Goal: Task Accomplishment & Management: Complete application form

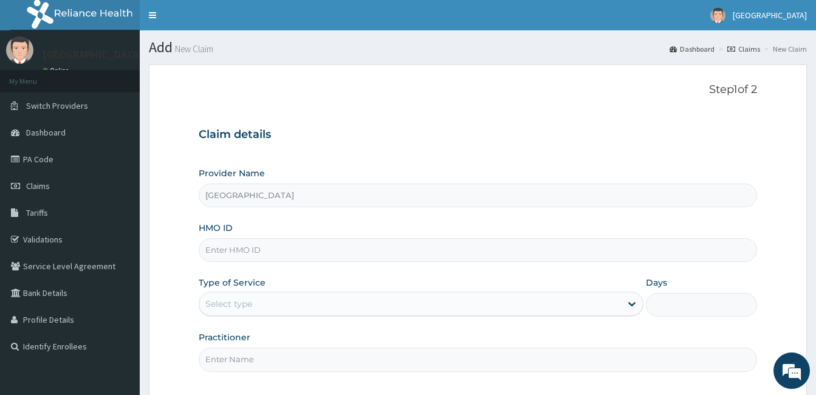
scroll to position [112, 0]
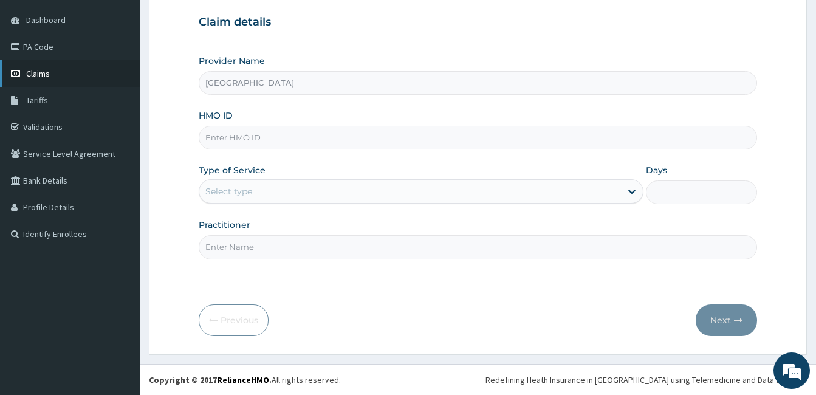
click at [24, 72] on link "Claims" at bounding box center [70, 73] width 140 height 27
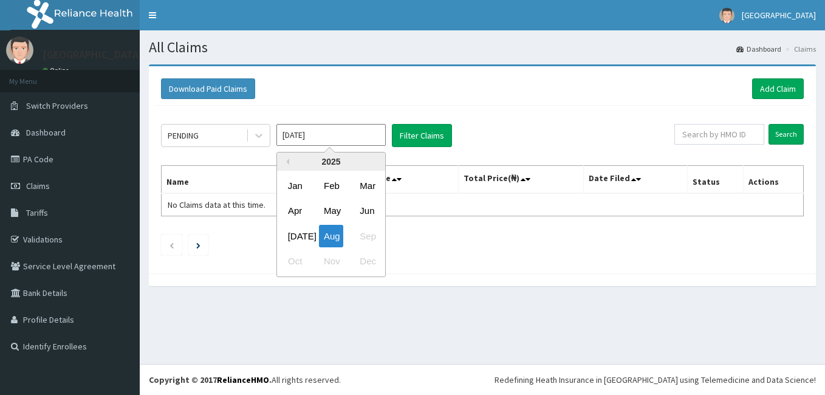
click at [303, 134] on input "[DATE]" at bounding box center [330, 135] width 109 height 22
click at [299, 228] on div "[DATE]" at bounding box center [295, 236] width 24 height 22
type input "[DATE]"
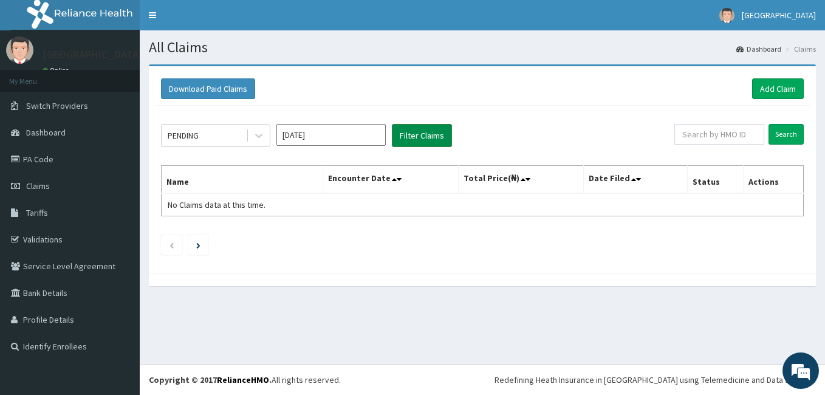
click at [403, 142] on button "Filter Claims" at bounding box center [422, 135] width 60 height 23
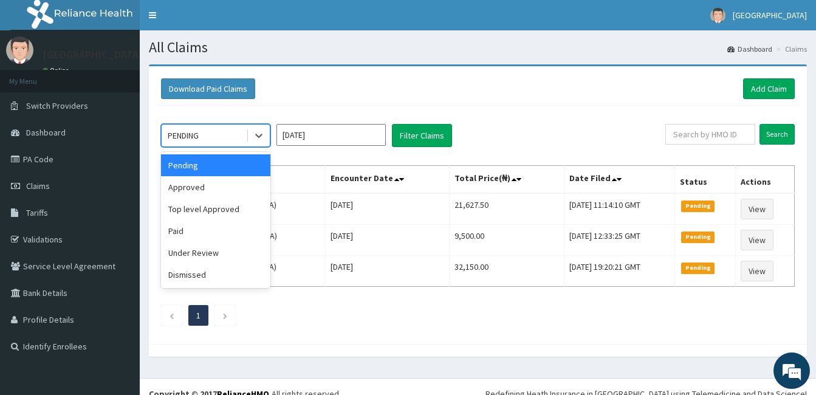
click at [215, 135] on div "PENDING" at bounding box center [204, 135] width 84 height 19
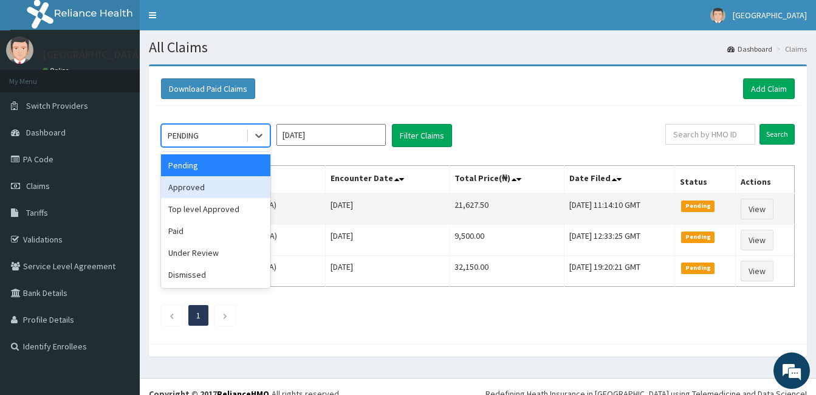
click at [206, 196] on div "Approved" at bounding box center [215, 187] width 109 height 22
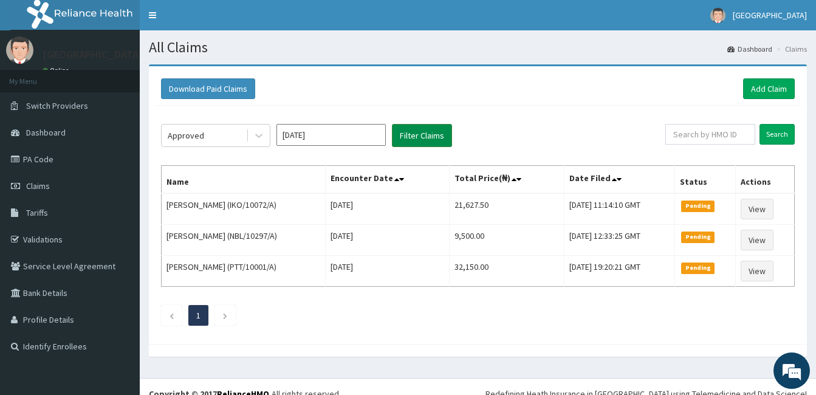
click at [408, 140] on button "Filter Claims" at bounding box center [422, 135] width 60 height 23
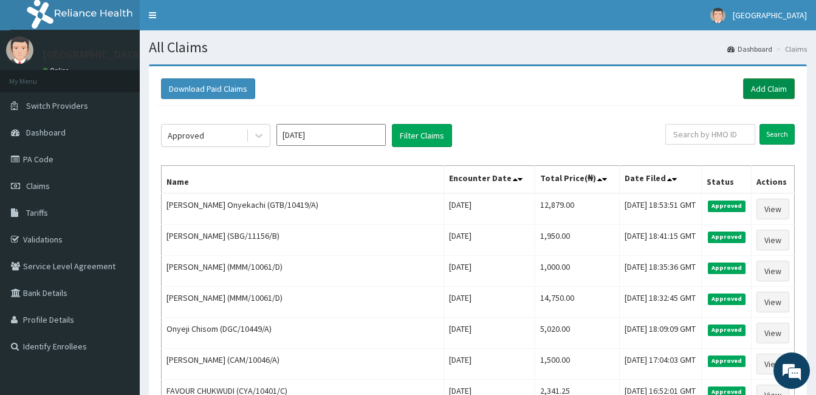
click at [768, 88] on link "Add Claim" at bounding box center [769, 88] width 52 height 21
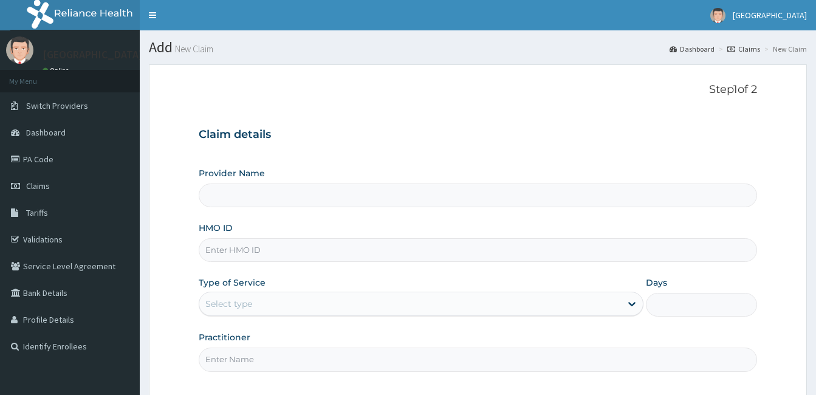
paste input "LTI/10063/A"
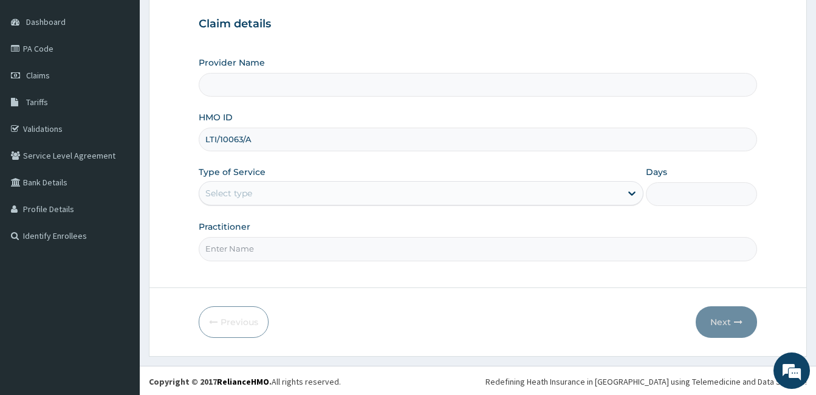
scroll to position [112, 0]
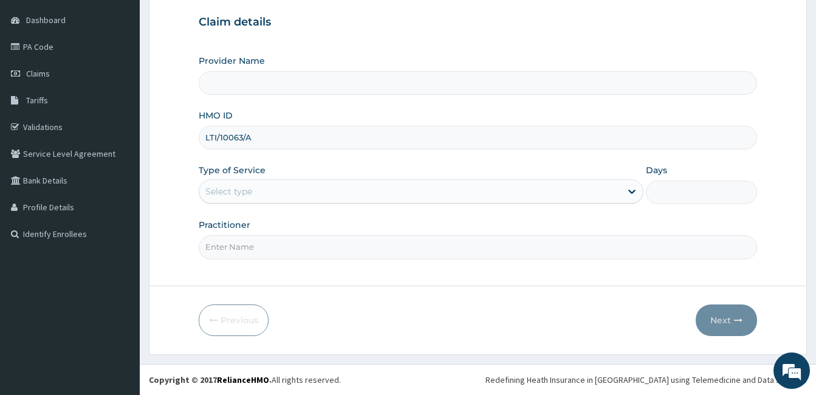
type input "LTI/10063/A"
click at [341, 192] on div "Select type" at bounding box center [410, 191] width 422 height 19
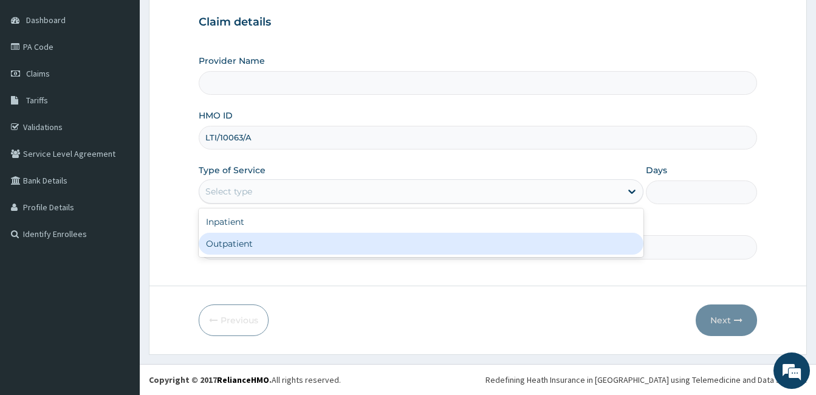
click at [327, 238] on div "Outpatient" at bounding box center [421, 244] width 445 height 22
type input "1"
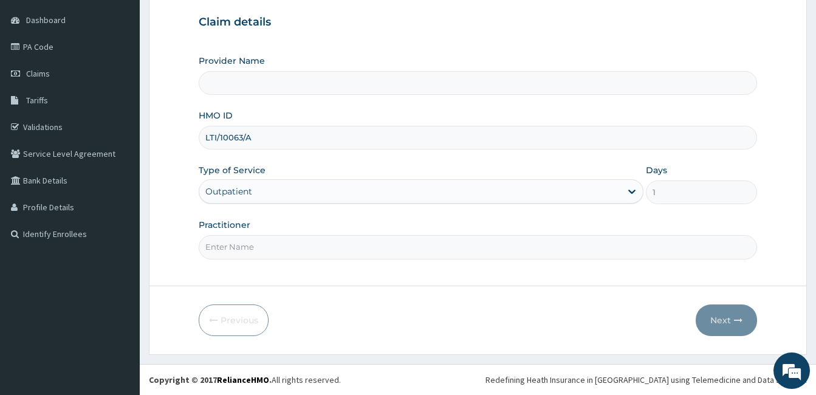
click at [327, 246] on input "Practitioner" at bounding box center [478, 247] width 558 height 24
type input "Samaria Hospital"
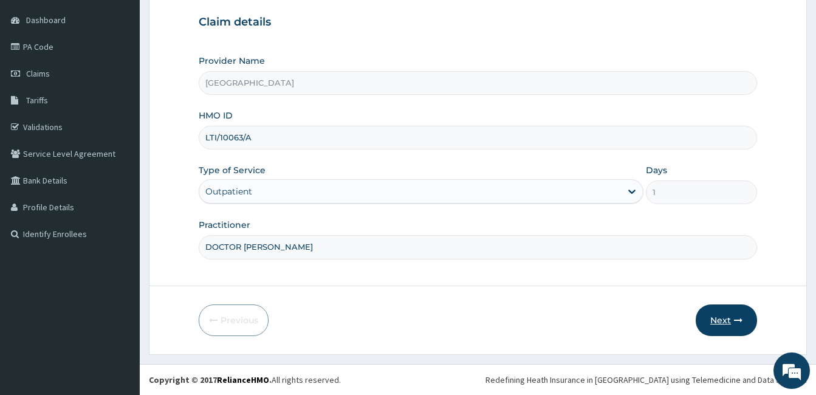
type input "DOCTOR AHMED"
click at [729, 325] on button "Next" at bounding box center [726, 320] width 61 height 32
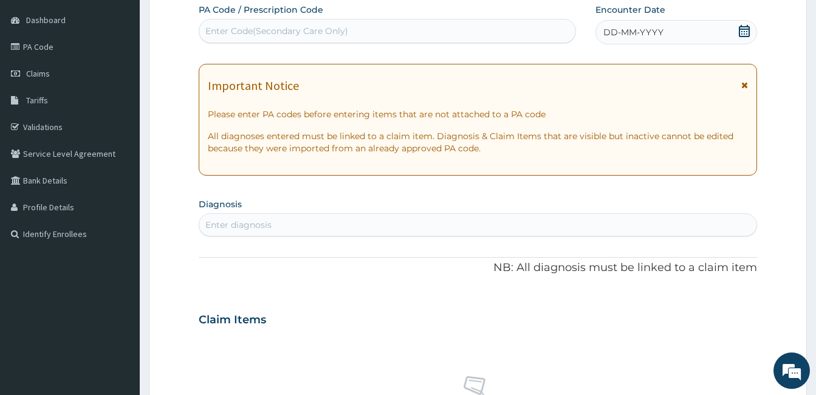
scroll to position [0, 0]
click at [740, 34] on icon at bounding box center [744, 31] width 12 height 12
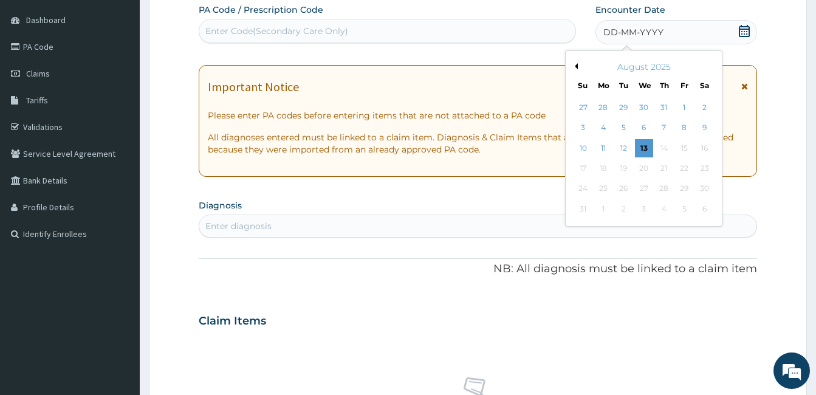
click at [574, 66] on button "Previous Month" at bounding box center [575, 66] width 6 height 6
click at [604, 166] on div "21" at bounding box center [603, 168] width 18 height 18
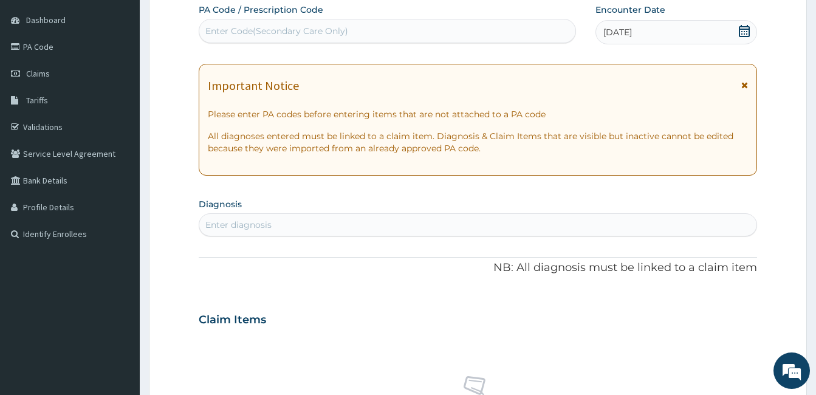
drag, startPoint x: 335, startPoint y: 229, endPoint x: 476, endPoint y: 287, distance: 152.9
click at [336, 229] on div "Enter diagnosis" at bounding box center [477, 224] width 557 height 19
type input "FEVER"
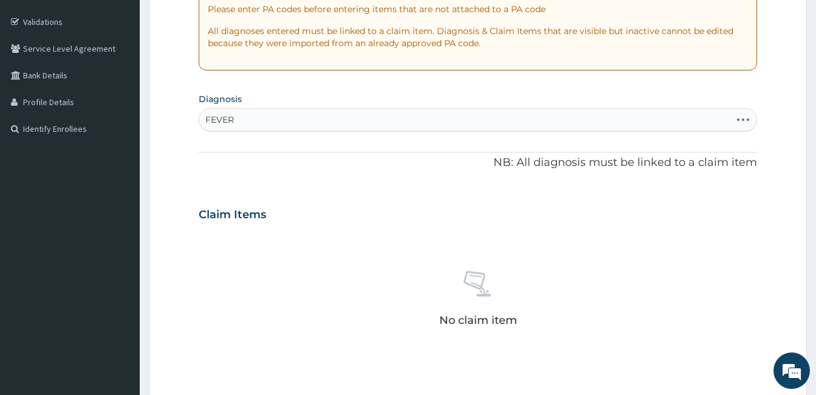
scroll to position [234, 0]
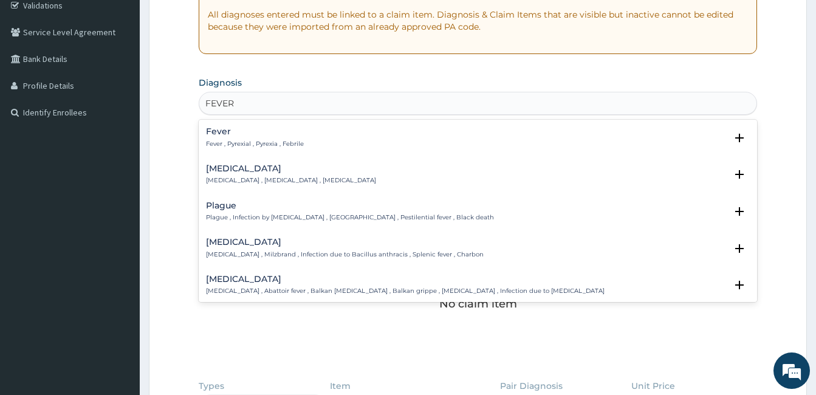
click at [237, 133] on h4 "Fever" at bounding box center [255, 131] width 98 height 9
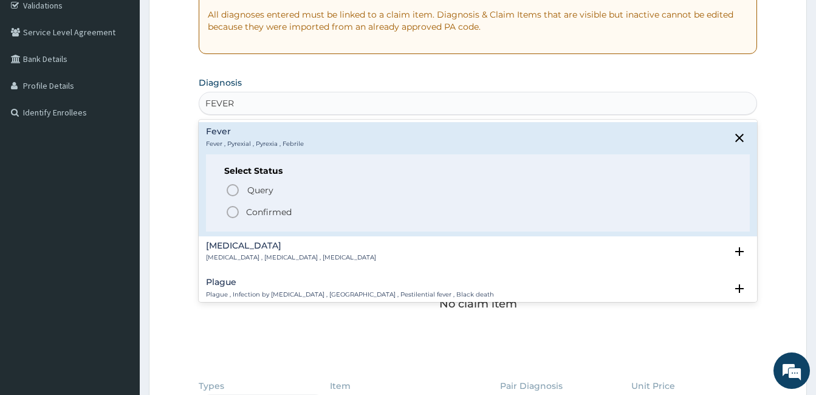
click at [232, 215] on icon "status option filled" at bounding box center [232, 212] width 15 height 15
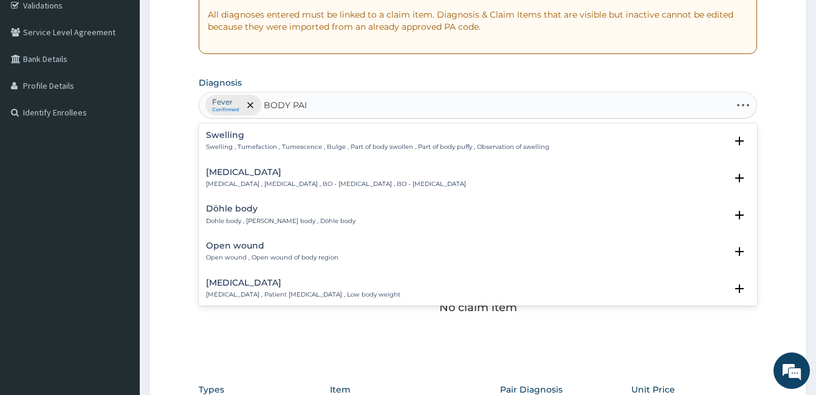
type input "BODY PAIN"
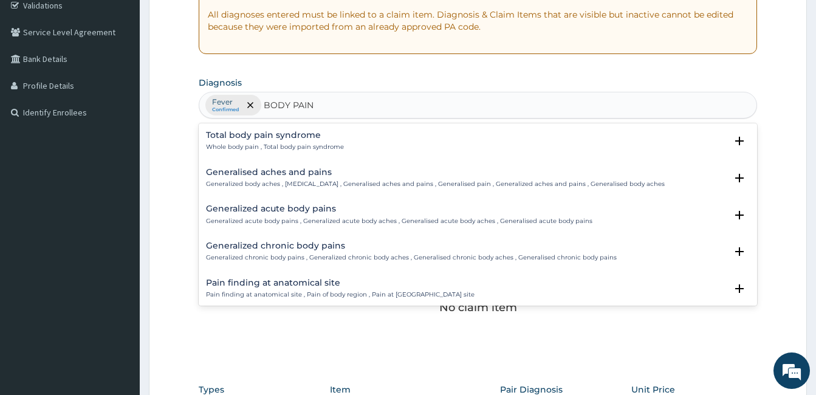
click at [288, 142] on div "Total body pain syndrome Whole body pain , Total body pain syndrome" at bounding box center [275, 141] width 138 height 21
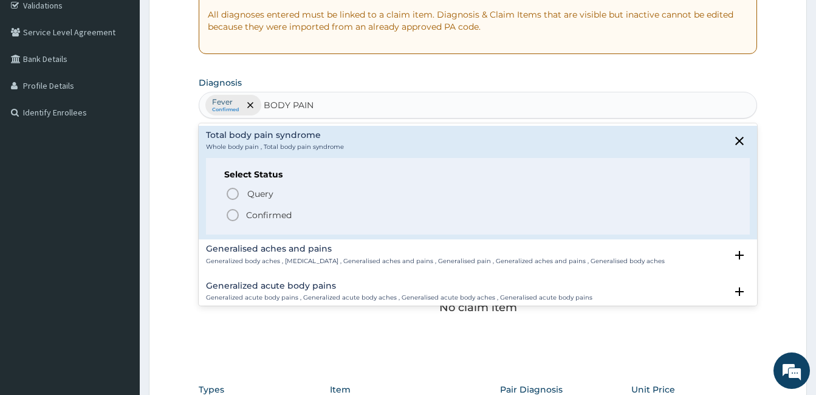
click at [242, 213] on span "Confirmed" at bounding box center [478, 215] width 506 height 15
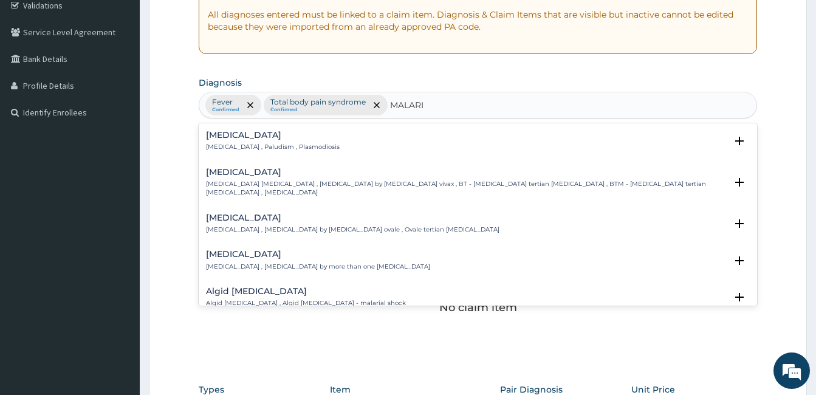
type input "MALARIA"
click at [296, 146] on p "Malaria , Paludism , Plasmodiosis" at bounding box center [273, 147] width 134 height 9
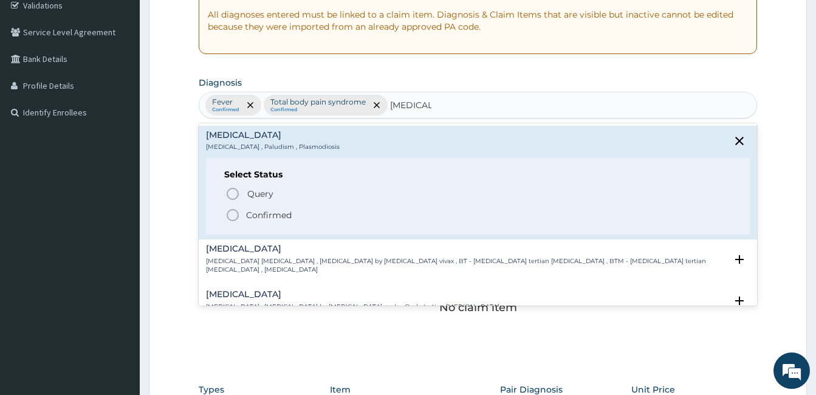
click at [266, 185] on div "Select Status Query Query covers suspected (?), Keep in view (kiv), Ruled out (…" at bounding box center [478, 196] width 544 height 77
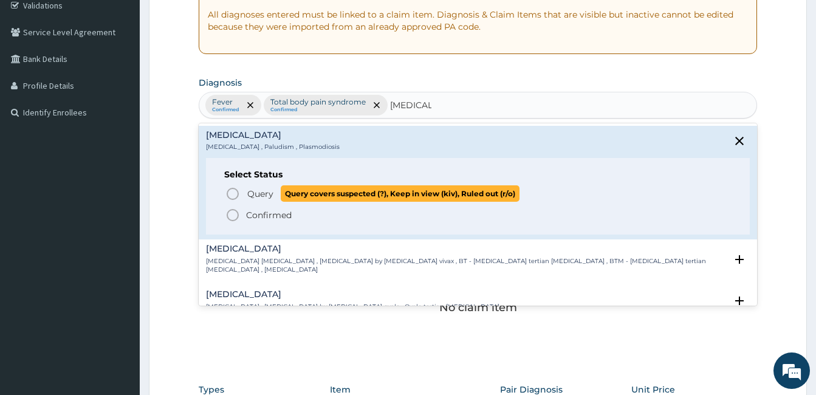
click at [266, 188] on span "Query" at bounding box center [260, 194] width 26 height 12
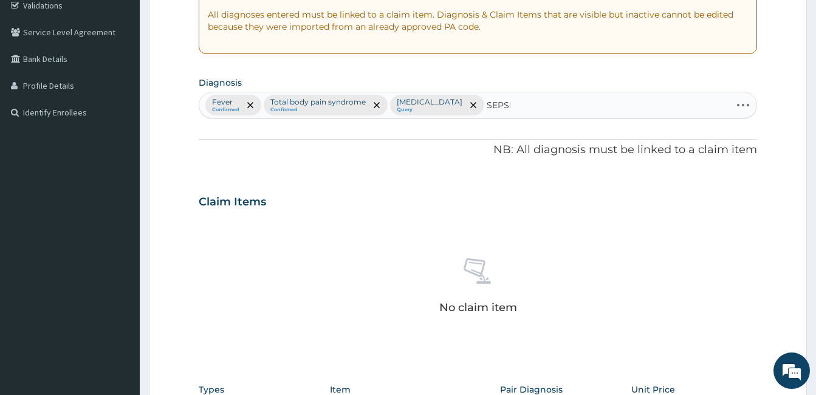
type input "SEPSIS"
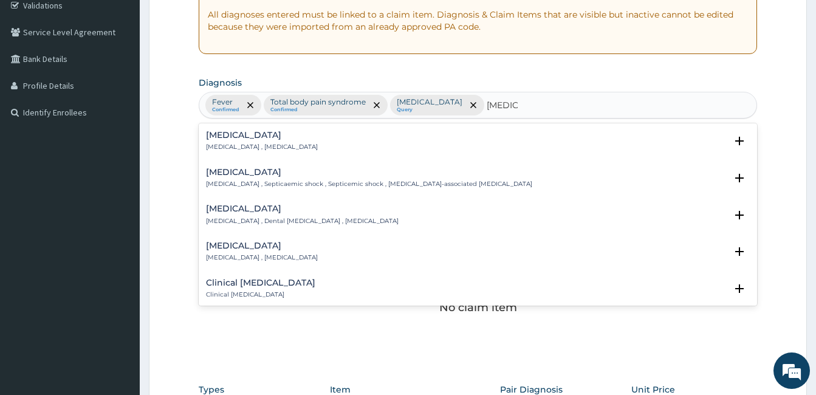
click at [245, 136] on h4 "Sepsis" at bounding box center [262, 135] width 112 height 9
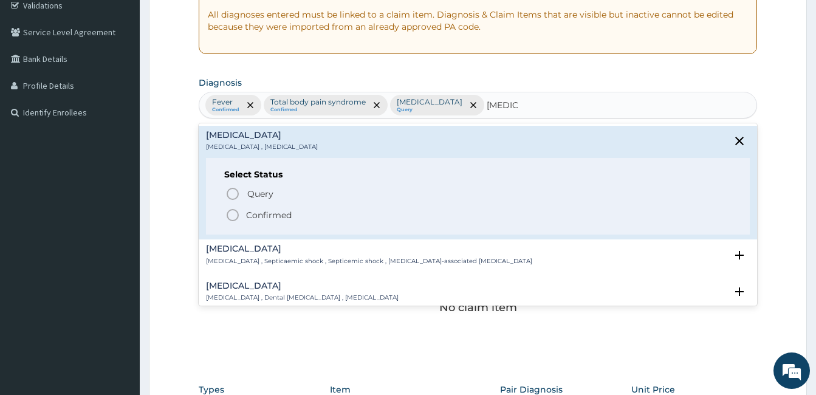
click at [244, 183] on div "Select Status Query Query covers suspected (?), Keep in view (kiv), Ruled out (…" at bounding box center [478, 196] width 544 height 77
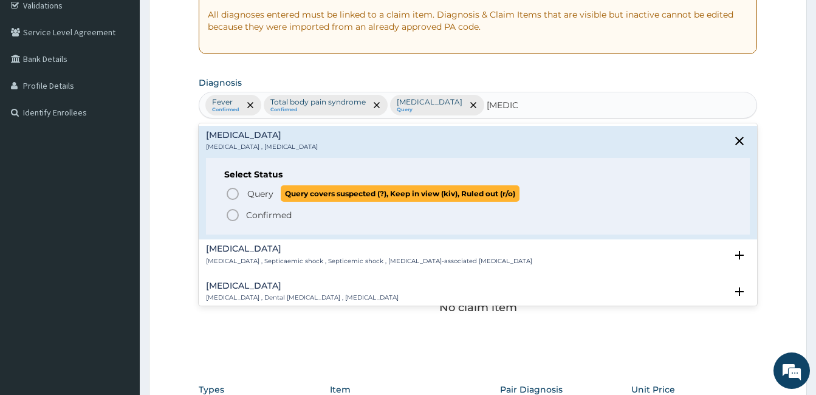
click at [244, 190] on span "Query Query covers suspected (?), Keep in view (kiv), Ruled out (r/o)" at bounding box center [478, 193] width 506 height 16
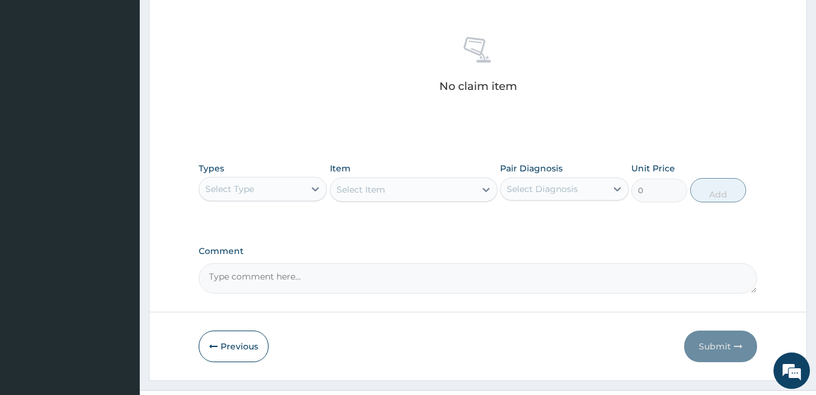
scroll to position [481, 0]
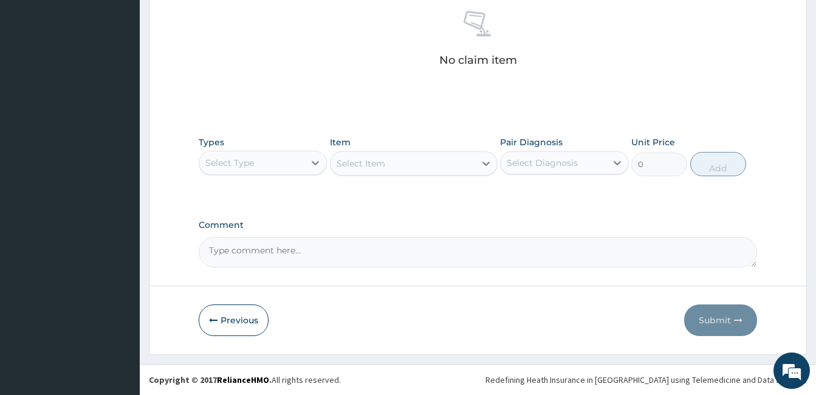
click at [301, 159] on div "Select Type" at bounding box center [251, 162] width 105 height 19
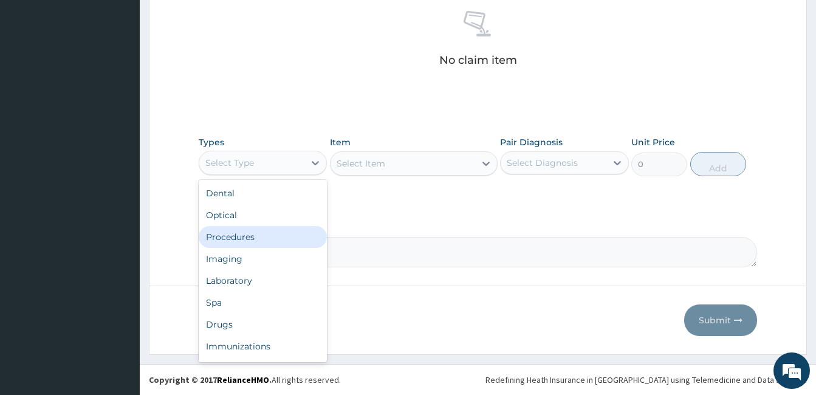
click at [269, 237] on div "Procedures" at bounding box center [263, 237] width 128 height 22
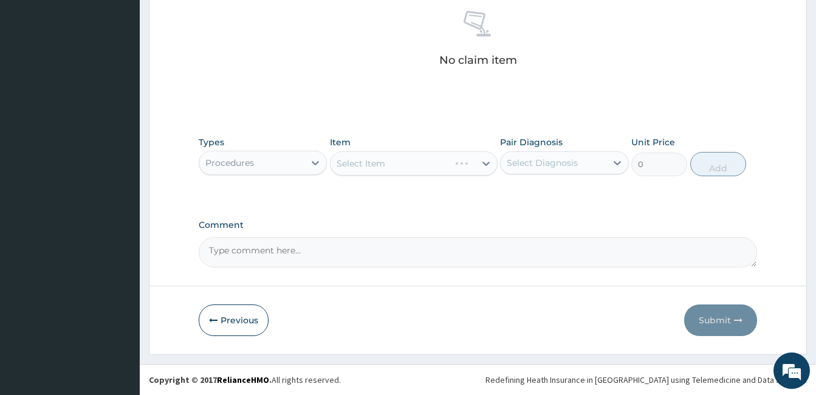
click at [552, 161] on div "Select Diagnosis" at bounding box center [542, 163] width 71 height 12
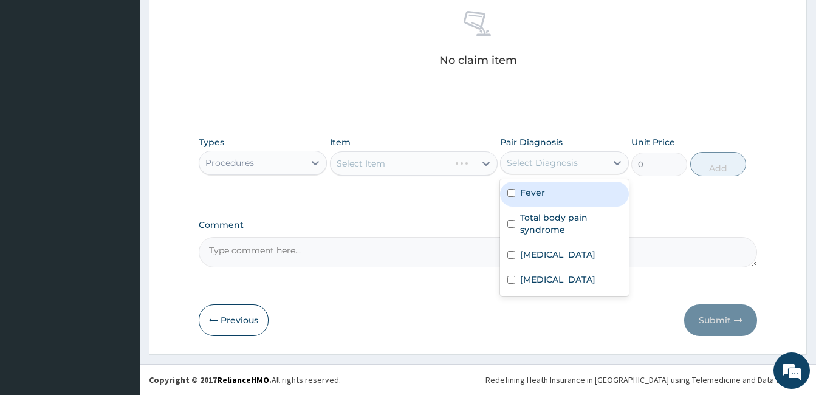
click at [542, 186] on label "Fever" at bounding box center [532, 192] width 25 height 12
checkbox input "true"
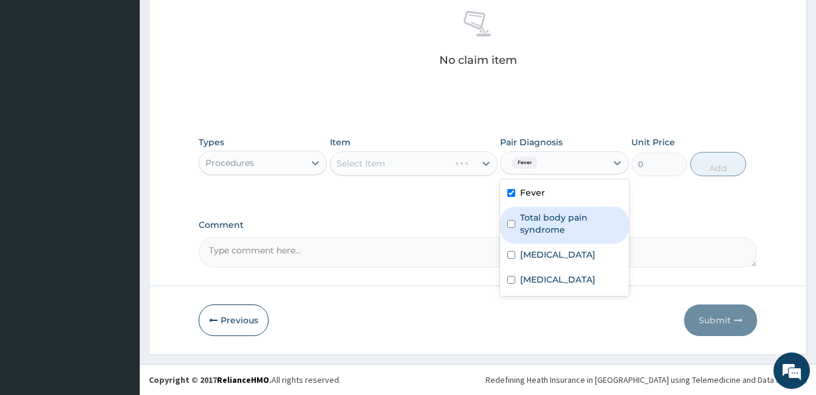
click at [541, 215] on label "Total body pain syndrome" at bounding box center [570, 223] width 101 height 24
checkbox input "true"
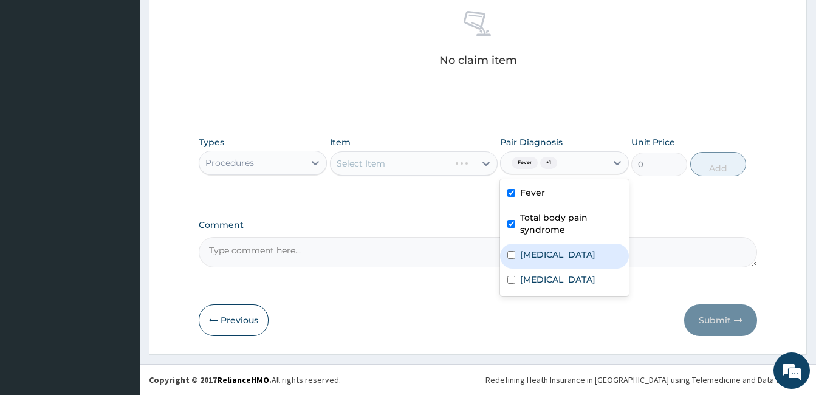
click at [538, 248] on label "Malaria" at bounding box center [557, 254] width 75 height 12
checkbox input "true"
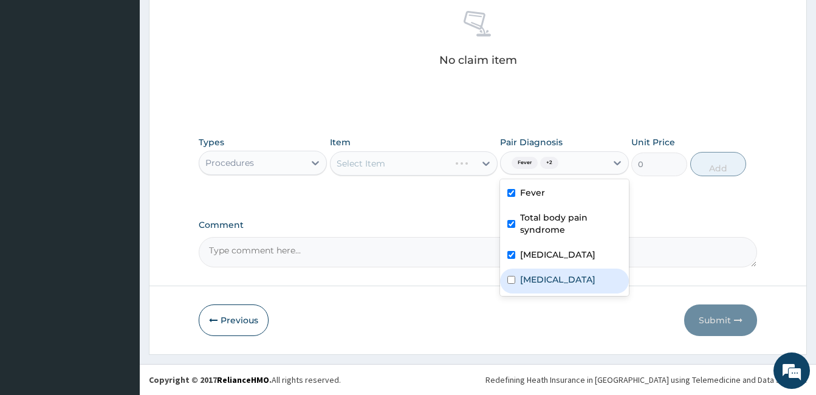
click at [533, 280] on label "[MEDICAL_DATA]" at bounding box center [557, 279] width 75 height 12
checkbox input "true"
click at [427, 168] on div "Select Item" at bounding box center [402, 163] width 145 height 19
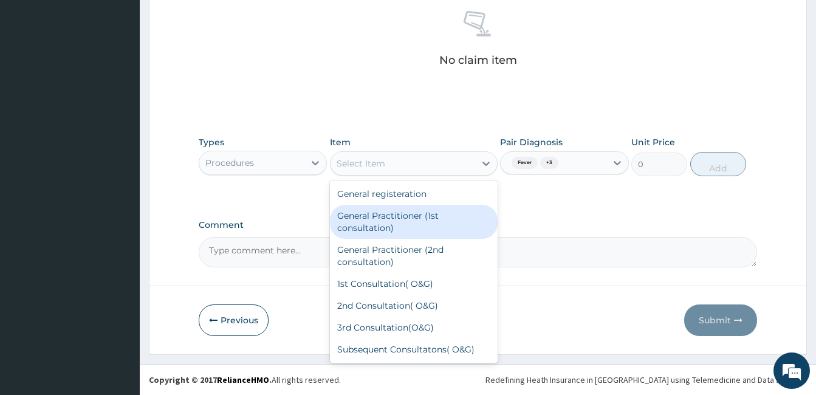
drag, startPoint x: 428, startPoint y: 209, endPoint x: 620, endPoint y: 204, distance: 191.4
click at [429, 210] on div "General Practitioner (1st consultation)" at bounding box center [414, 222] width 168 height 34
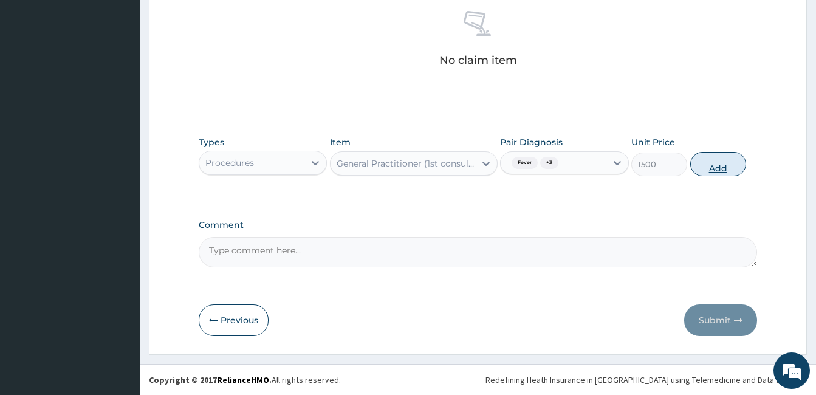
click at [716, 169] on button "Add" at bounding box center [718, 164] width 56 height 24
type input "0"
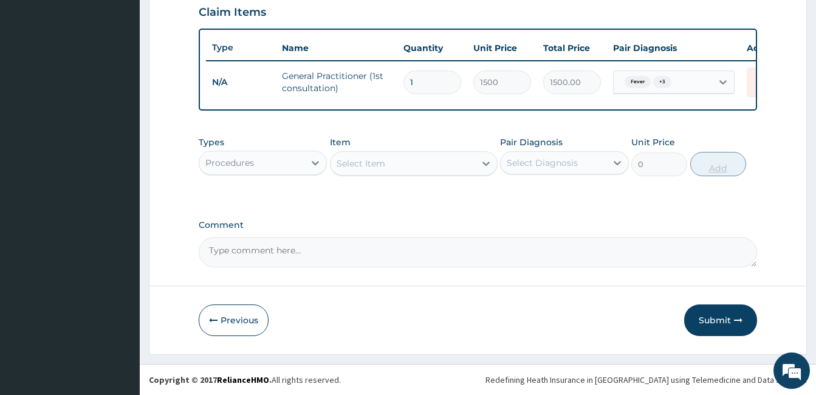
scroll to position [433, 0]
click at [315, 161] on icon at bounding box center [315, 163] width 12 height 12
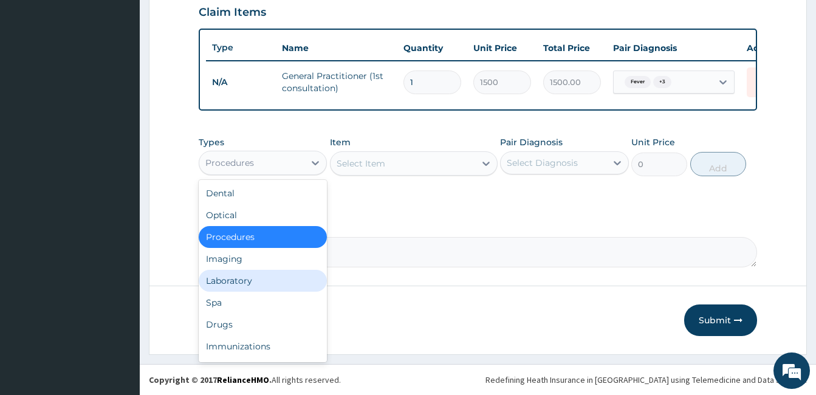
click at [253, 281] on div "Laboratory" at bounding box center [263, 281] width 128 height 22
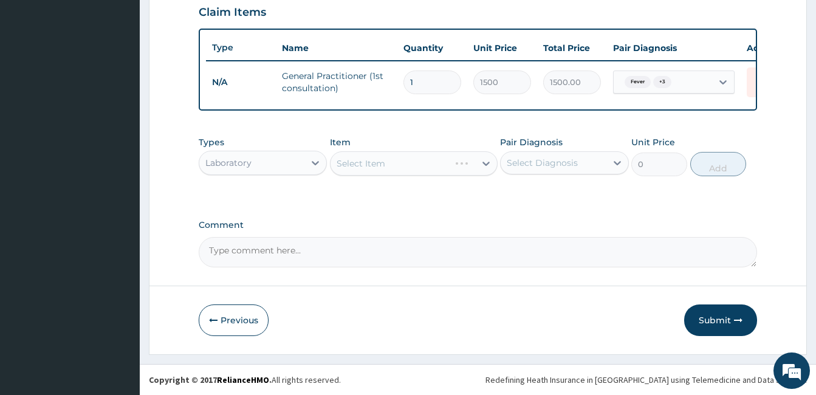
click at [533, 149] on div "Pair Diagnosis Select Diagnosis" at bounding box center [564, 156] width 128 height 40
click at [530, 172] on div "Select Diagnosis" at bounding box center [553, 162] width 105 height 19
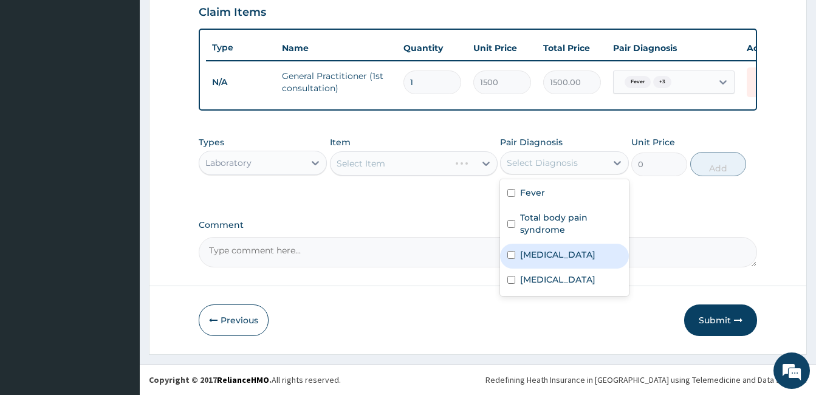
drag, startPoint x: 536, startPoint y: 250, endPoint x: 474, endPoint y: 197, distance: 81.8
click at [536, 251] on label "Malaria" at bounding box center [557, 254] width 75 height 12
checkbox input "true"
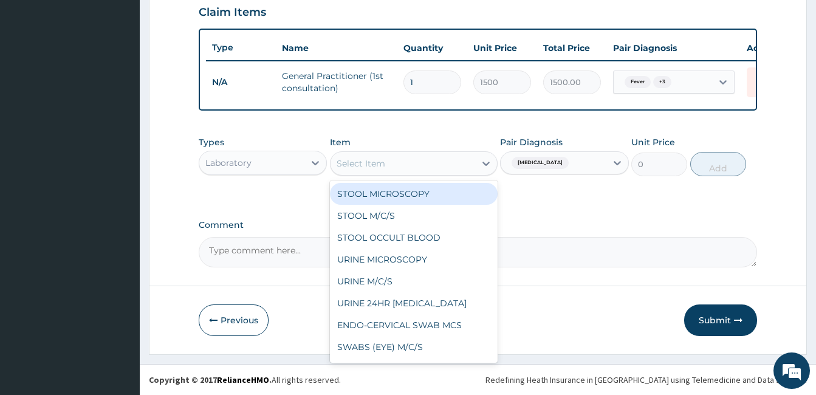
click at [473, 166] on div "Select Item" at bounding box center [402, 163] width 145 height 19
type input "MP"
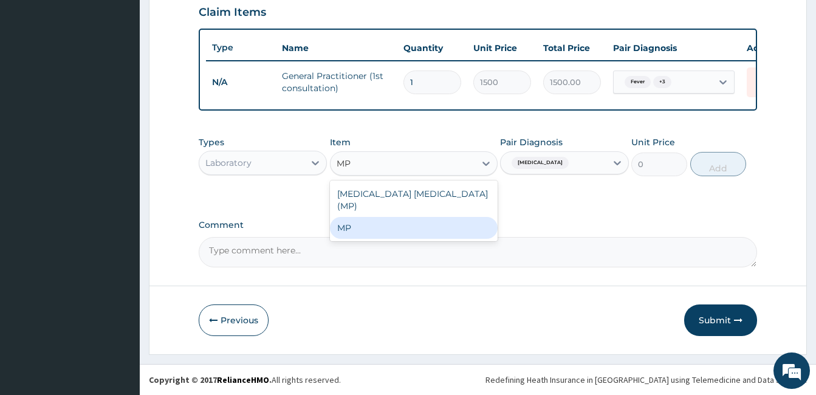
drag, startPoint x: 465, startPoint y: 219, endPoint x: 680, endPoint y: 166, distance: 221.4
click at [468, 217] on div "MP" at bounding box center [414, 228] width 168 height 22
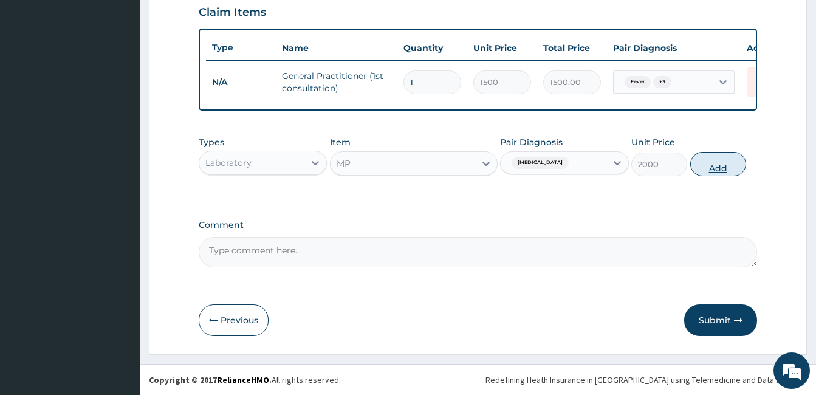
click at [740, 162] on button "Add" at bounding box center [718, 164] width 56 height 24
type input "0"
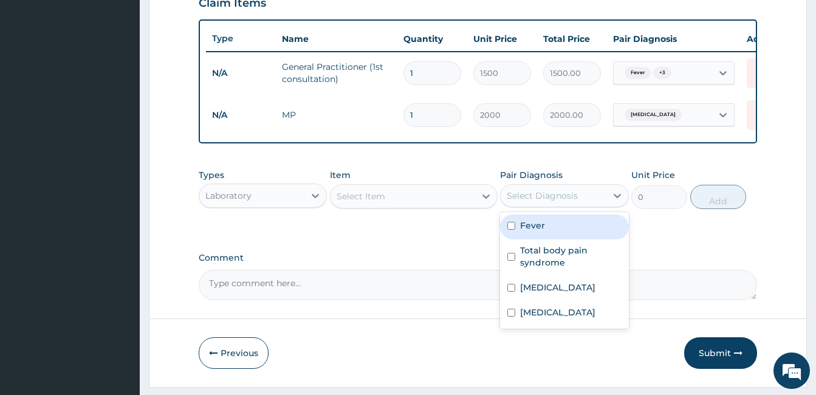
click at [564, 205] on div "Select Diagnosis" at bounding box center [553, 195] width 105 height 19
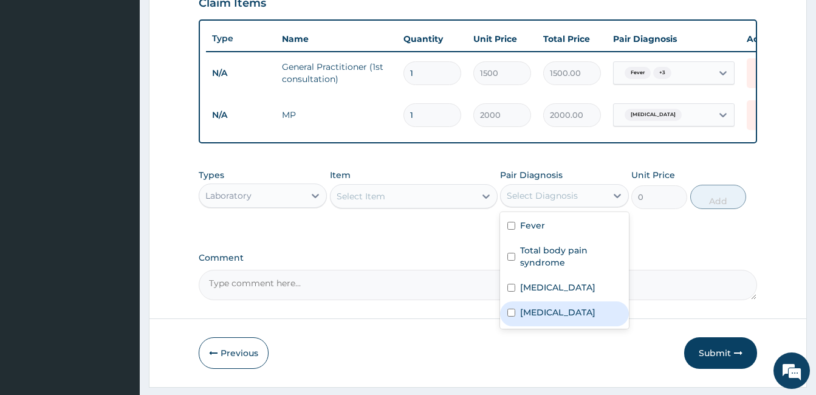
click at [523, 314] on div "Sepsis" at bounding box center [564, 313] width 128 height 25
checkbox input "true"
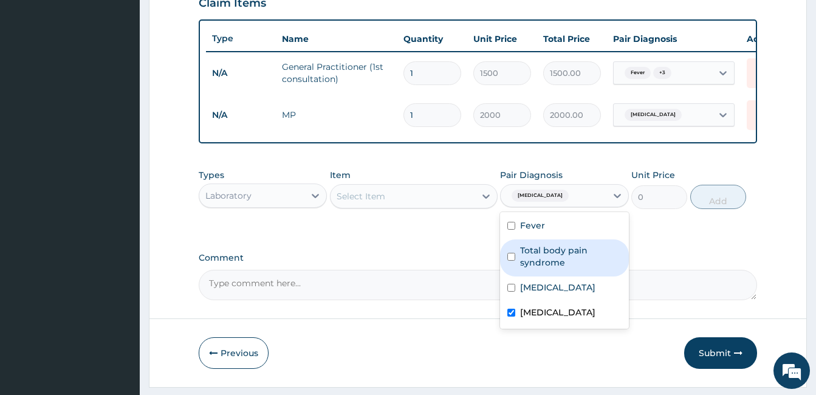
click at [457, 206] on div "Select Item" at bounding box center [402, 195] width 145 height 19
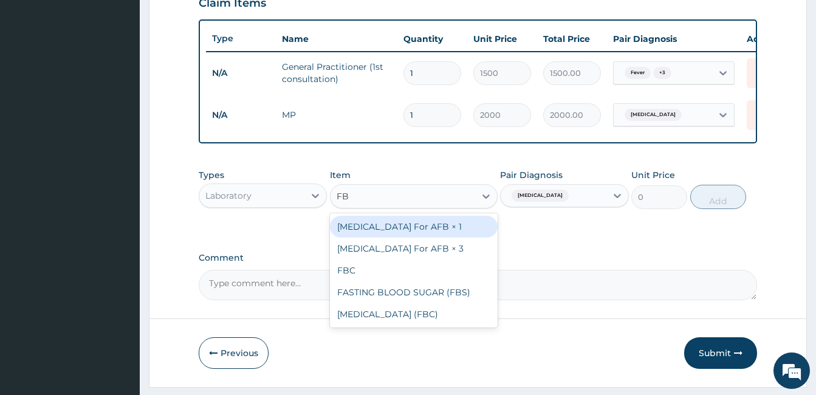
type input "FBC"
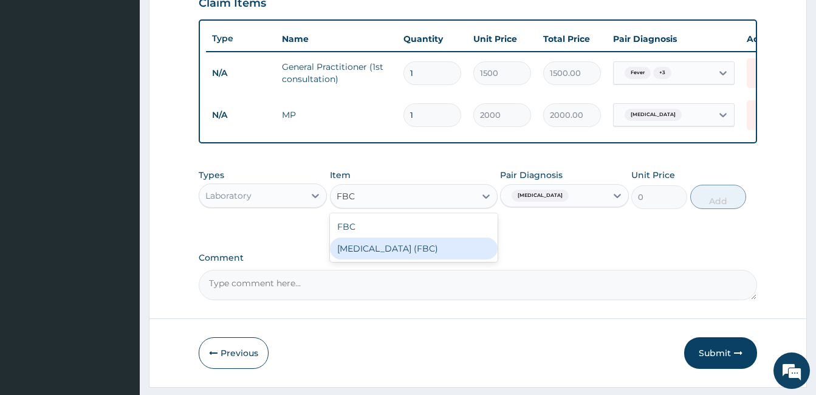
click at [455, 259] on div "Full Blood Count (FBC)" at bounding box center [414, 249] width 168 height 22
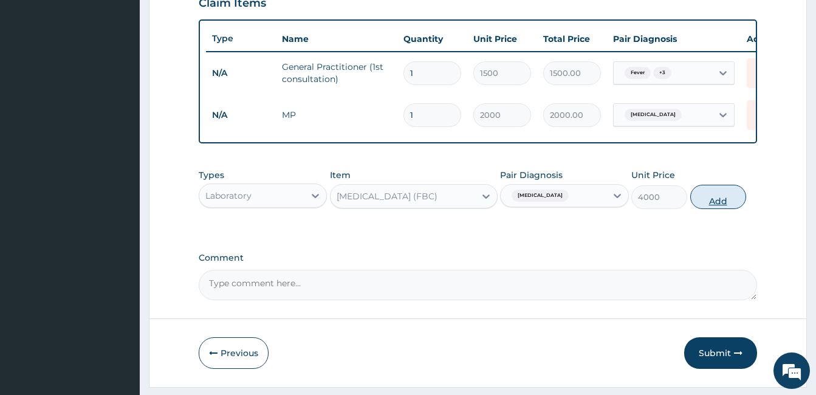
click at [717, 209] on button "Add" at bounding box center [718, 197] width 56 height 24
type input "0"
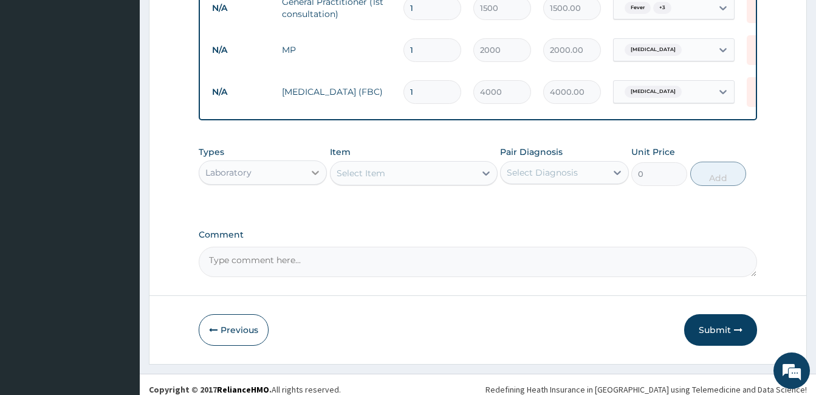
scroll to position [516, 0]
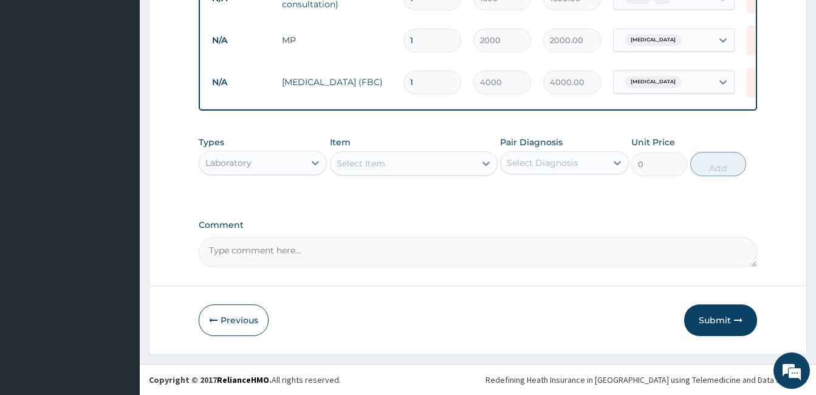
click at [297, 159] on div "Laboratory" at bounding box center [251, 162] width 105 height 19
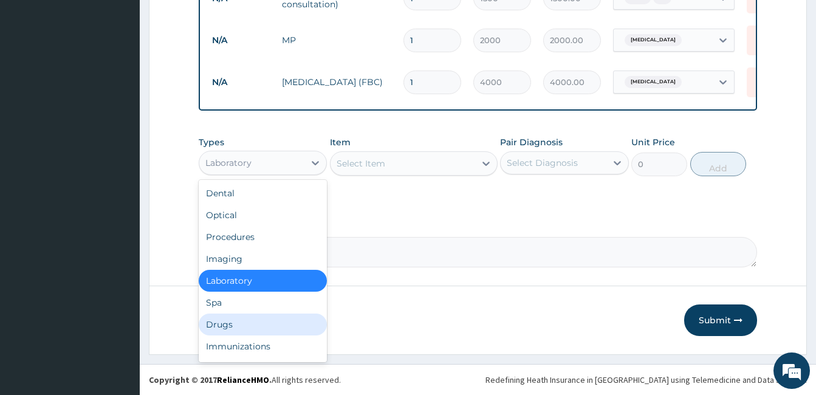
drag, startPoint x: 244, startPoint y: 321, endPoint x: 347, endPoint y: 345, distance: 106.1
click at [244, 321] on div "Drugs" at bounding box center [263, 324] width 128 height 22
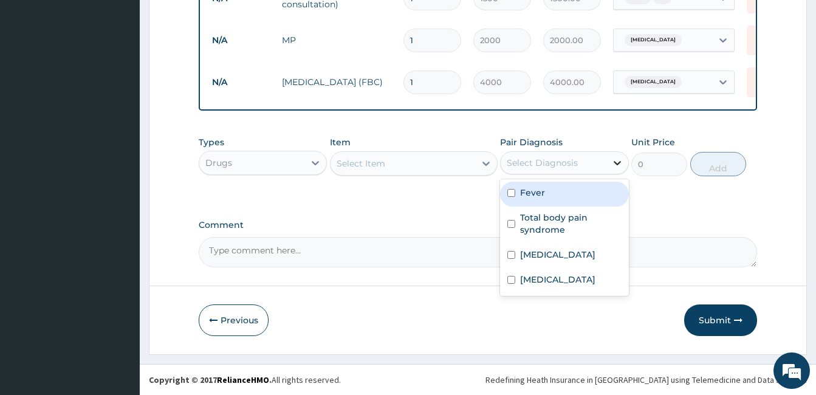
click at [623, 159] on div at bounding box center [617, 163] width 22 height 22
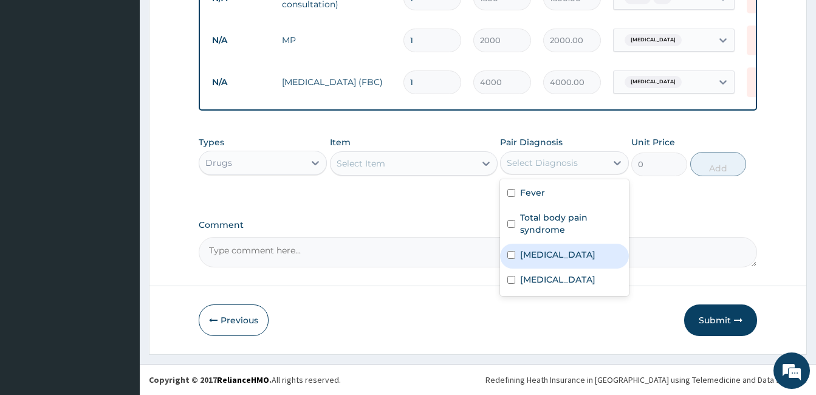
click at [543, 255] on label "Malaria" at bounding box center [557, 254] width 75 height 12
checkbox input "true"
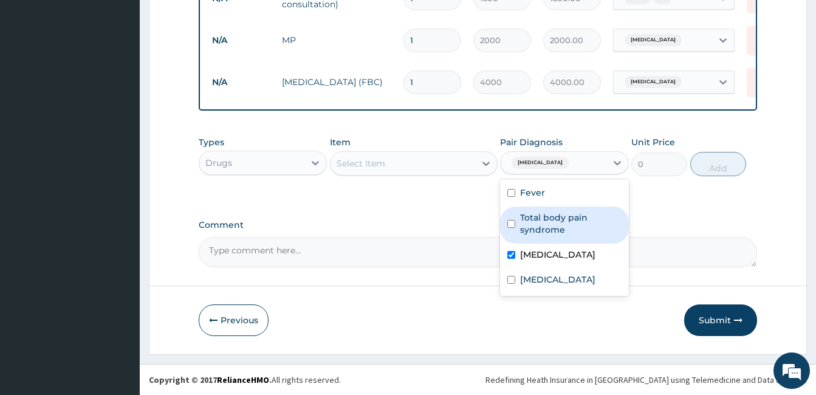
click at [457, 166] on div "Select Item" at bounding box center [402, 163] width 145 height 19
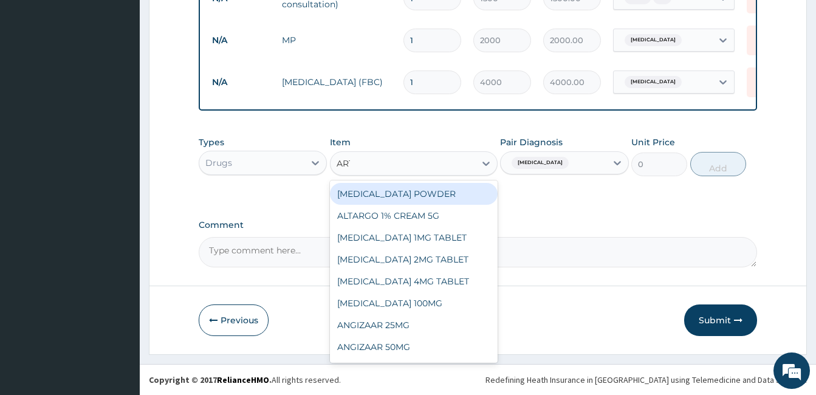
type input "ARTE"
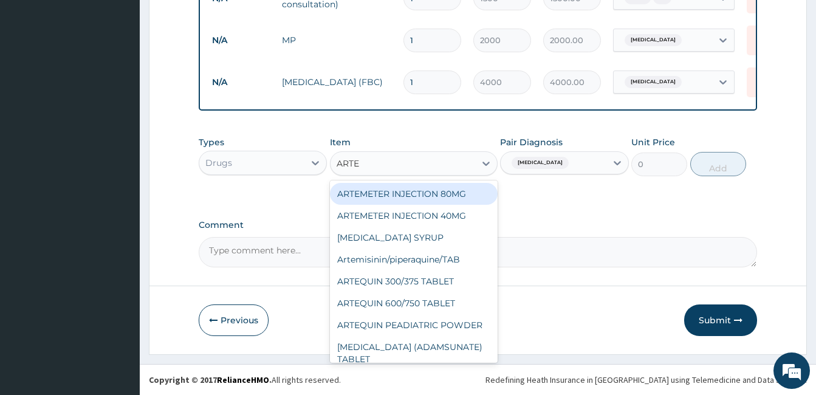
click at [450, 191] on div "ARTEMETER INJECTION 80MG" at bounding box center [414, 194] width 168 height 22
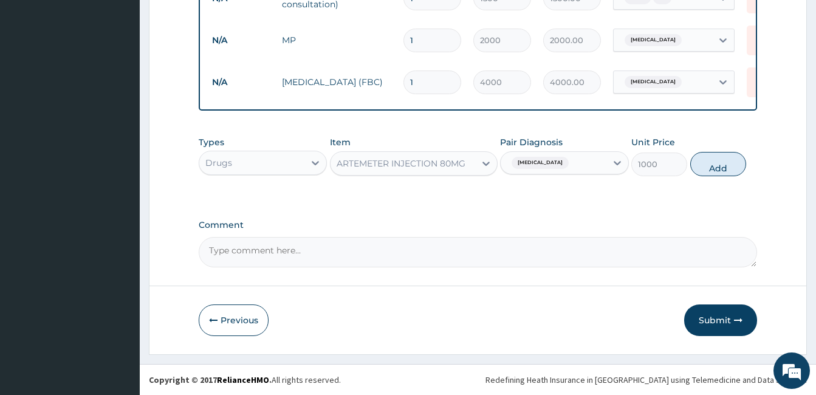
click at [705, 168] on button "Add" at bounding box center [718, 164] width 56 height 24
type input "0"
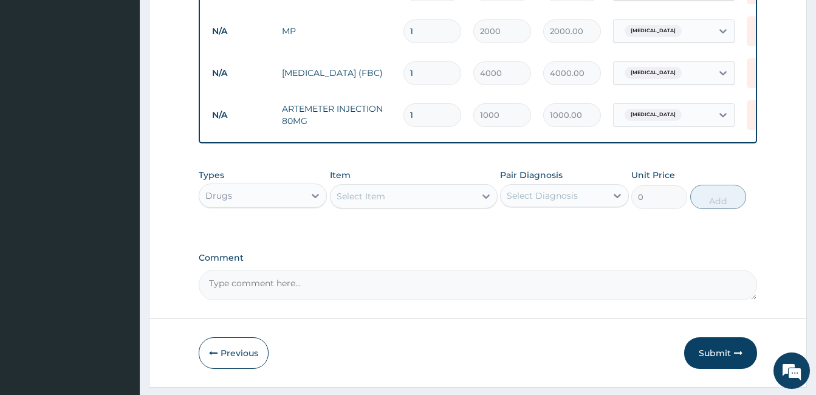
type input "0.00"
type input "6"
type input "6000.00"
type input "6"
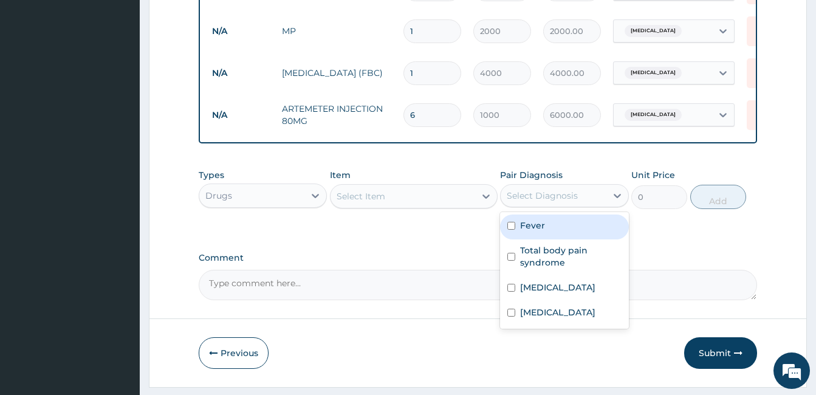
click at [545, 205] on div "Select Diagnosis" at bounding box center [553, 195] width 105 height 19
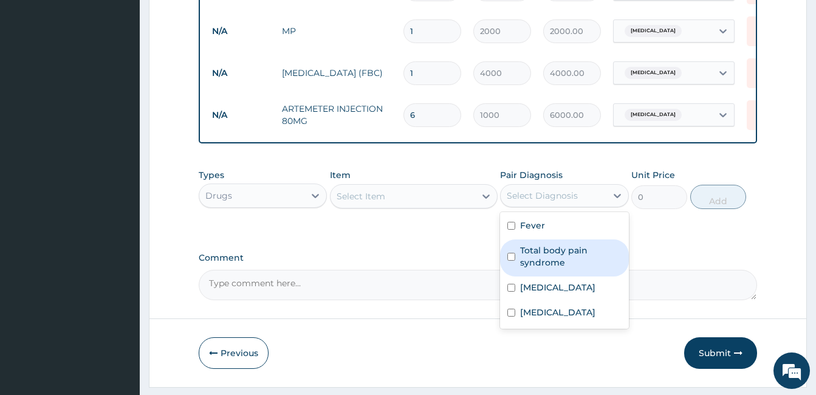
click at [546, 261] on label "Total body pain syndrome" at bounding box center [570, 256] width 101 height 24
checkbox input "true"
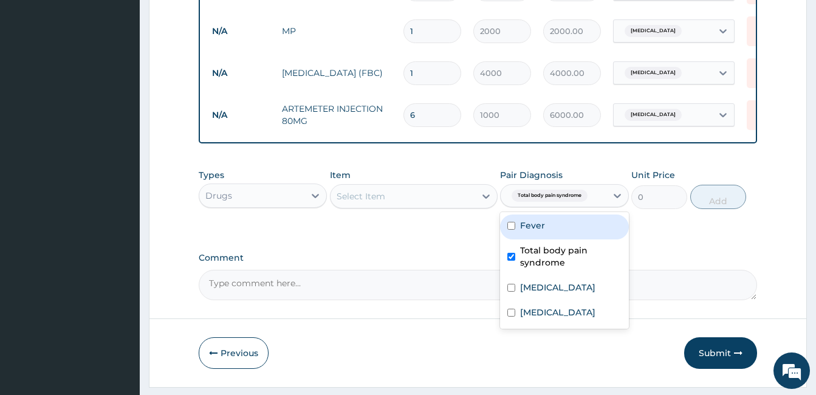
click at [467, 206] on div "Select Item" at bounding box center [402, 195] width 145 height 19
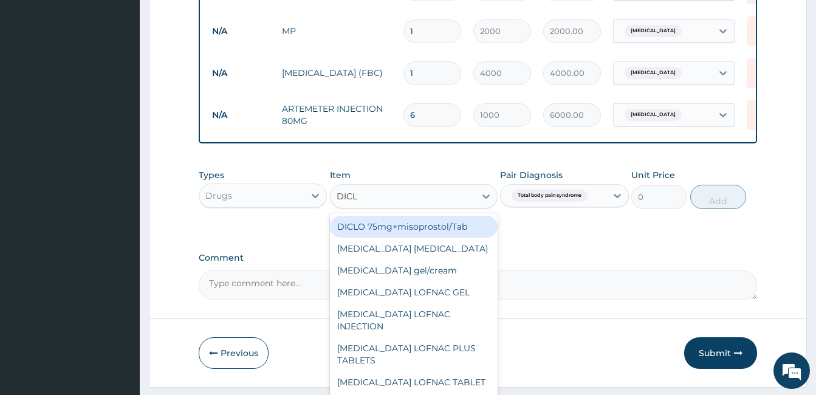
type input "DICLO"
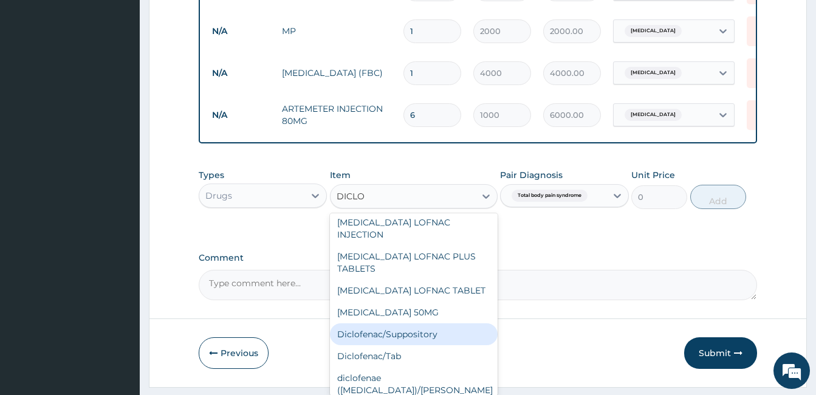
scroll to position [121, 0]
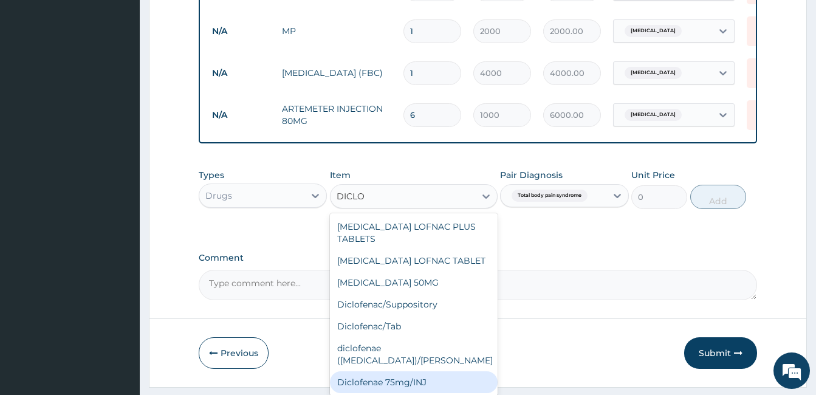
click at [433, 371] on div "Diclofenae 75mg/INJ" at bounding box center [414, 382] width 168 height 22
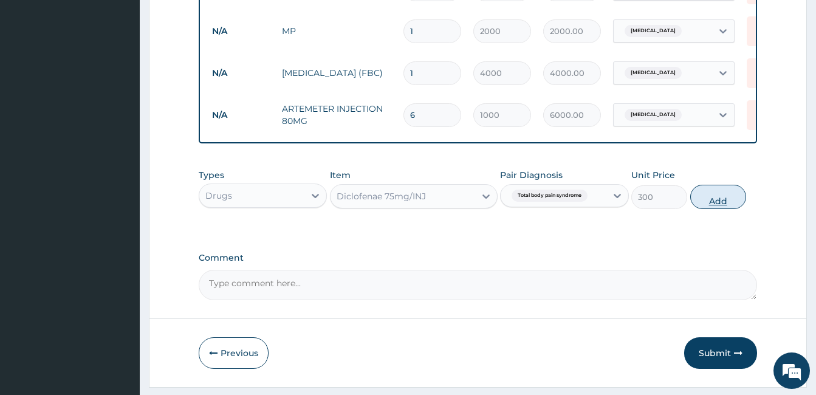
click at [723, 208] on button "Add" at bounding box center [718, 197] width 56 height 24
type input "0"
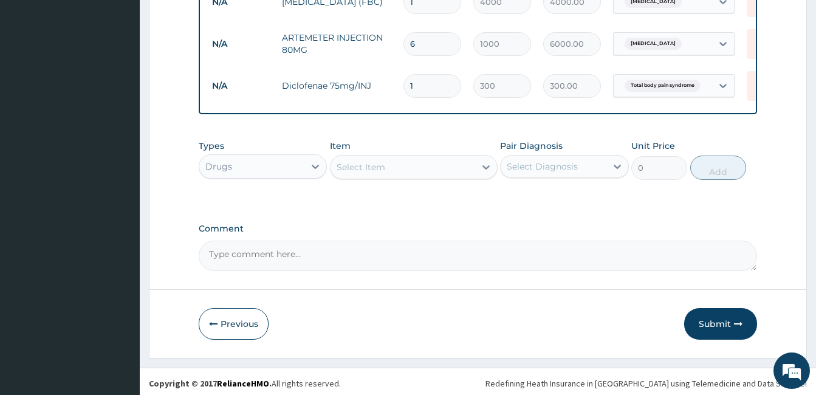
scroll to position [600, 0]
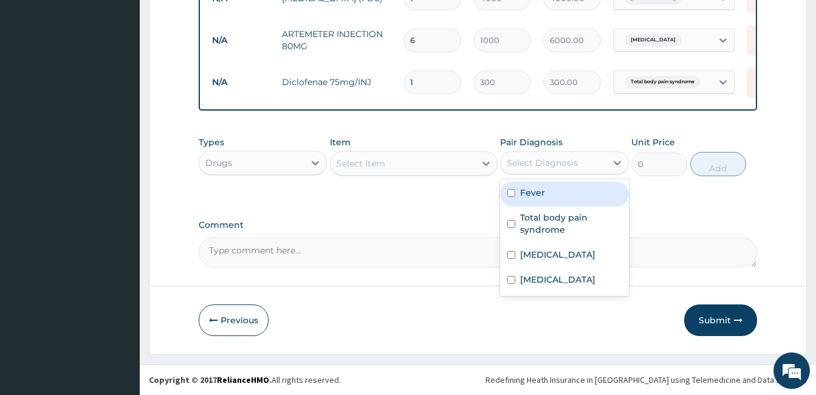
click at [527, 165] on div "Select Diagnosis" at bounding box center [542, 163] width 71 height 12
click at [539, 190] on label "Fever" at bounding box center [532, 192] width 25 height 12
checkbox input "true"
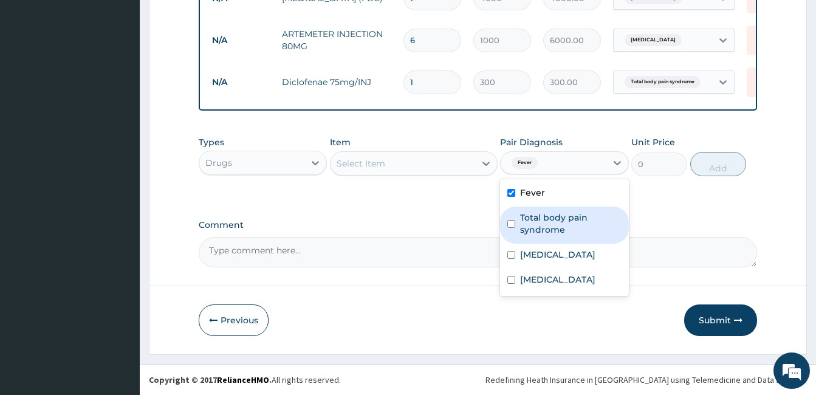
click at [544, 222] on label "Total body pain syndrome" at bounding box center [570, 223] width 101 height 24
checkbox input "true"
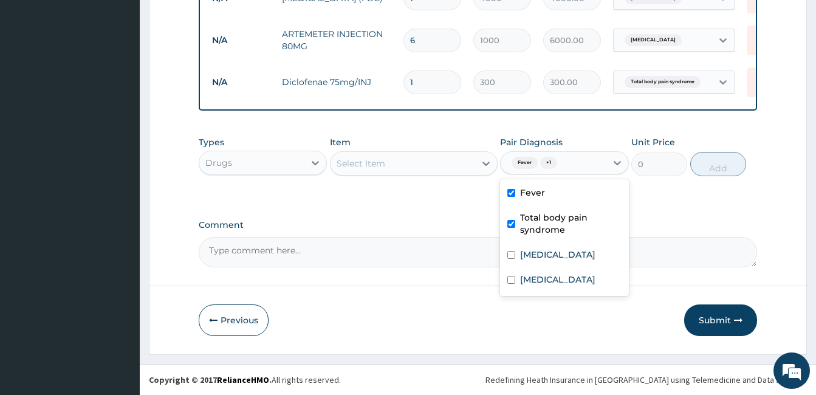
click at [456, 172] on div "Select Item" at bounding box center [402, 163] width 145 height 19
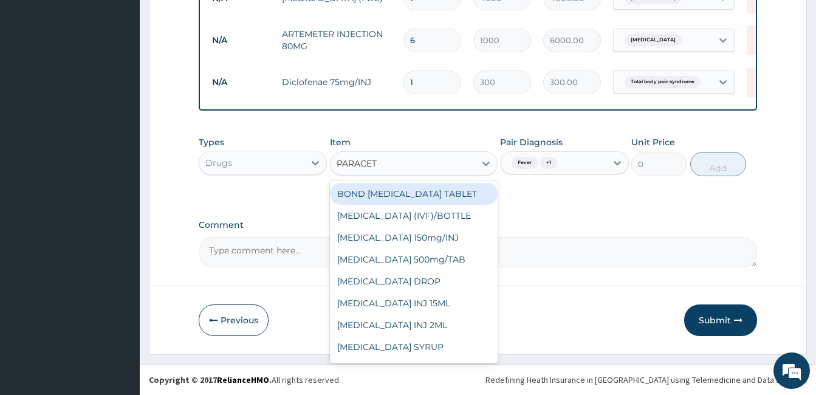
type input "PARACETA"
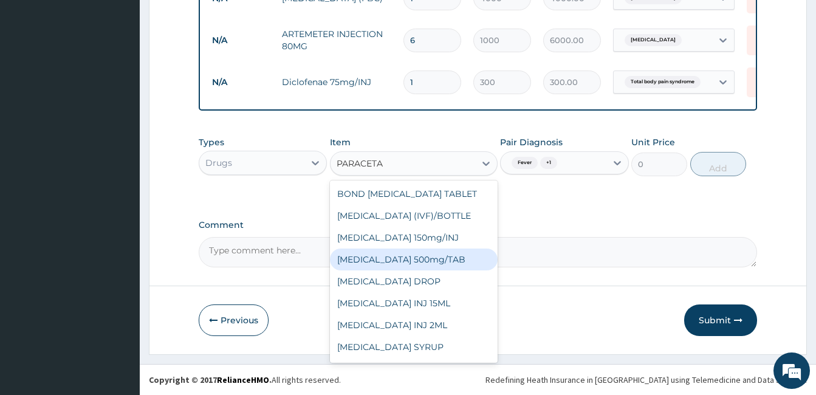
click at [460, 261] on div "PARACETAMOL 500mg/TAB" at bounding box center [414, 259] width 168 height 22
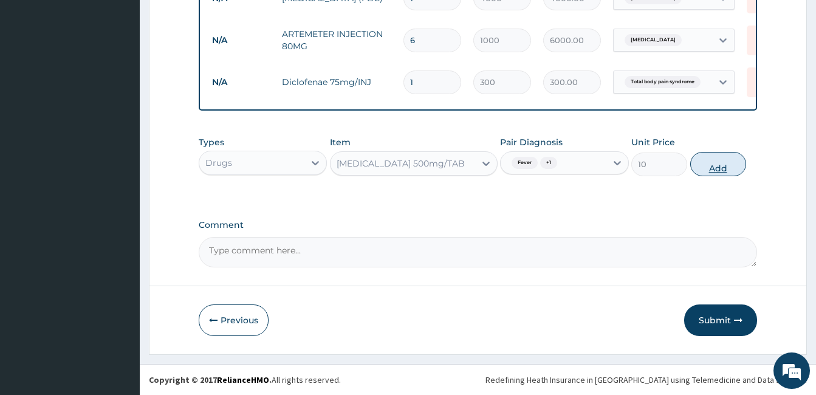
click at [713, 164] on button "Add" at bounding box center [718, 164] width 56 height 24
type input "0"
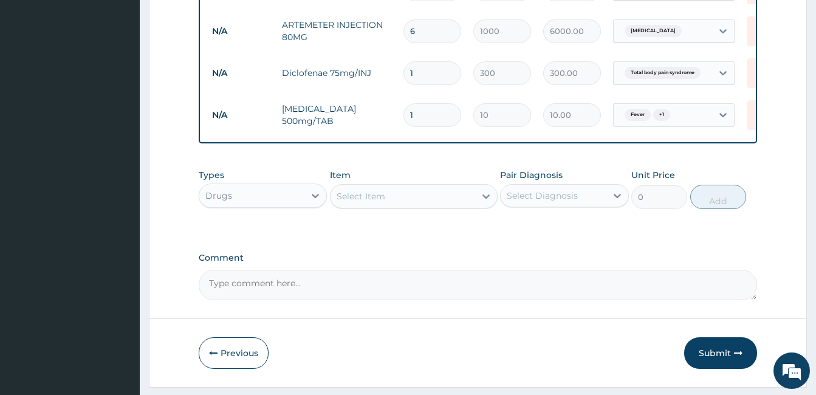
type input "18"
type input "180.00"
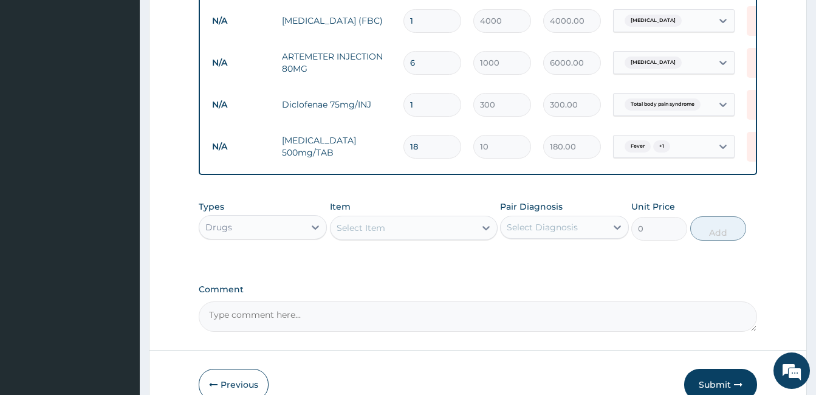
scroll to position [539, 0]
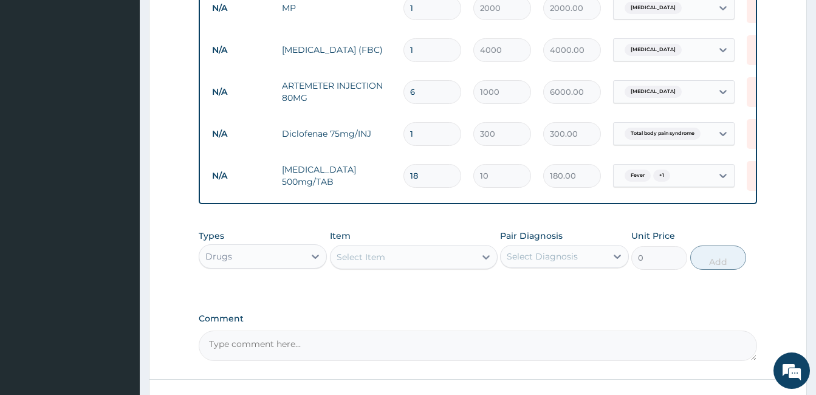
type input "18"
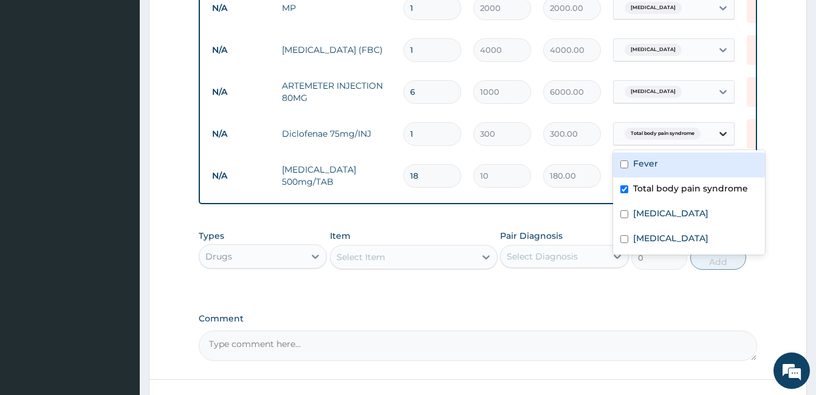
click at [720, 138] on icon at bounding box center [723, 134] width 12 height 12
click at [654, 162] on label "Fever" at bounding box center [645, 163] width 25 height 12
checkbox input "true"
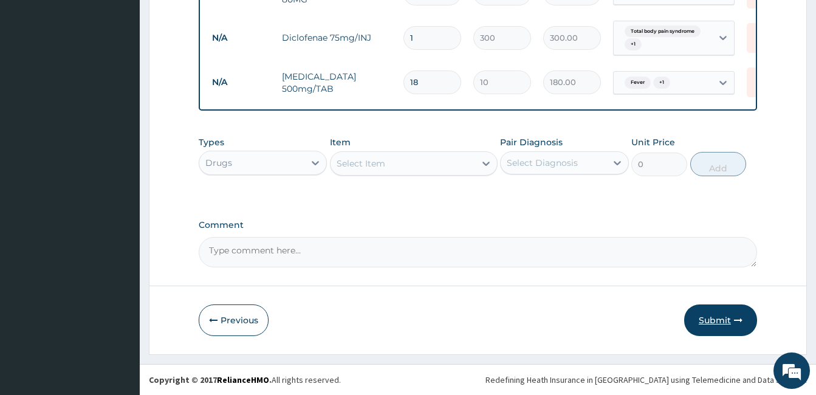
drag, startPoint x: 730, startPoint y: 320, endPoint x: 721, endPoint y: 320, distance: 9.1
click at [730, 319] on button "Submit" at bounding box center [720, 320] width 73 height 32
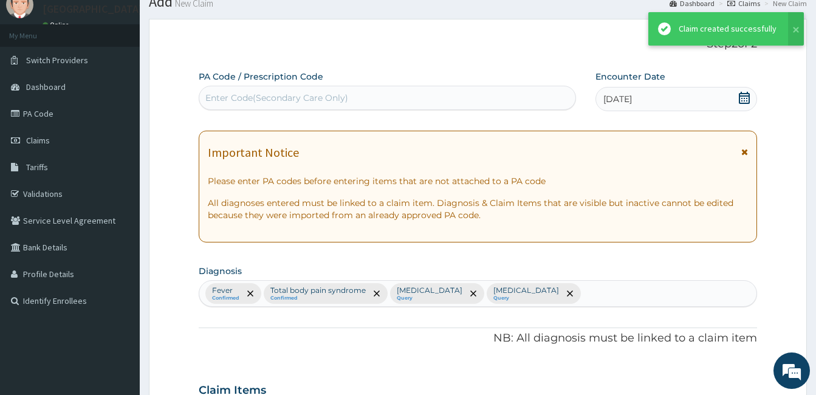
scroll to position [647, 0]
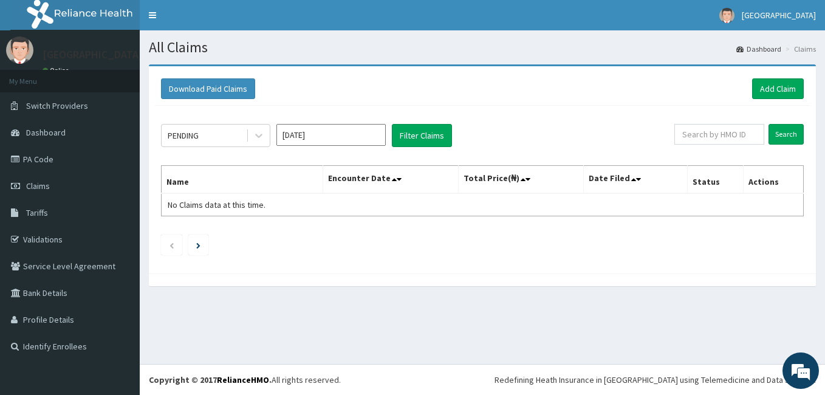
click at [312, 134] on input "[DATE]" at bounding box center [330, 135] width 109 height 22
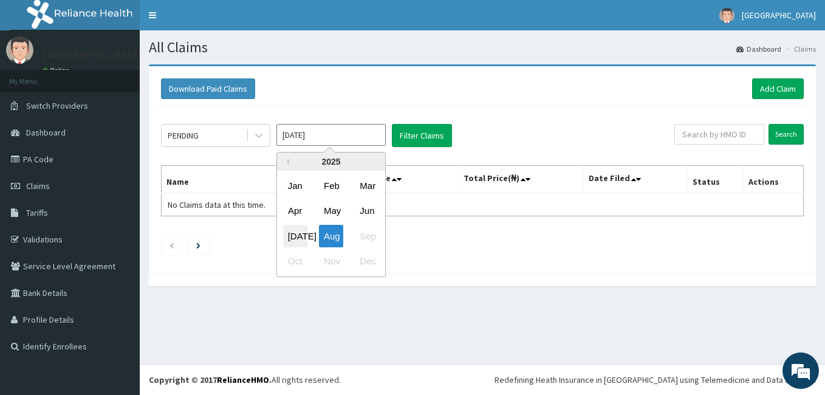
click at [296, 239] on div "[DATE]" at bounding box center [295, 236] width 24 height 22
type input "[DATE]"
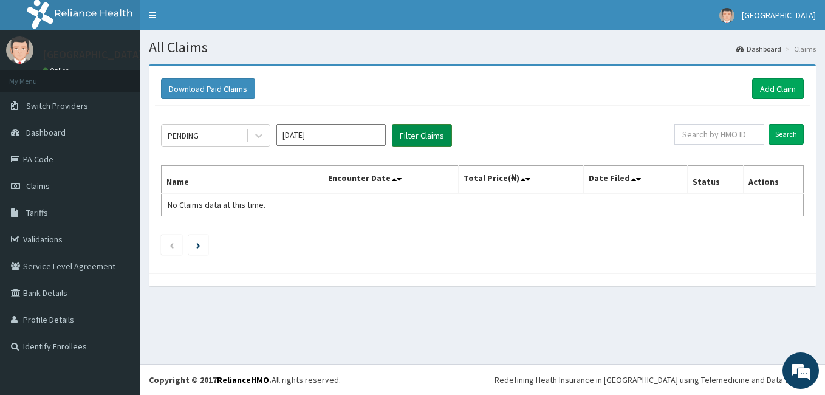
click at [426, 136] on button "Filter Claims" at bounding box center [422, 135] width 60 height 23
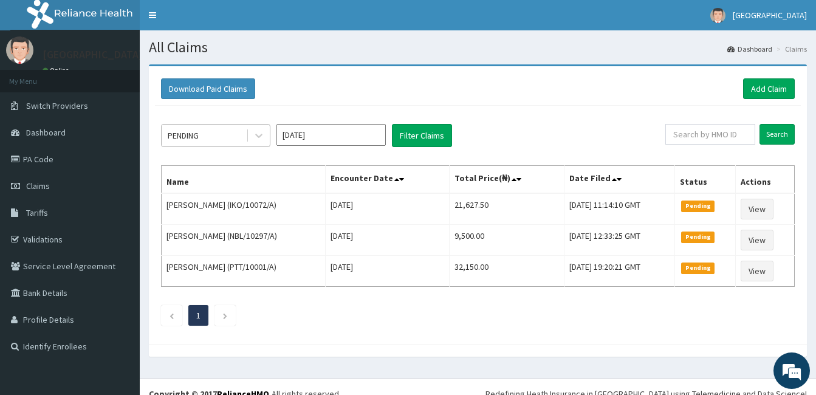
click at [233, 140] on div "PENDING" at bounding box center [204, 135] width 84 height 19
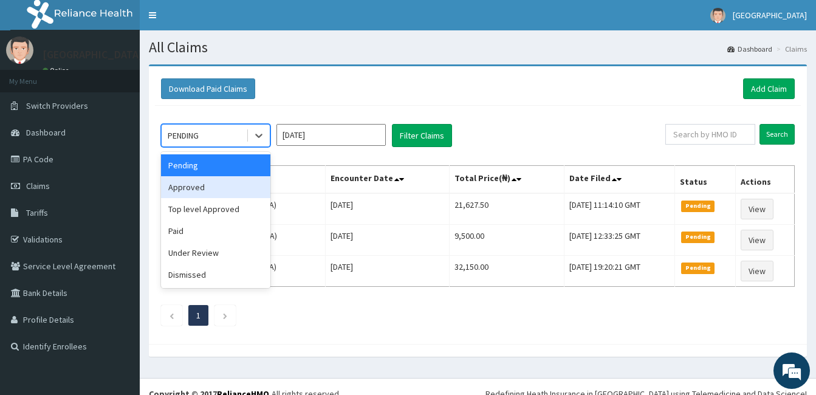
click at [218, 184] on div "Approved" at bounding box center [215, 187] width 109 height 22
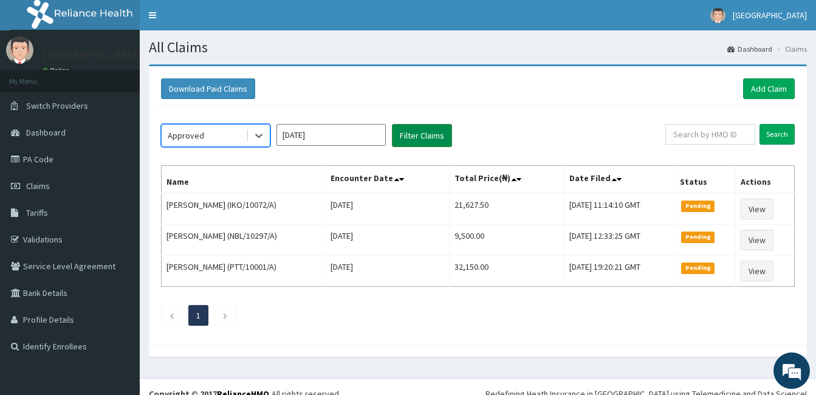
click at [419, 133] on button "Filter Claims" at bounding box center [422, 135] width 60 height 23
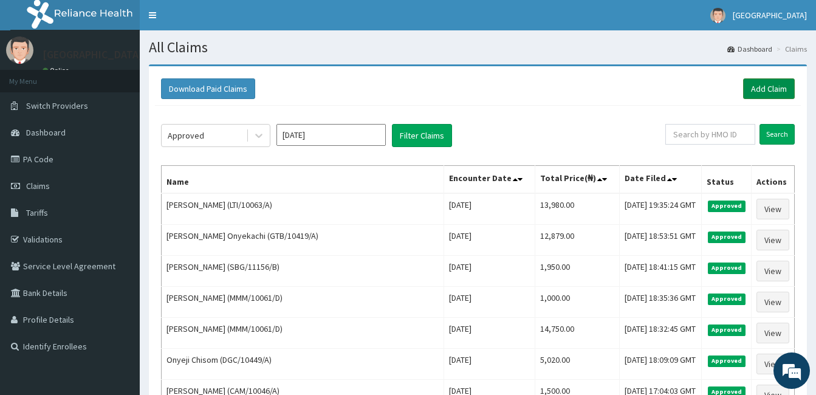
click at [778, 80] on link "Add Claim" at bounding box center [769, 88] width 52 height 21
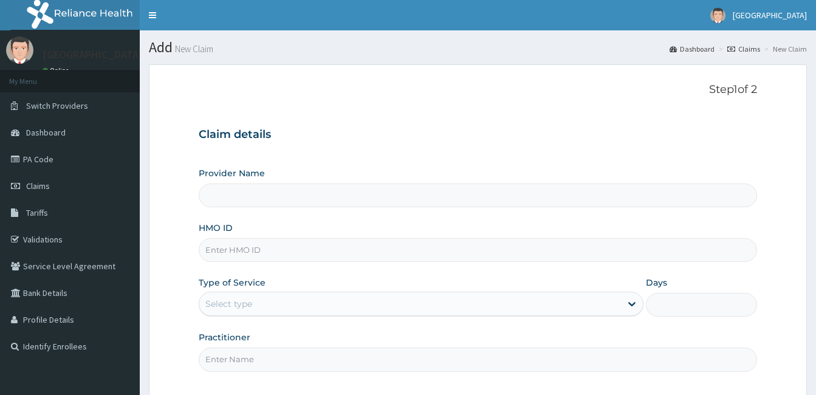
paste input "LTI/10063/B"
type input "LTI/10063/B"
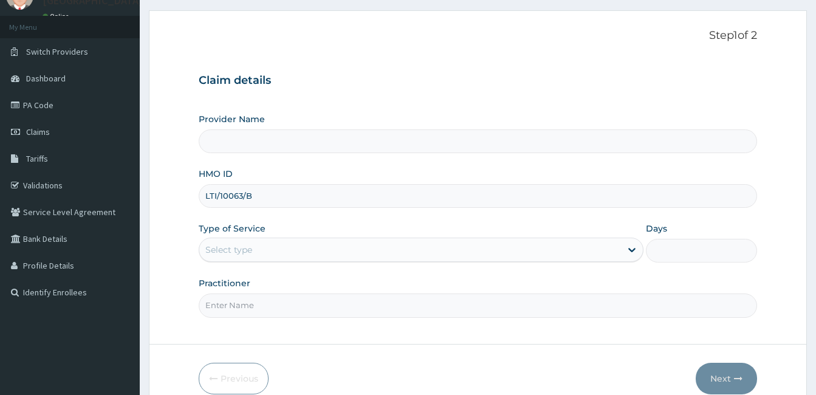
type input "Samaria Hospital"
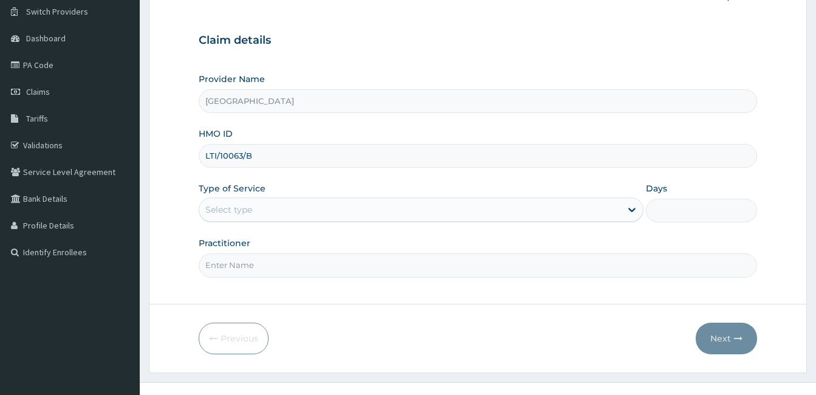
scroll to position [112, 0]
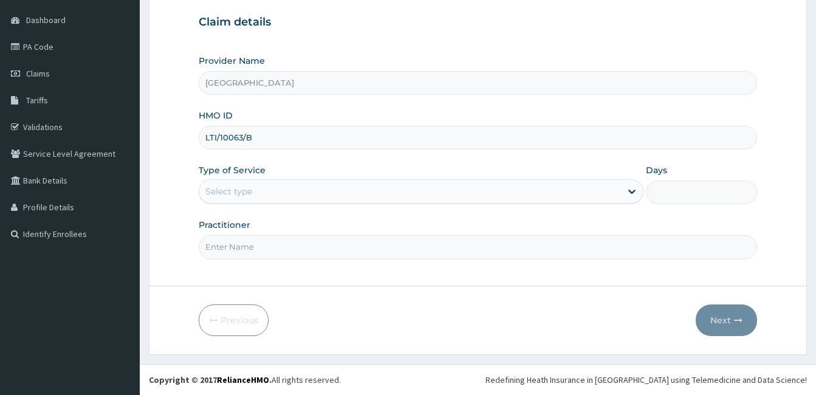
type input "LTI/10063/B"
click at [255, 182] on div "Select type" at bounding box center [410, 191] width 422 height 19
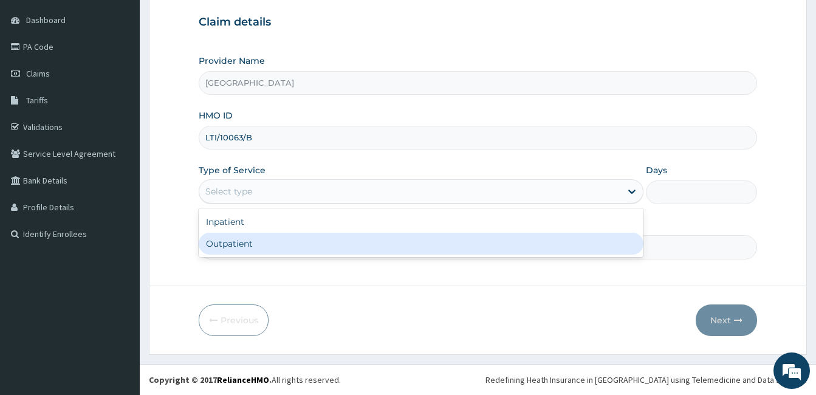
click at [239, 251] on div "Outpatient" at bounding box center [421, 244] width 445 height 22
type input "1"
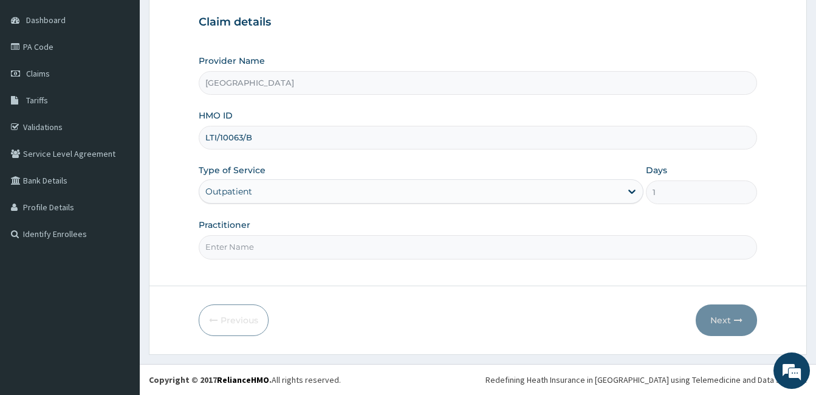
click at [239, 251] on input "Practitioner" at bounding box center [478, 247] width 558 height 24
type input "DOCTOR AHMED"
click at [699, 323] on button "Next" at bounding box center [726, 320] width 61 height 32
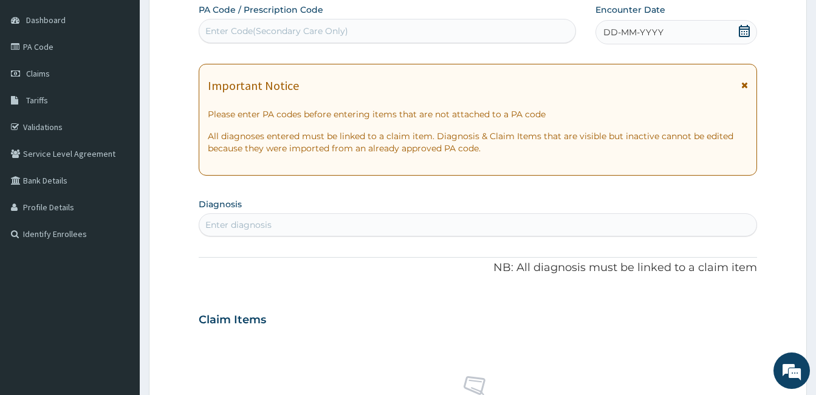
click at [748, 28] on icon at bounding box center [744, 31] width 11 height 12
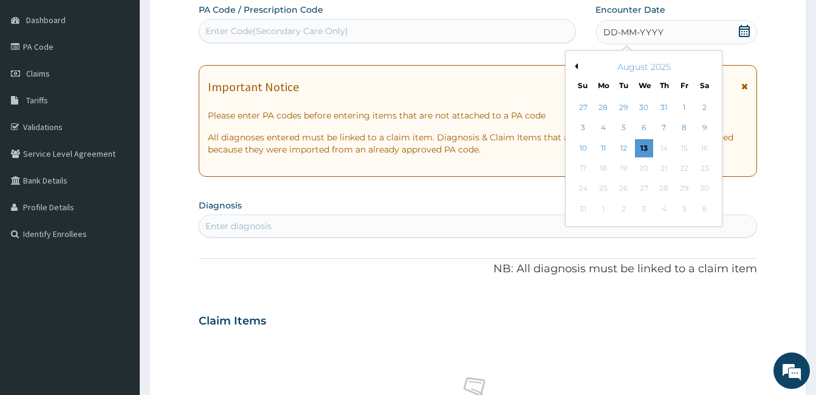
scroll to position [0, 0]
click at [575, 66] on button "Previous Month" at bounding box center [575, 66] width 6 height 6
click at [607, 172] on div "21" at bounding box center [603, 168] width 18 height 18
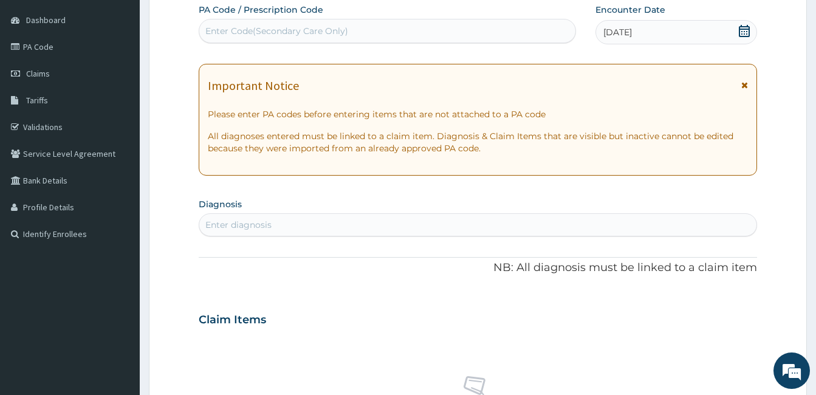
click at [493, 223] on div "Enter diagnosis" at bounding box center [477, 224] width 557 height 19
type input "MALARIA"
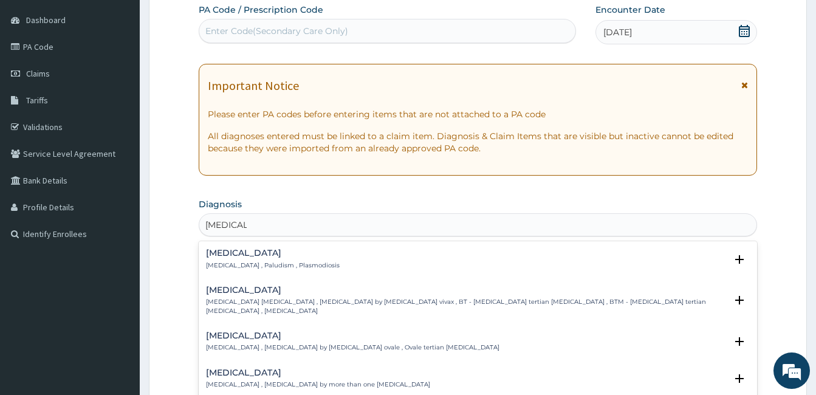
click at [223, 262] on p "Malaria , Paludism , Plasmodiosis" at bounding box center [273, 265] width 134 height 9
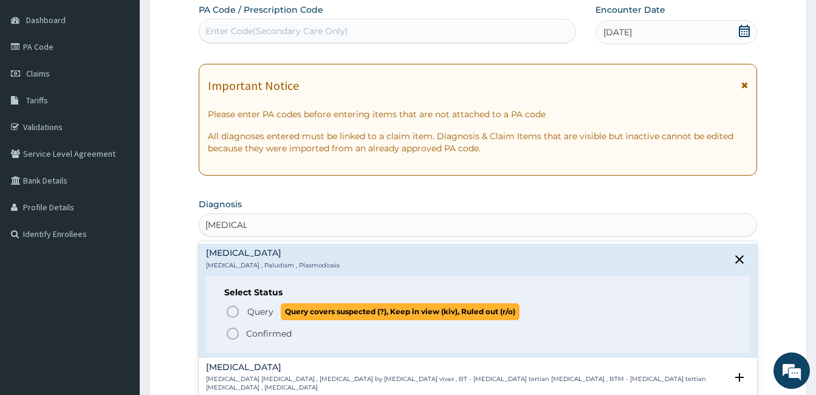
click at [233, 308] on icon "status option query" at bounding box center [232, 311] width 15 height 15
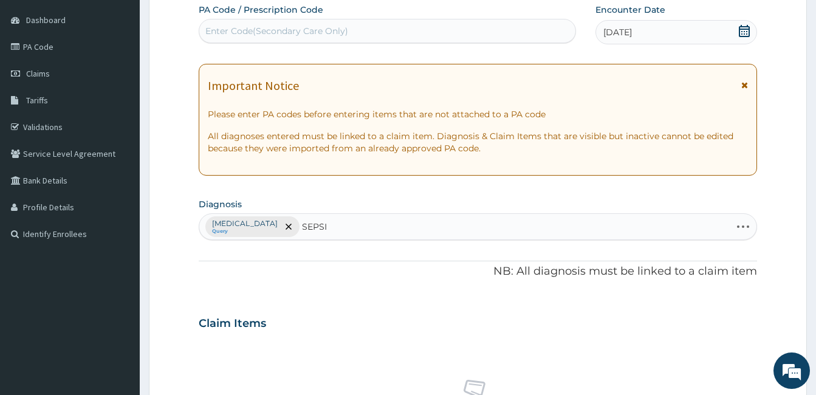
type input "SEPSIS"
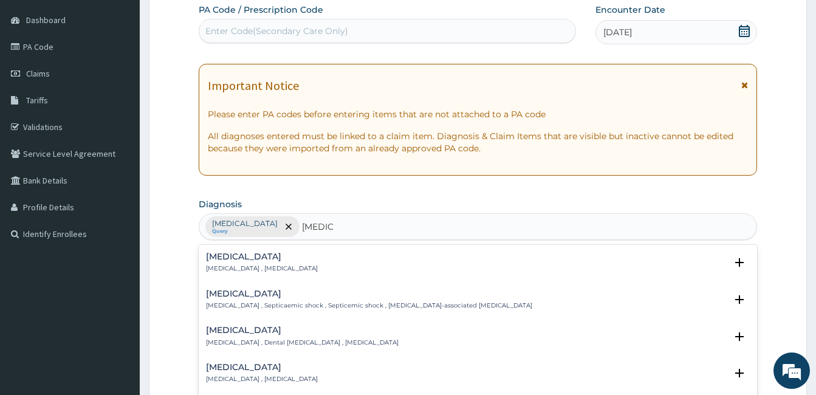
click at [298, 257] on div "Sepsis Systemic infection , Sepsis" at bounding box center [478, 262] width 544 height 21
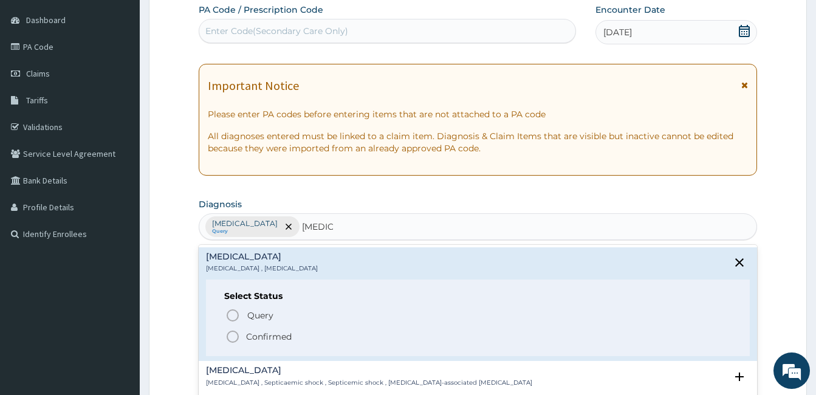
click at [270, 343] on p "Confirmed" at bounding box center [269, 336] width 46 height 12
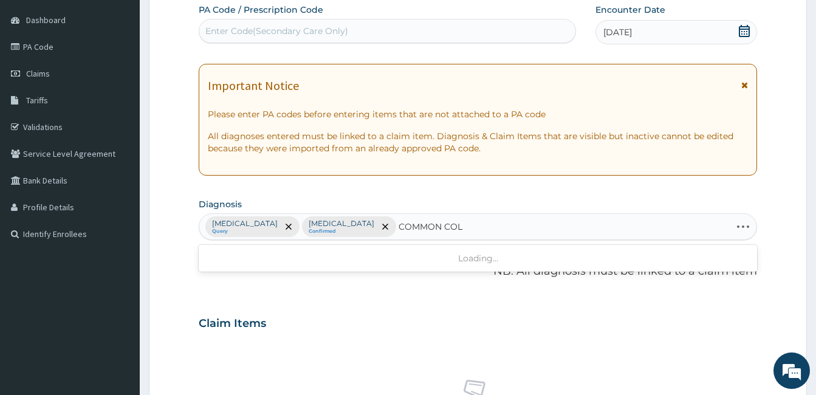
type input "COMMON COLD"
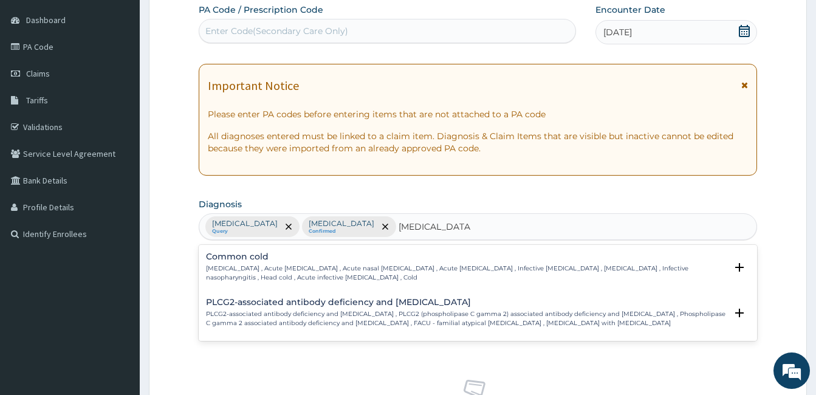
click at [374, 248] on div "Common cold Common cold , Acute coryza , Acute nasal catarrh , Acute rhinitis ,…" at bounding box center [478, 270] width 558 height 46
click at [364, 263] on div "Common cold Common cold , Acute coryza , Acute nasal catarrh , Acute rhinitis ,…" at bounding box center [466, 267] width 520 height 30
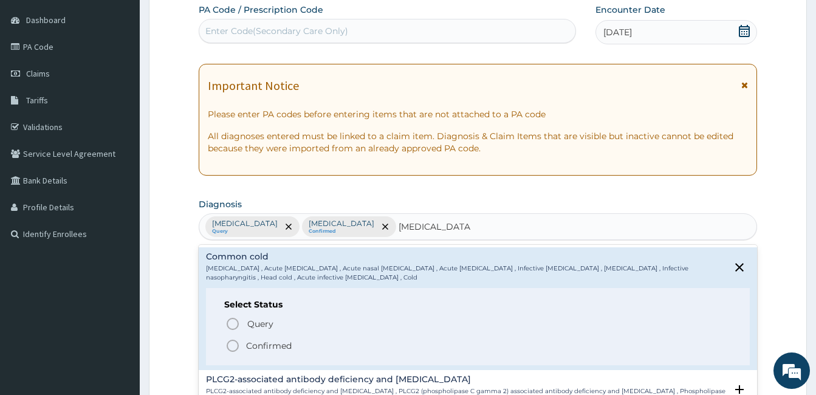
click at [284, 343] on p "Confirmed" at bounding box center [269, 346] width 46 height 12
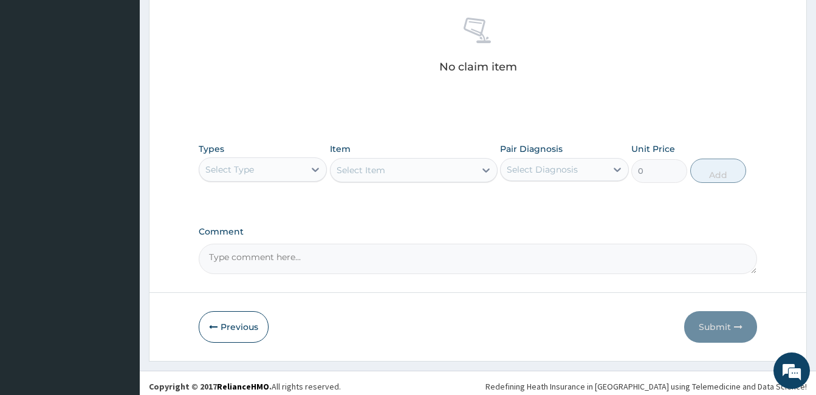
scroll to position [477, 0]
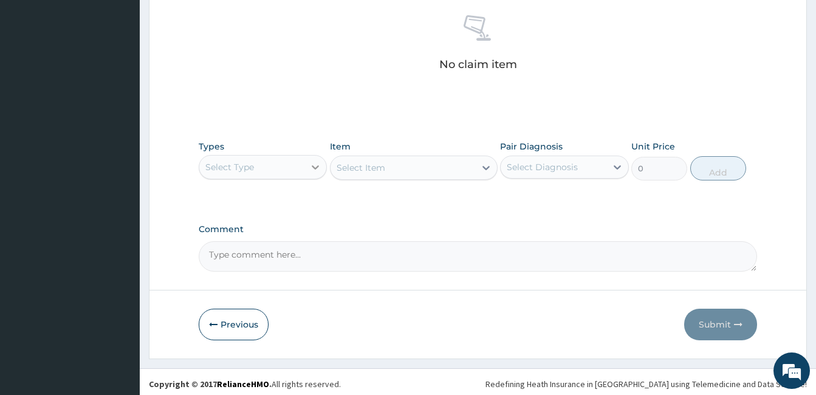
click at [307, 171] on div at bounding box center [315, 167] width 22 height 22
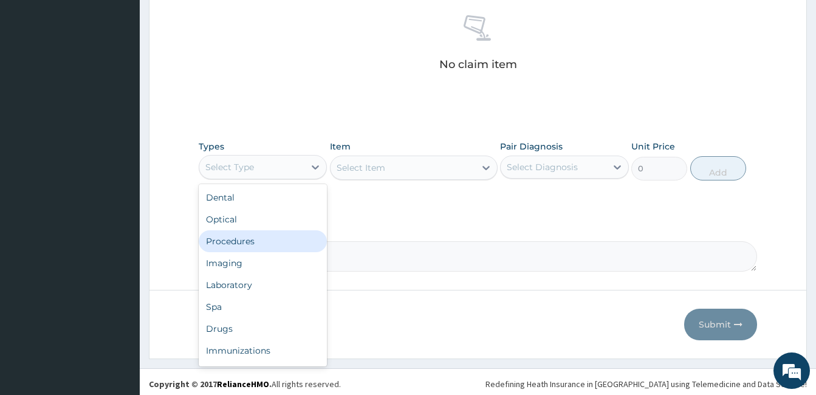
drag, startPoint x: 266, startPoint y: 241, endPoint x: 378, endPoint y: 221, distance: 113.5
click at [268, 239] on div "Procedures" at bounding box center [263, 241] width 128 height 22
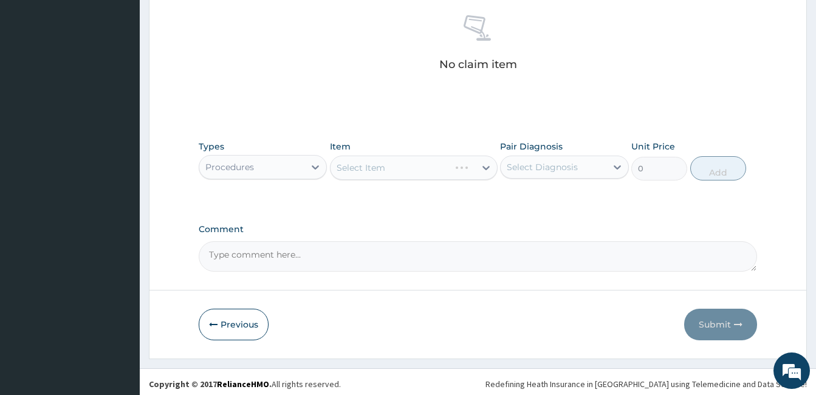
click at [510, 172] on div "Select Diagnosis" at bounding box center [542, 167] width 71 height 12
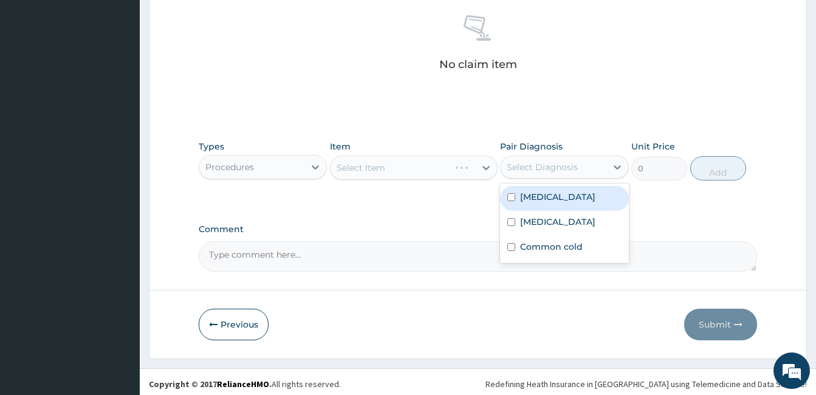
click at [513, 188] on div "Malaria" at bounding box center [564, 198] width 128 height 25
checkbox input "true"
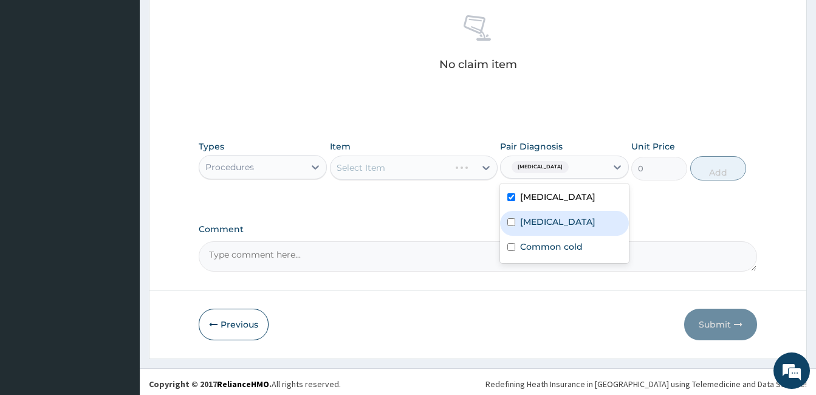
click at [527, 217] on label "Sepsis" at bounding box center [557, 222] width 75 height 12
checkbox input "true"
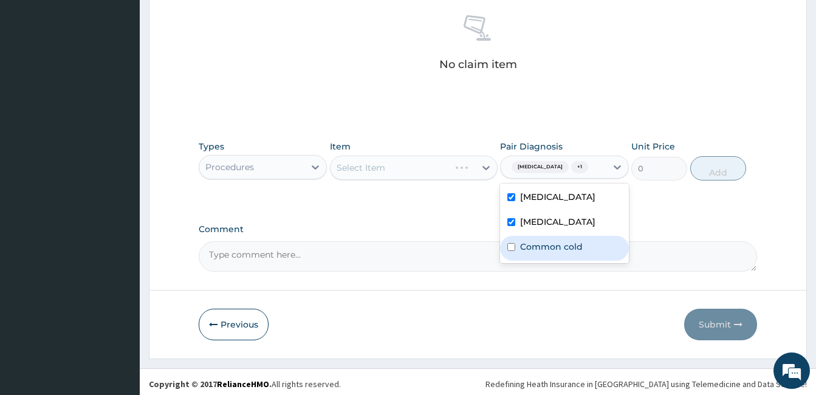
click at [530, 253] on div "Common cold" at bounding box center [564, 248] width 128 height 25
checkbox input "true"
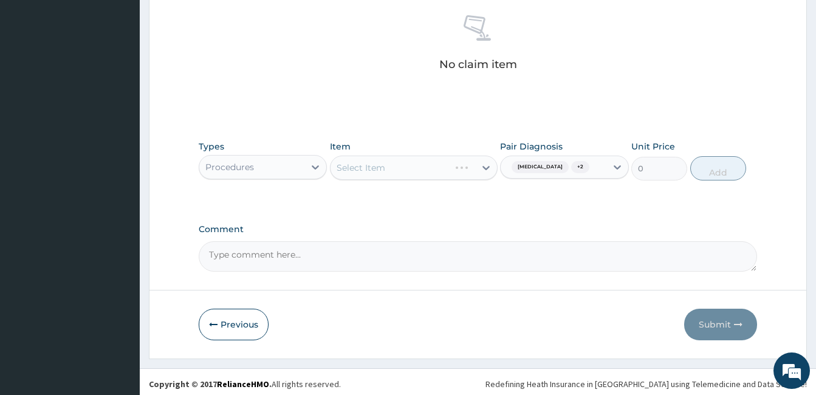
click at [470, 178] on div "Select Item" at bounding box center [414, 168] width 168 height 24
click at [454, 171] on div "Select Item" at bounding box center [414, 168] width 168 height 24
click at [453, 171] on div "Select Item" at bounding box center [402, 167] width 145 height 19
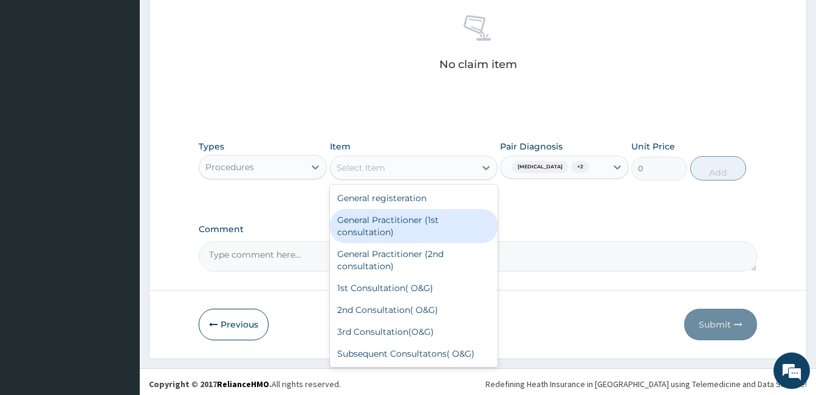
click at [445, 234] on div "General Practitioner (1st consultation)" at bounding box center [414, 226] width 168 height 34
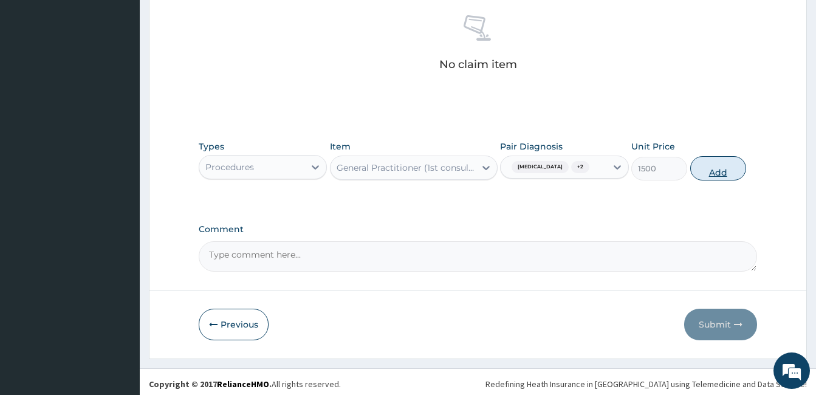
click at [719, 174] on button "Add" at bounding box center [718, 168] width 56 height 24
type input "0"
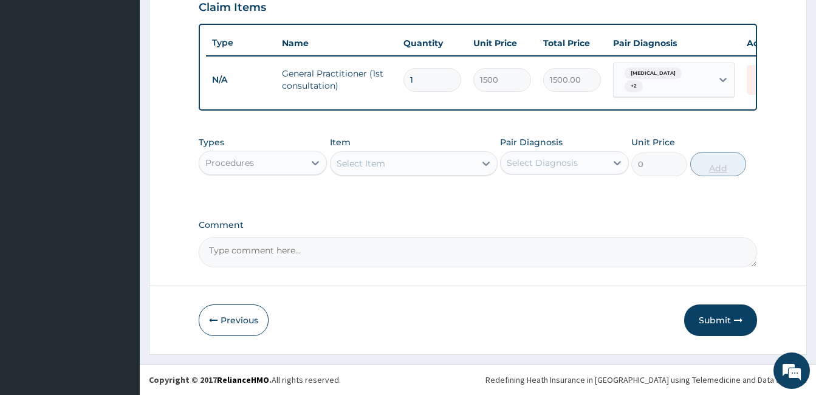
scroll to position [433, 0]
click at [292, 164] on div "Procedures" at bounding box center [251, 162] width 105 height 19
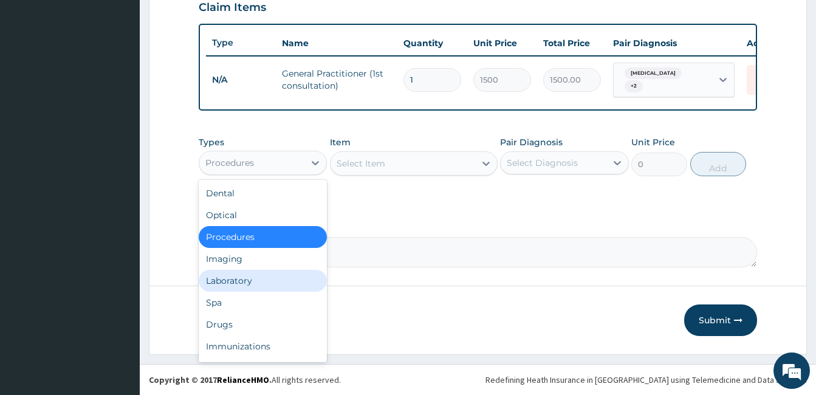
drag, startPoint x: 262, startPoint y: 279, endPoint x: 422, endPoint y: 206, distance: 175.9
click at [263, 279] on div "Laboratory" at bounding box center [263, 281] width 128 height 22
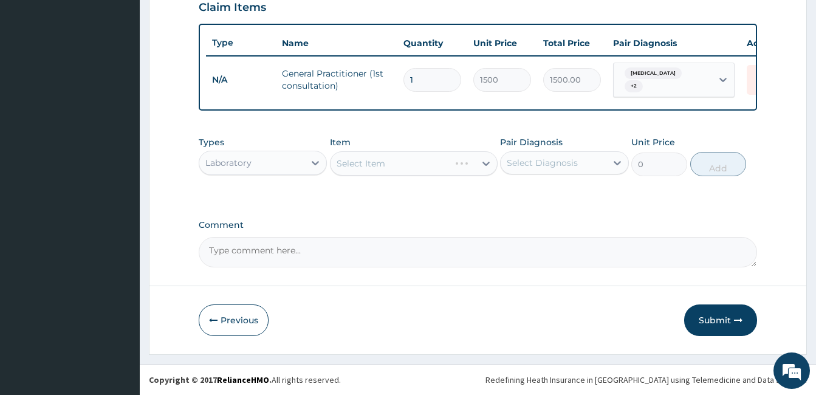
click at [556, 156] on div "Select Diagnosis" at bounding box center [553, 162] width 105 height 19
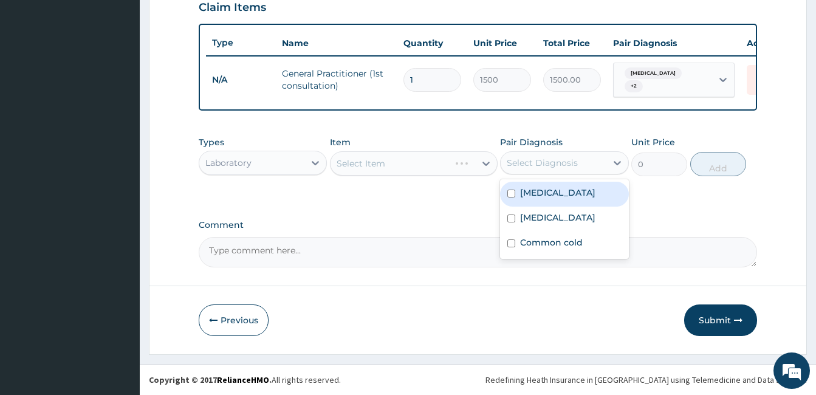
drag, startPoint x: 549, startPoint y: 181, endPoint x: 543, endPoint y: 185, distance: 7.1
click at [549, 182] on div "Malaria" at bounding box center [564, 194] width 128 height 25
checkbox input "true"
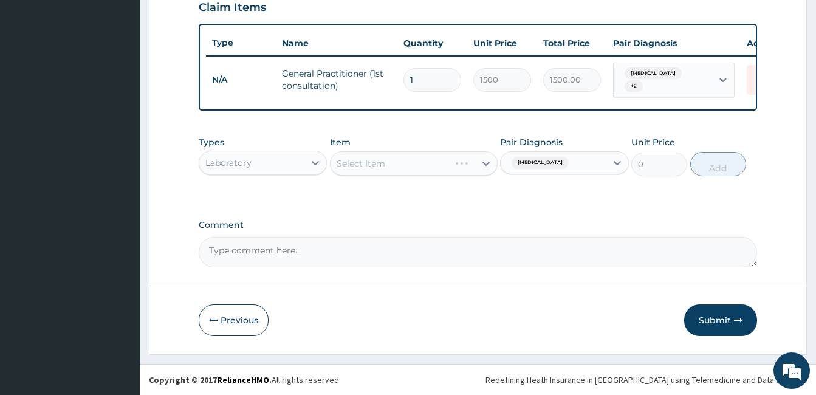
click at [470, 167] on div "Select Item" at bounding box center [414, 163] width 168 height 24
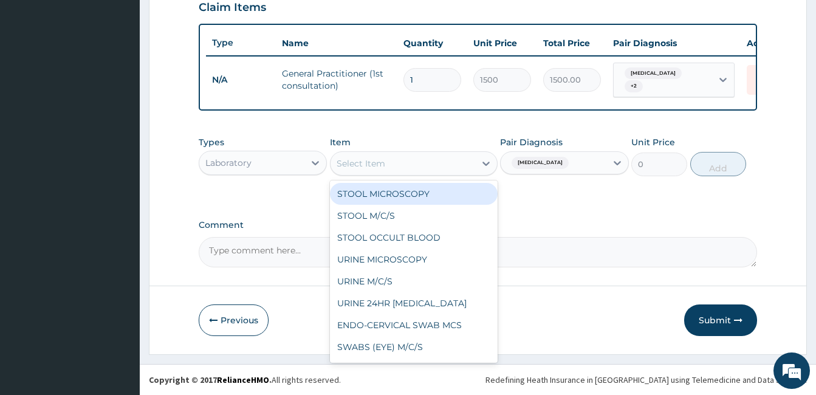
click at [470, 167] on div "Select Item" at bounding box center [402, 163] width 145 height 19
type input "MP"
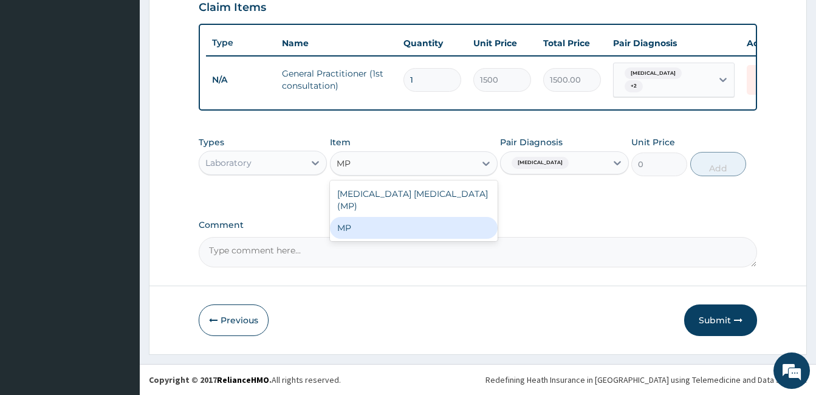
drag, startPoint x: 450, startPoint y: 210, endPoint x: 588, endPoint y: 200, distance: 138.8
click at [451, 217] on div "MP" at bounding box center [414, 228] width 168 height 22
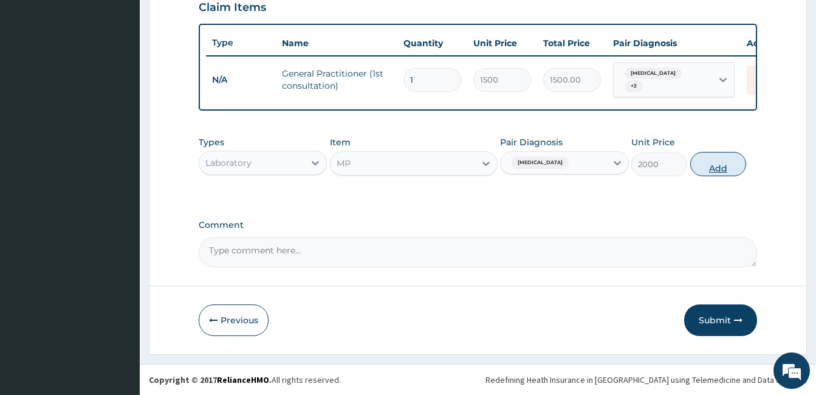
click at [707, 169] on button "Add" at bounding box center [718, 164] width 56 height 24
type input "0"
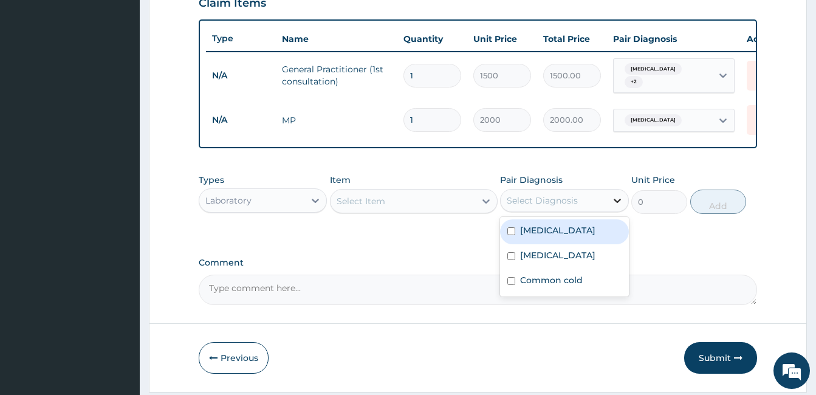
click at [608, 210] on div at bounding box center [617, 201] width 22 height 22
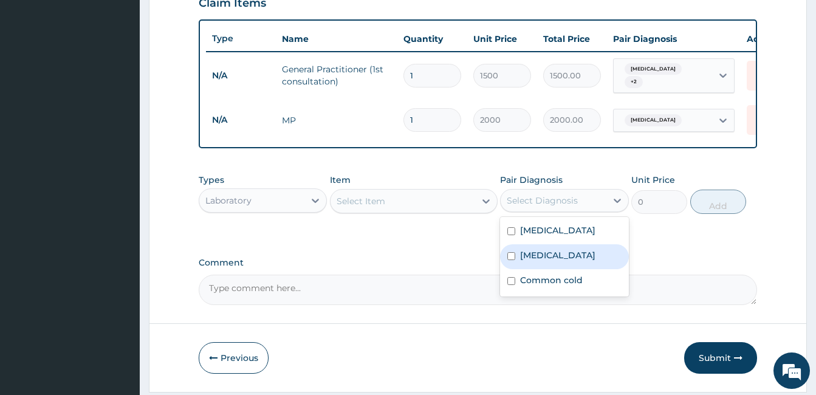
click at [555, 251] on div "Sepsis" at bounding box center [564, 256] width 128 height 25
checkbox input "true"
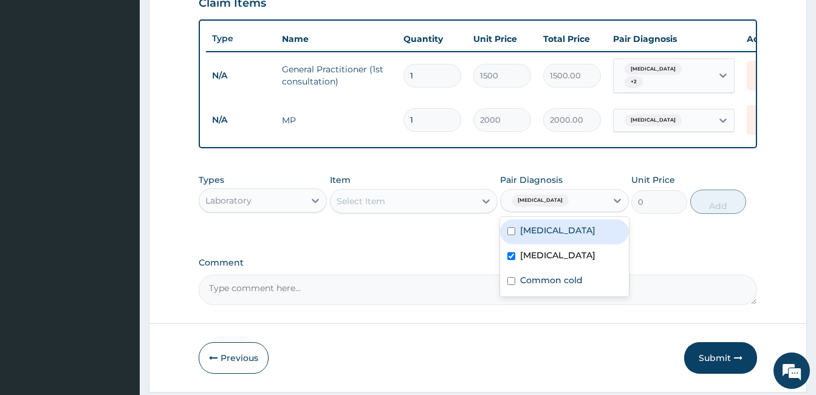
click at [457, 211] on div "Select Item" at bounding box center [402, 200] width 145 height 19
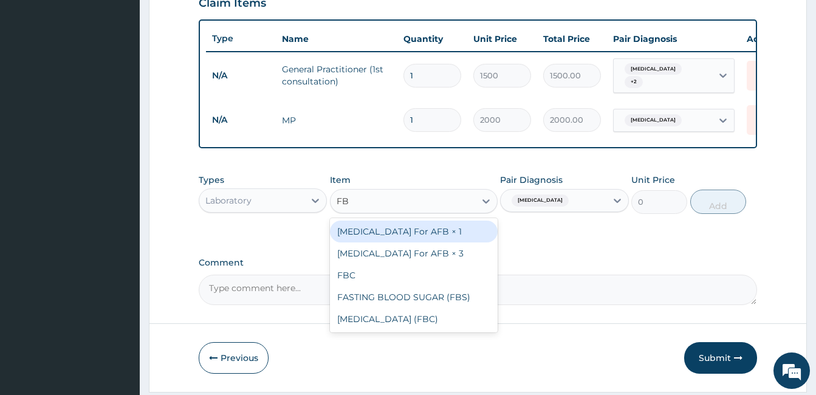
type input "FBC"
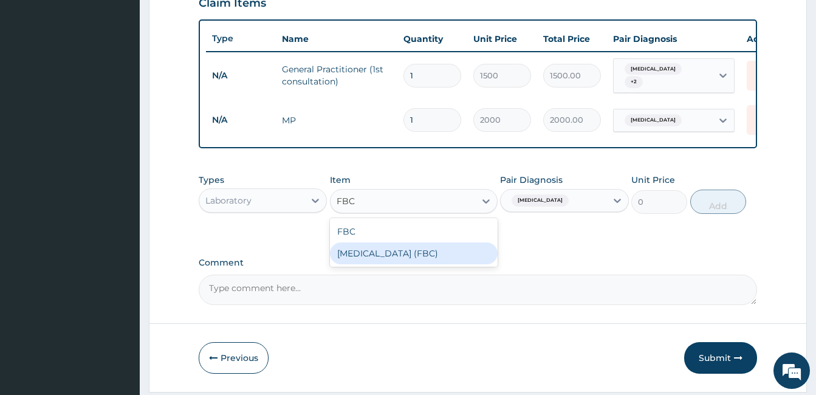
drag, startPoint x: 467, startPoint y: 257, endPoint x: 570, endPoint y: 258, distance: 102.7
click at [468, 257] on div "Full Blood Count (FBC)" at bounding box center [414, 253] width 168 height 22
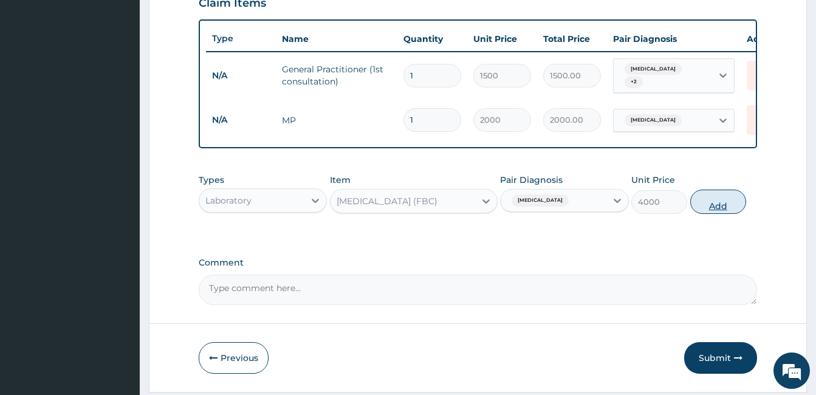
click at [708, 209] on button "Add" at bounding box center [718, 202] width 56 height 24
type input "0"
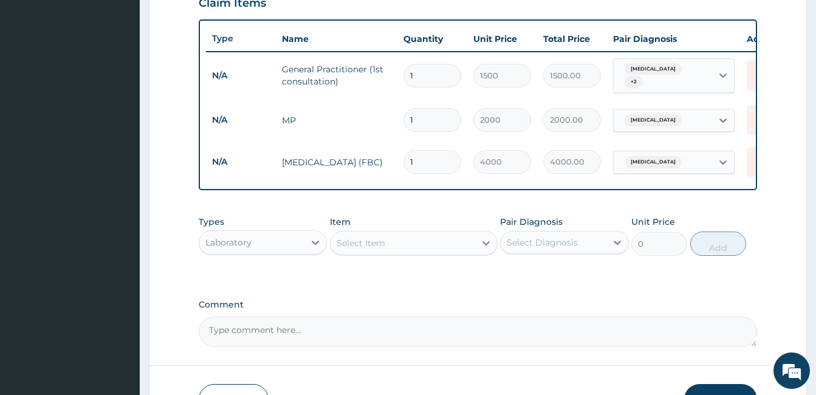
type input "0"
type input "0.00"
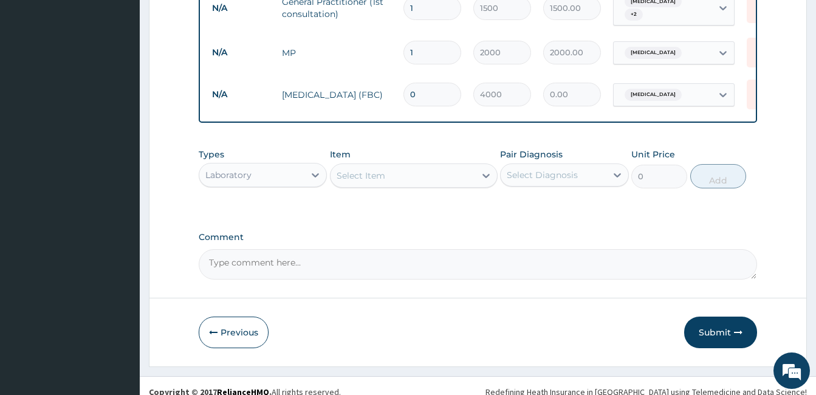
scroll to position [516, 0]
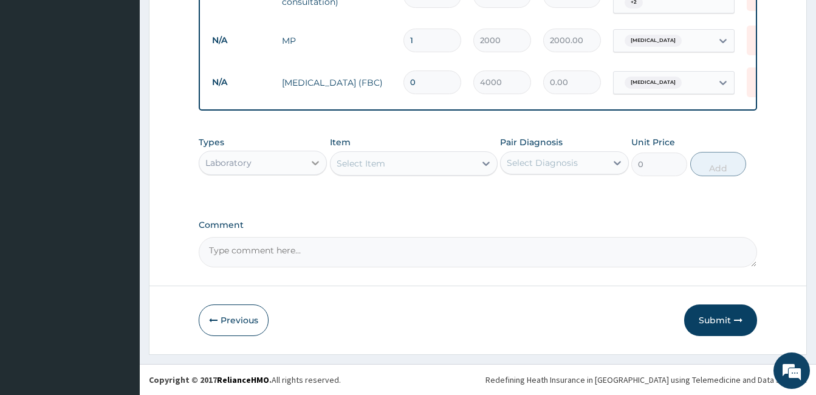
type input "0"
click at [310, 163] on icon at bounding box center [315, 163] width 12 height 12
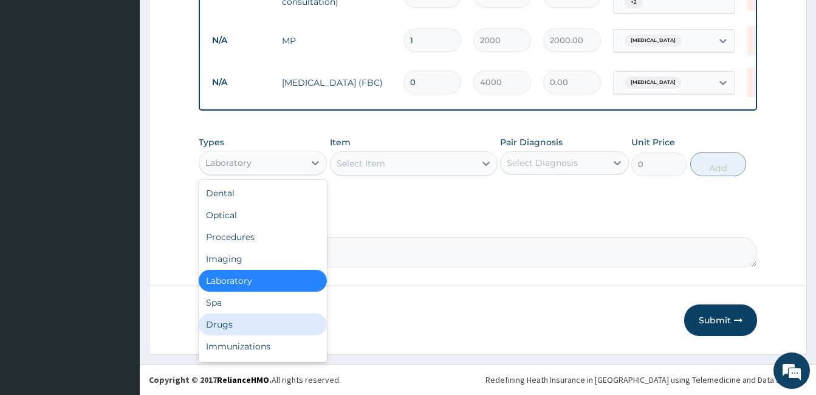
click at [268, 313] on div "Drugs" at bounding box center [263, 324] width 128 height 22
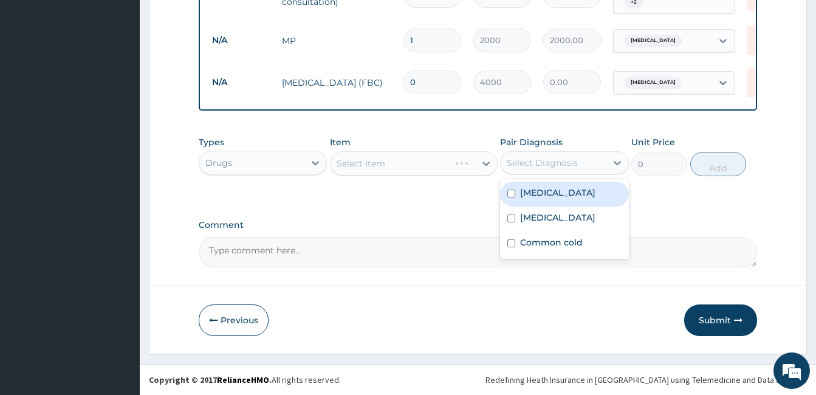
click at [552, 152] on div "Select Diagnosis" at bounding box center [564, 162] width 128 height 23
click at [541, 193] on label "Malaria" at bounding box center [557, 192] width 75 height 12
checkbox input "true"
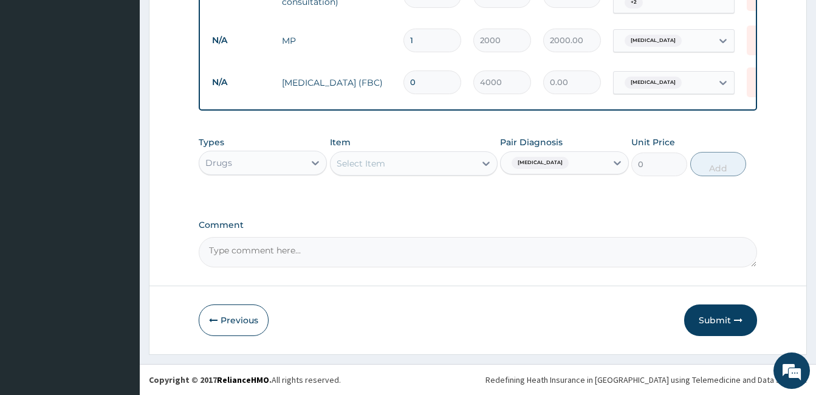
click at [395, 162] on div "Select Item" at bounding box center [402, 163] width 145 height 19
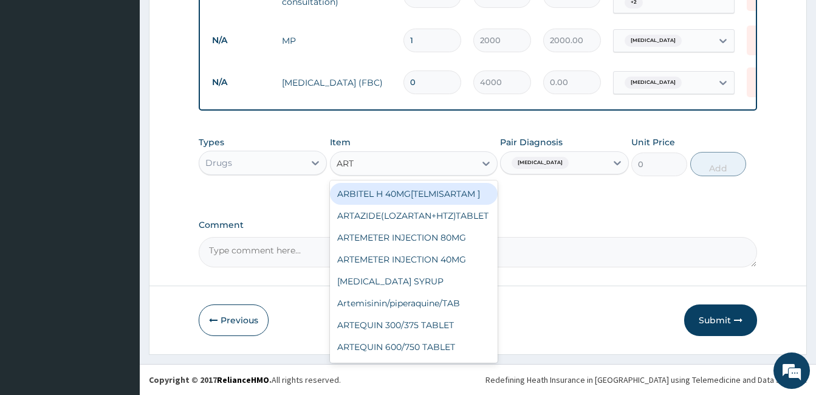
type input "ARTE"
click at [404, 191] on div "ARTEMETER INJECTION 80MG" at bounding box center [414, 194] width 168 height 22
type input "1000"
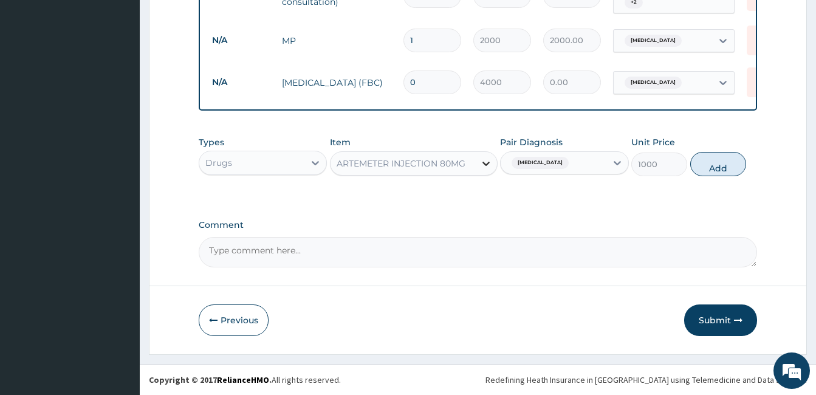
click at [479, 159] on div at bounding box center [486, 163] width 22 height 22
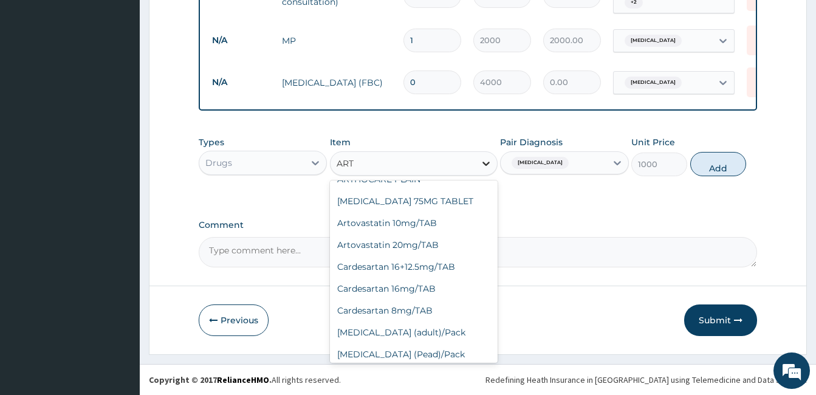
scroll to position [0, 0]
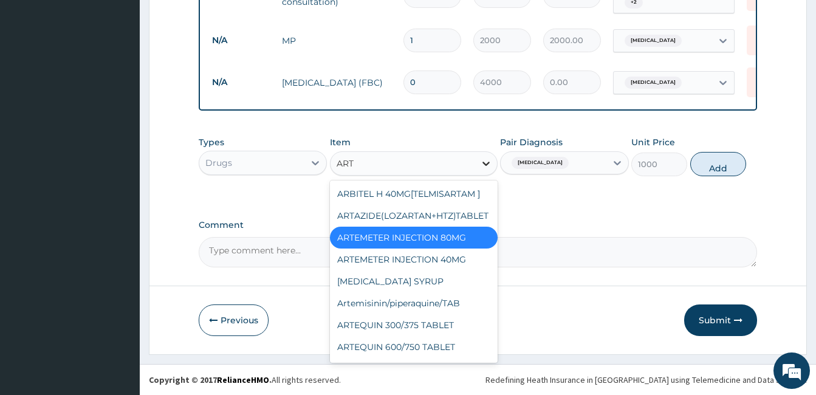
type input "ARTE"
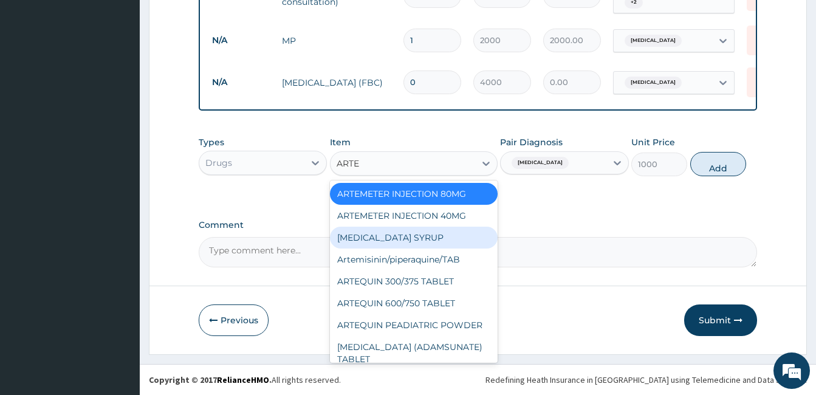
drag, startPoint x: 436, startPoint y: 241, endPoint x: 653, endPoint y: 227, distance: 217.9
click at [438, 241] on div "ARTEMETHER SYRUP" at bounding box center [414, 238] width 168 height 22
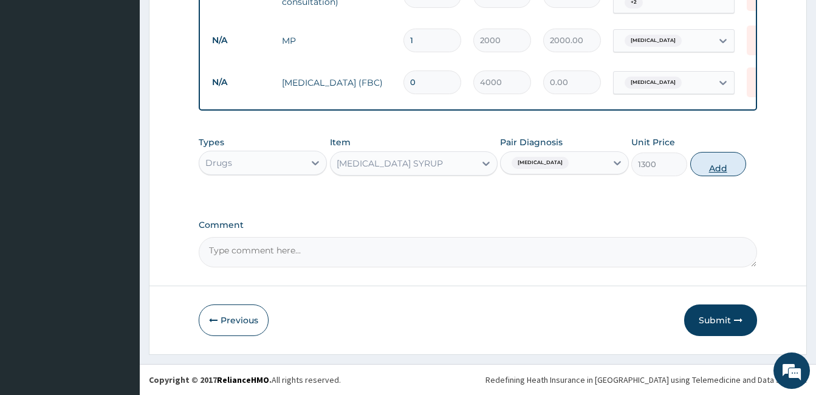
click at [725, 169] on button "Add" at bounding box center [718, 164] width 56 height 24
type input "0"
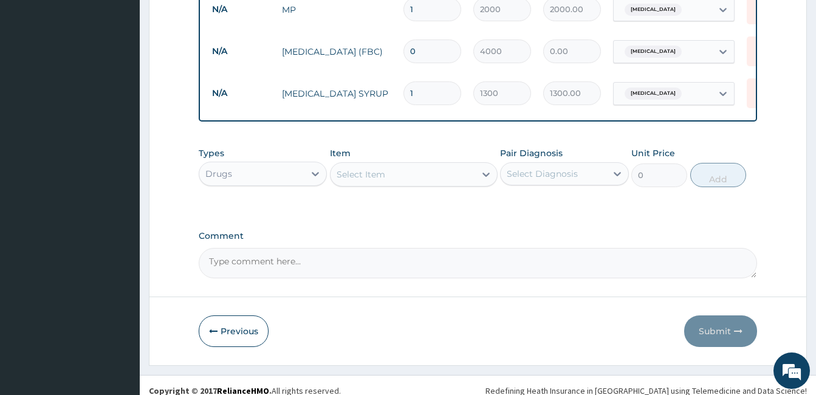
scroll to position [558, 0]
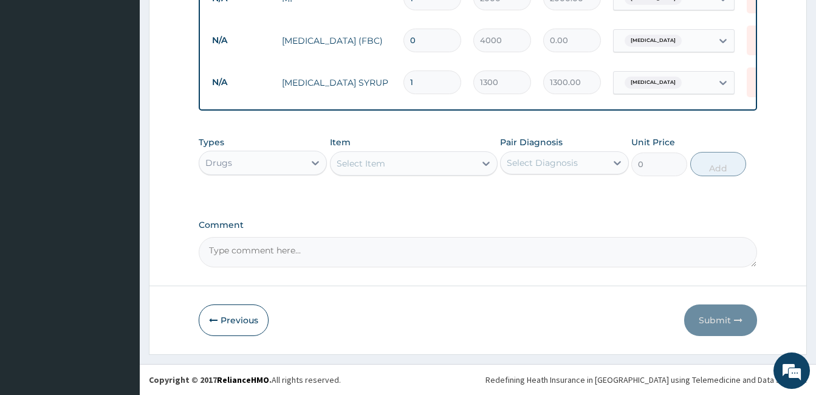
click at [534, 166] on div "Select Diagnosis" at bounding box center [542, 163] width 71 height 12
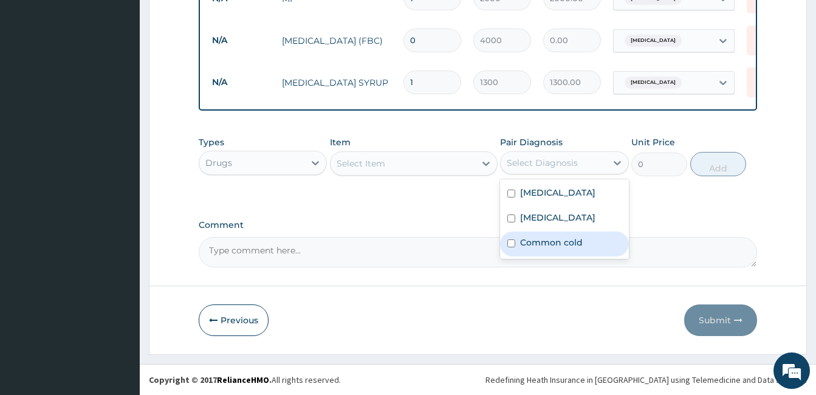
click at [518, 242] on div "Common cold" at bounding box center [564, 243] width 128 height 25
checkbox input "true"
click at [431, 152] on div "Select Item" at bounding box center [414, 163] width 168 height 24
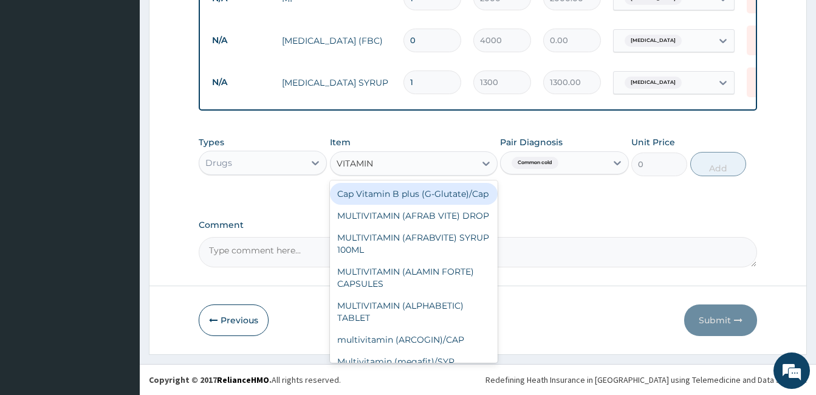
type input "VITAMIN C"
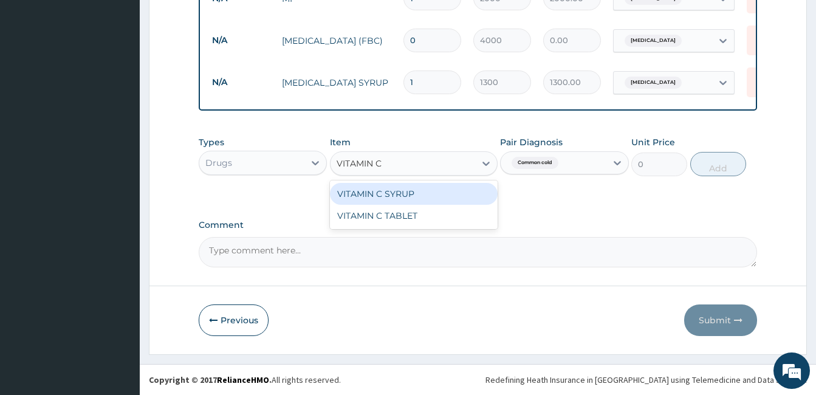
click at [431, 198] on div "VITAMIN C SYRUP" at bounding box center [414, 194] width 168 height 22
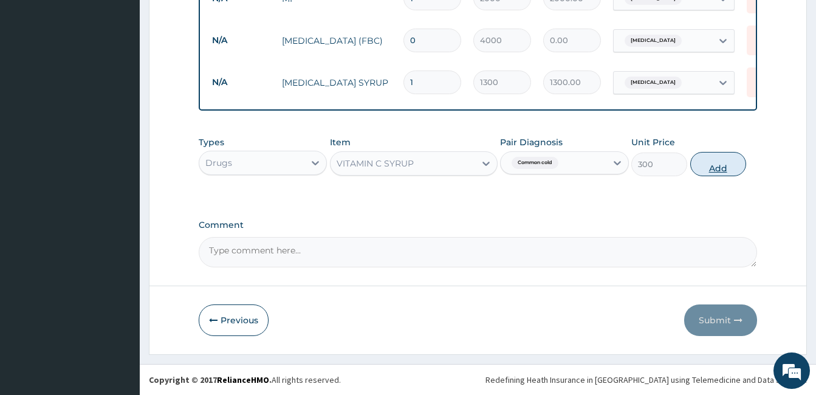
click at [708, 164] on button "Add" at bounding box center [718, 164] width 56 height 24
type input "0"
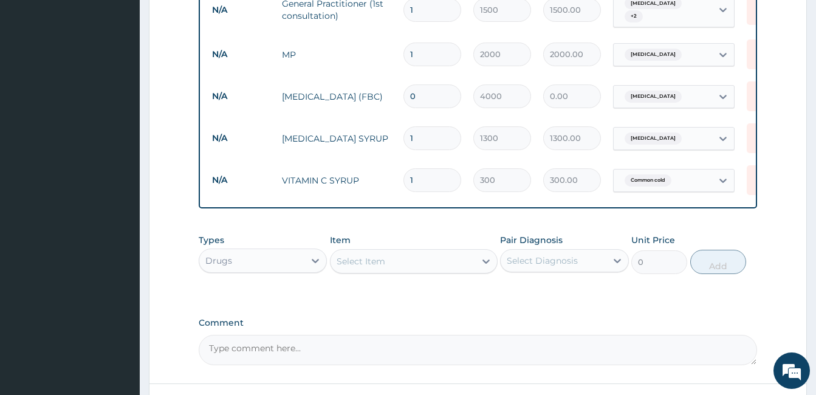
scroll to position [498, 0]
click at [425, 94] on input "0" at bounding box center [432, 97] width 58 height 24
type input "1"
type input "4000.00"
type input "1"
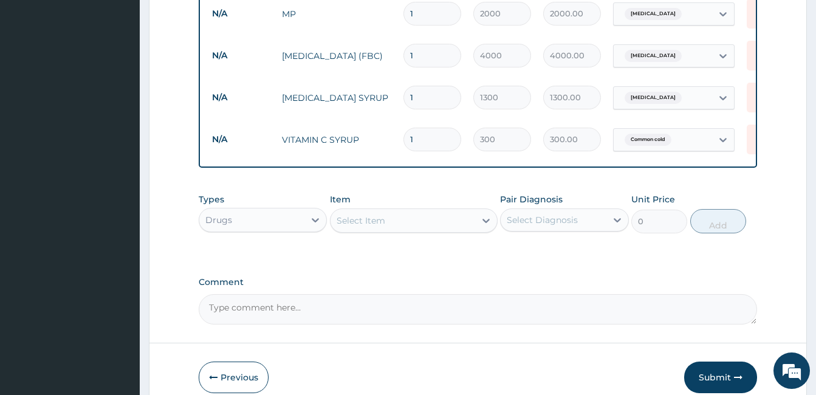
scroll to position [600, 0]
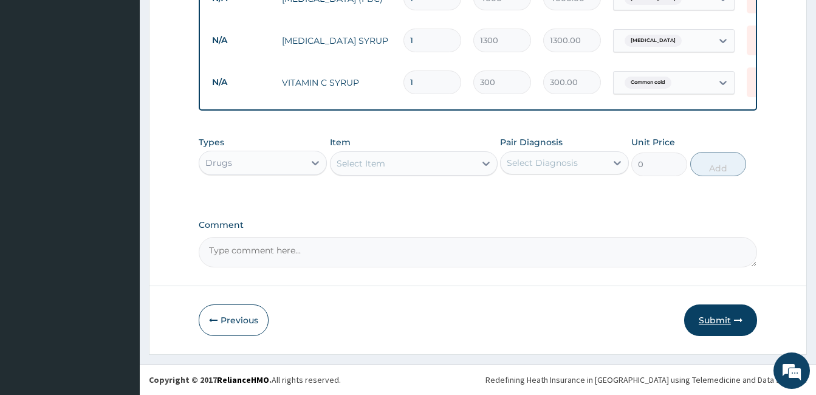
click at [711, 322] on button "Submit" at bounding box center [720, 320] width 73 height 32
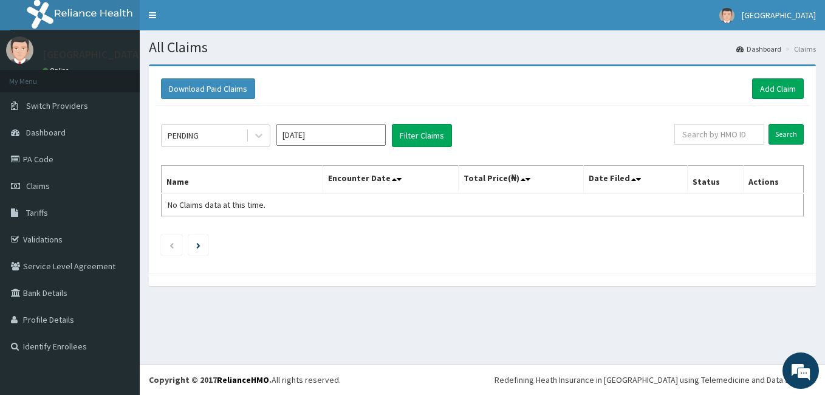
click at [298, 131] on input "[DATE]" at bounding box center [330, 135] width 109 height 22
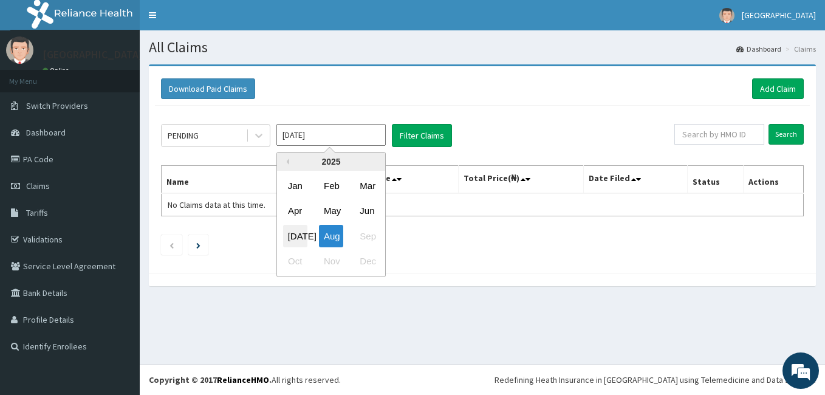
click at [296, 243] on div "[DATE]" at bounding box center [295, 236] width 24 height 22
type input "Jul 2025"
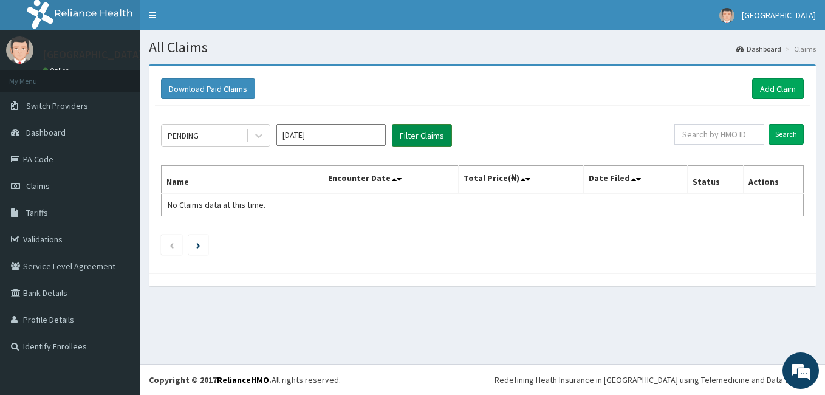
click at [410, 137] on button "Filter Claims" at bounding box center [422, 135] width 60 height 23
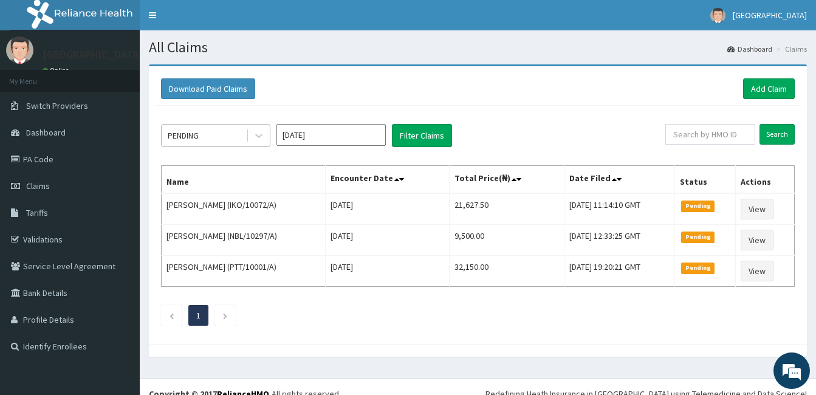
click at [214, 125] on div "PENDING" at bounding box center [215, 135] width 109 height 23
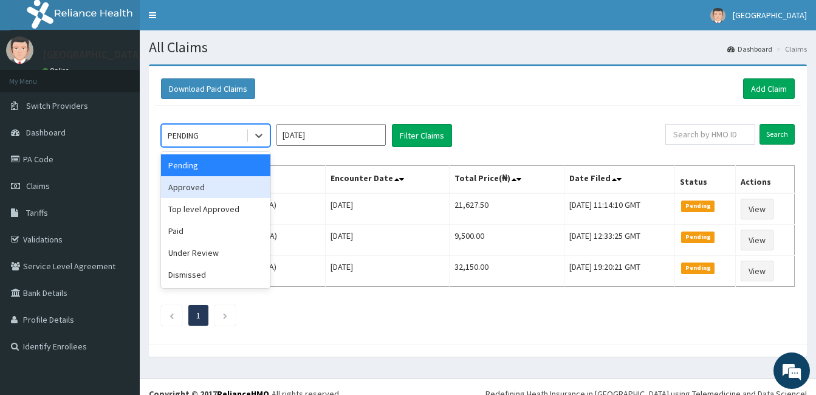
click at [205, 183] on div "Approved" at bounding box center [215, 187] width 109 height 22
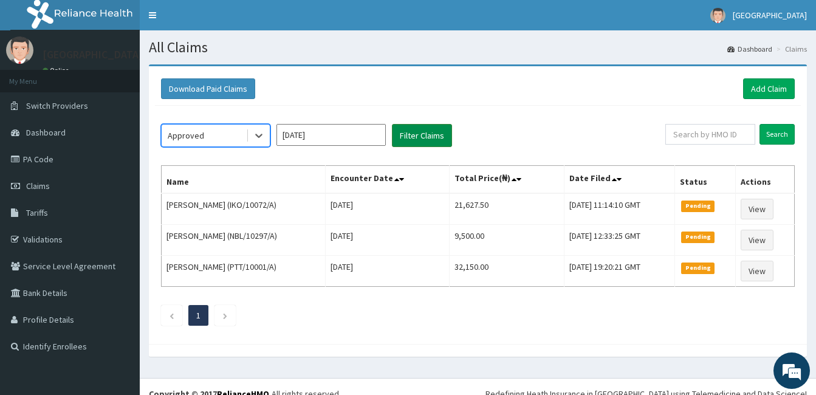
click at [419, 135] on button "Filter Claims" at bounding box center [422, 135] width 60 height 23
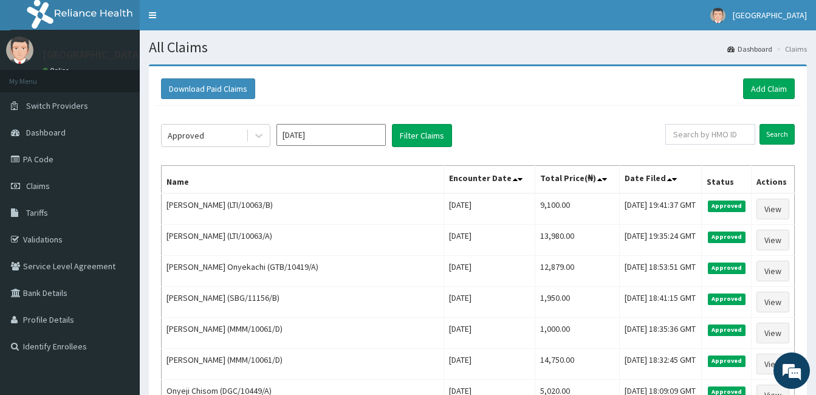
click at [549, 82] on div "Download Paid Claims Add Claim" at bounding box center [478, 88] width 634 height 21
click at [44, 152] on link "PA Code" at bounding box center [70, 159] width 140 height 27
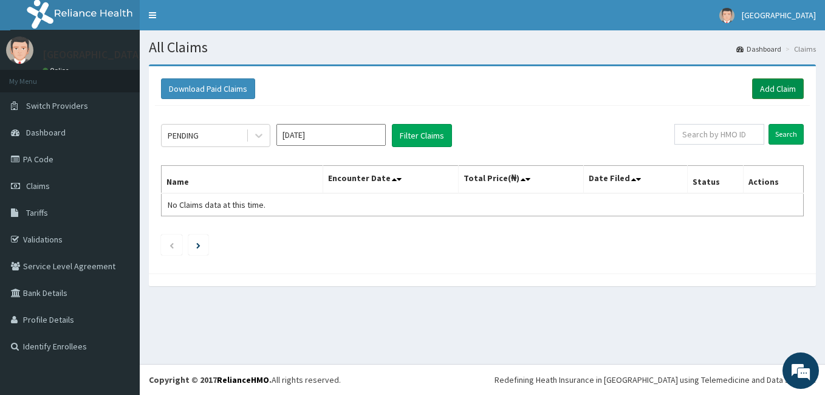
click at [768, 91] on link "Add Claim" at bounding box center [778, 88] width 52 height 21
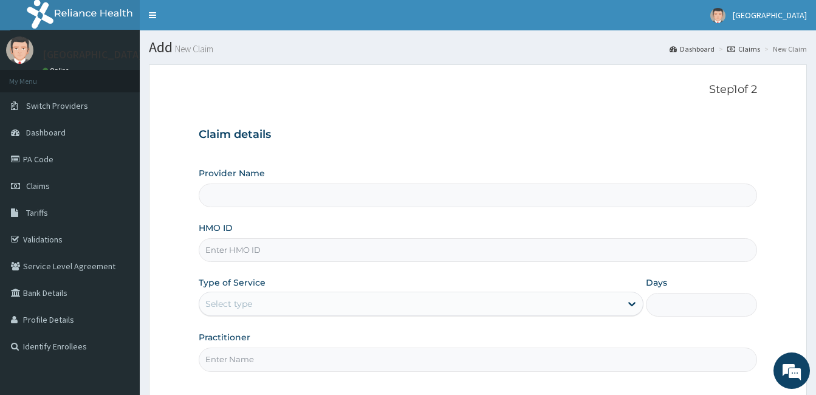
type input "[GEOGRAPHIC_DATA]"
paste input "SFA/10300/A"
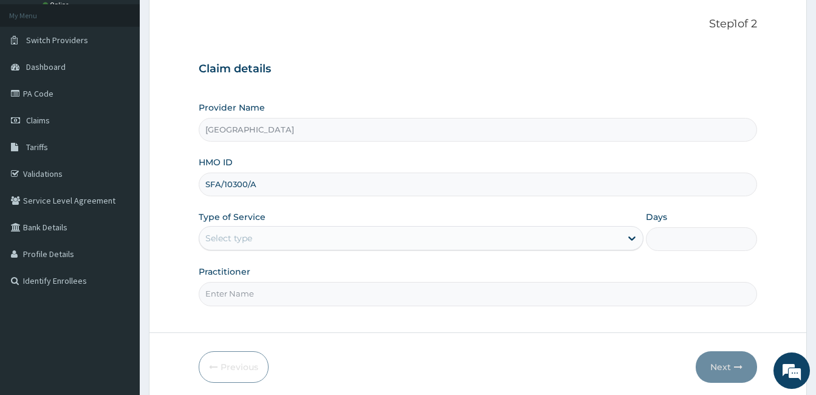
type input "SFA/10300/A"
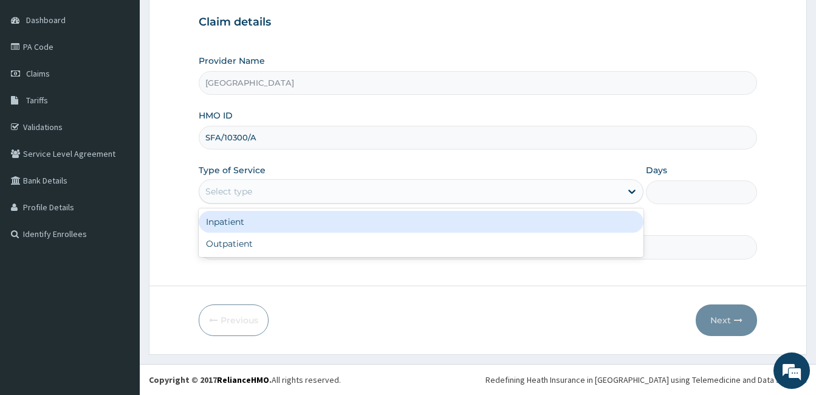
drag, startPoint x: 316, startPoint y: 213, endPoint x: 253, endPoint y: 187, distance: 68.1
click at [253, 187] on div "Select type" at bounding box center [410, 191] width 422 height 19
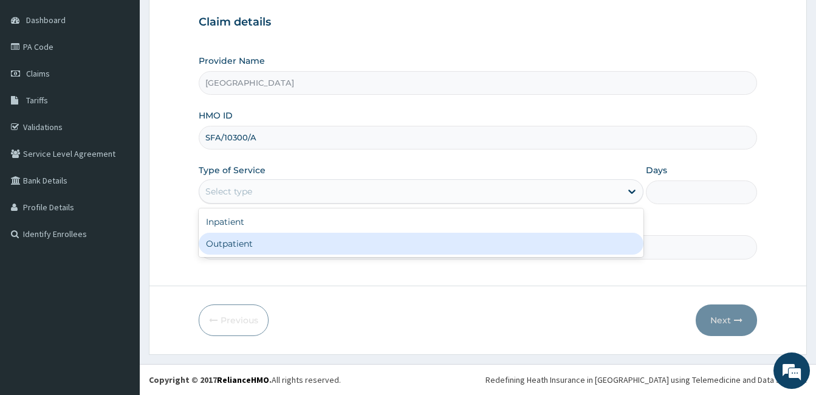
click at [249, 249] on div "Outpatient" at bounding box center [421, 244] width 445 height 22
type input "1"
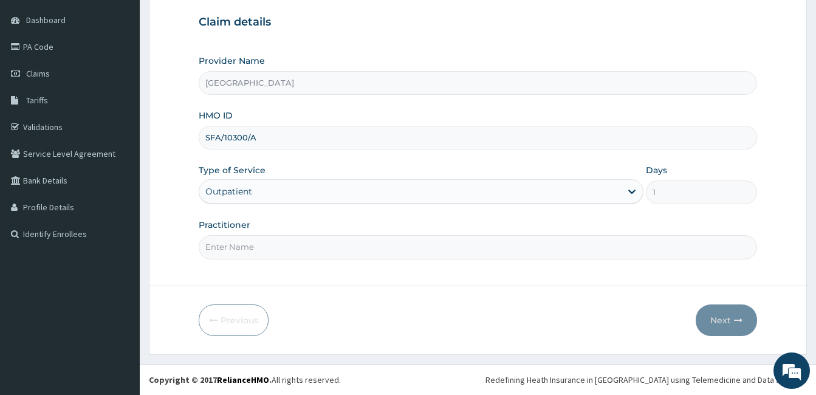
click at [249, 249] on input "Practitioner" at bounding box center [478, 247] width 558 height 24
type input "DOCTOR AHMED"
click at [726, 324] on button "Next" at bounding box center [726, 320] width 61 height 32
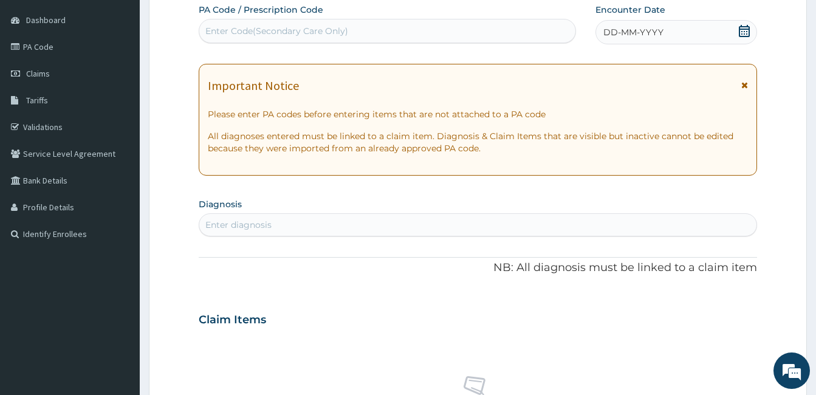
click at [435, 24] on div "Enter Code(Secondary Care Only)" at bounding box center [387, 30] width 376 height 19
type input "PA/4D515E"
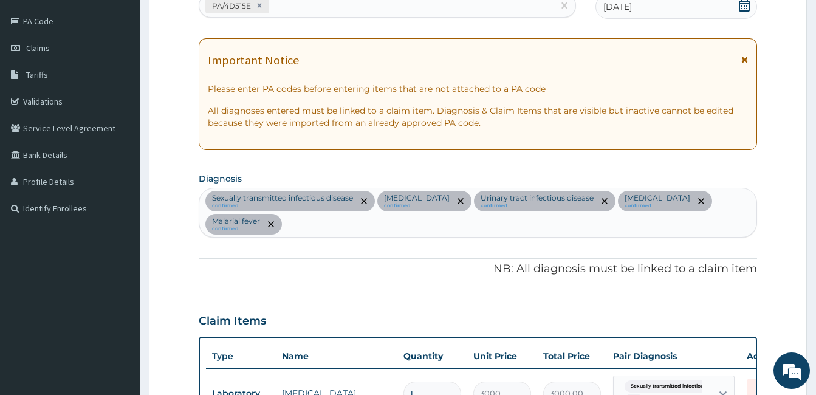
scroll to position [137, 0]
click at [336, 11] on div "PA/4D515E" at bounding box center [376, 6] width 354 height 20
type input "PA/94DF86"
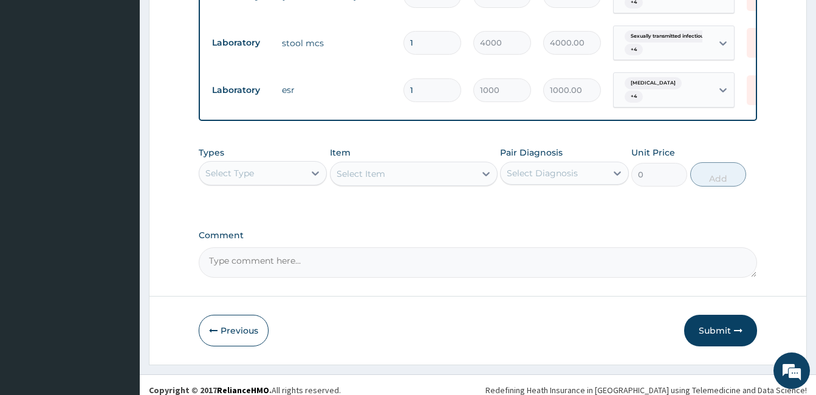
scroll to position [555, 0]
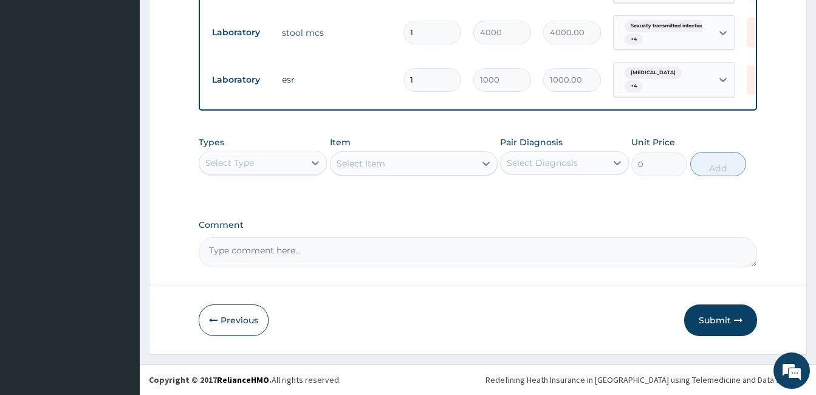
click at [290, 166] on div "Select Type" at bounding box center [251, 162] width 105 height 19
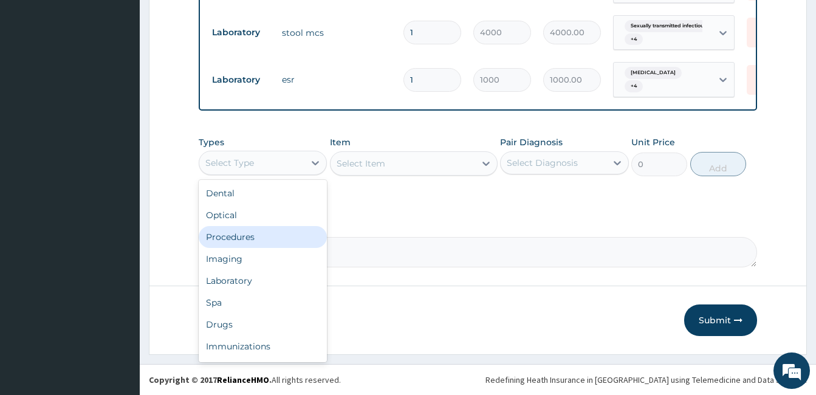
click at [268, 233] on div "Procedures" at bounding box center [263, 237] width 128 height 22
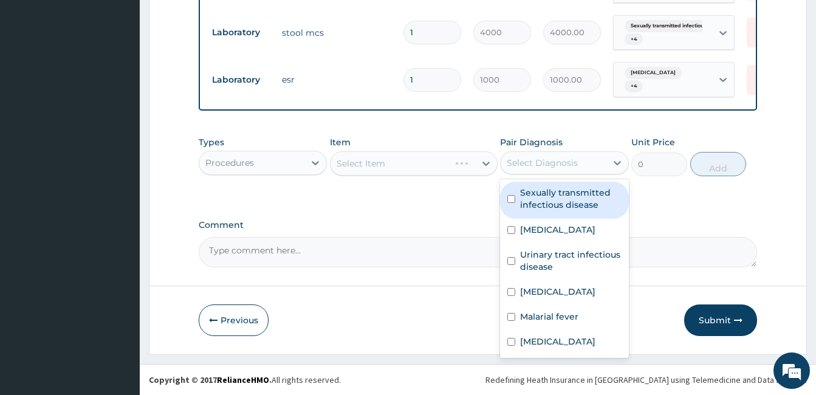
click at [550, 166] on div "Select Diagnosis" at bounding box center [542, 163] width 71 height 12
click at [547, 196] on label "Sexually transmitted infectious disease" at bounding box center [570, 198] width 101 height 24
checkbox input "true"
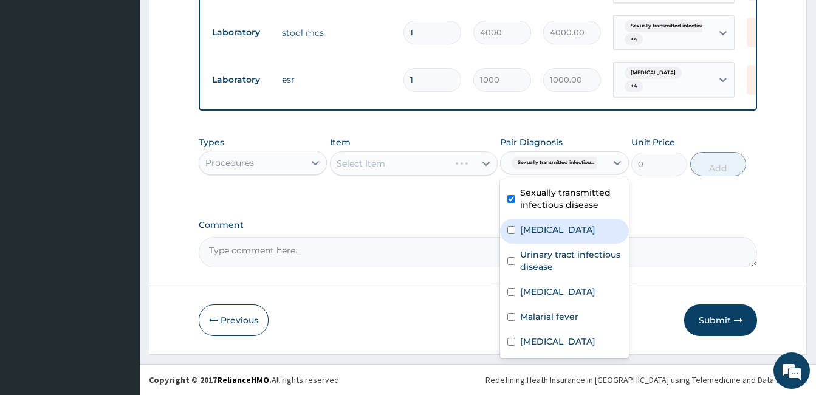
drag, startPoint x: 541, startPoint y: 222, endPoint x: 540, endPoint y: 236, distance: 14.6
click at [541, 222] on div "Respiratory tract infection" at bounding box center [564, 231] width 128 height 25
checkbox input "true"
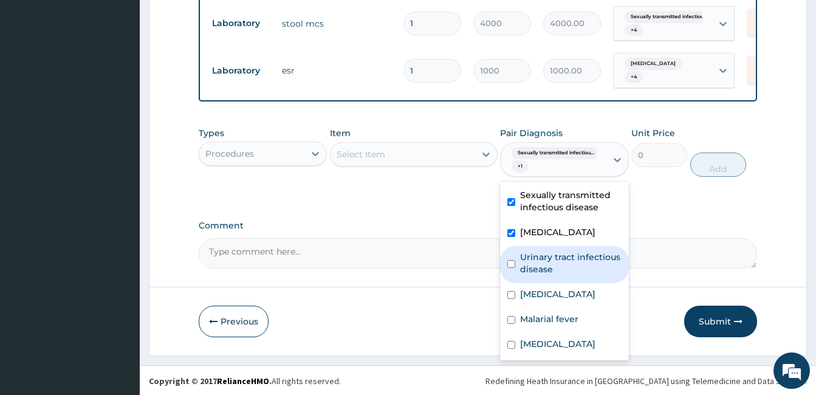
drag, startPoint x: 551, startPoint y: 277, endPoint x: 550, endPoint y: 302, distance: 24.9
click at [551, 275] on label "Urinary tract infectious disease" at bounding box center [570, 263] width 101 height 24
checkbox input "true"
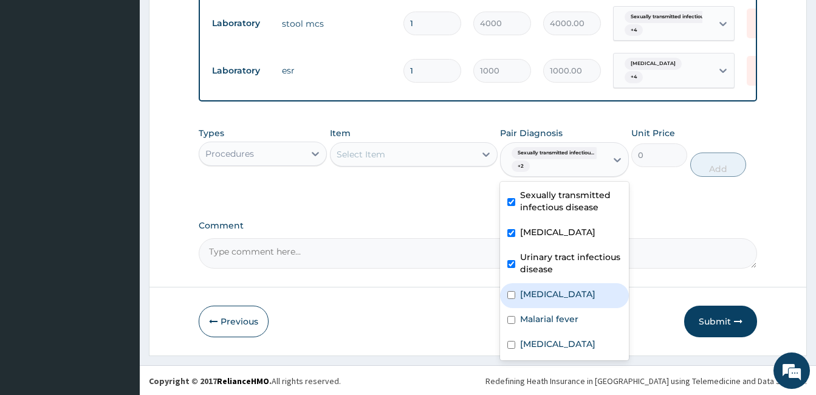
click at [550, 300] on label "Pulmonary tuberculosis" at bounding box center [557, 294] width 75 height 12
click at [560, 308] on div "Pulmonary tuberculosis" at bounding box center [564, 295] width 128 height 25
drag, startPoint x: 556, startPoint y: 324, endPoint x: 557, endPoint y: 335, distance: 10.4
click at [556, 300] on label "Pulmonary tuberculosis" at bounding box center [557, 294] width 75 height 12
checkbox input "true"
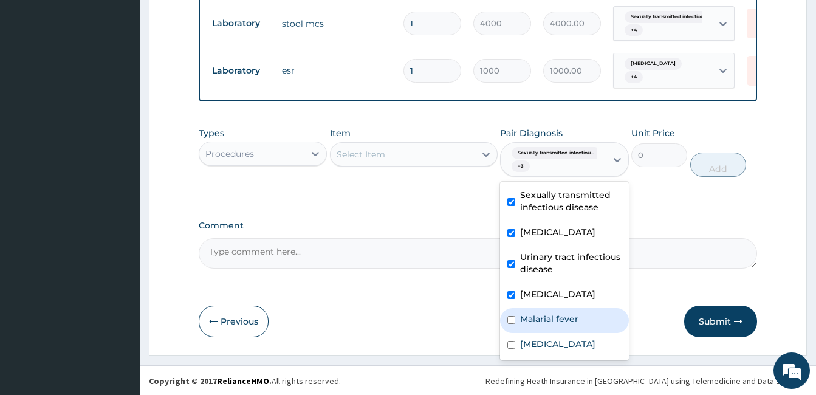
click at [559, 325] on label "Malarial fever" at bounding box center [549, 319] width 58 height 12
checkbox input "true"
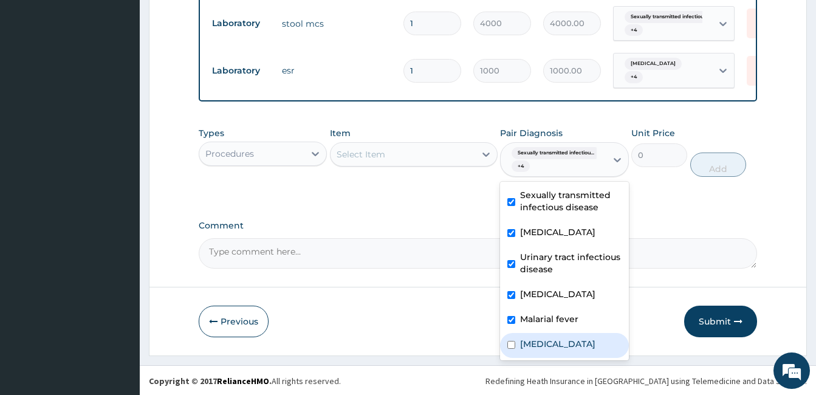
click at [562, 350] on label "Upper respiratory infection" at bounding box center [557, 344] width 75 height 12
checkbox input "true"
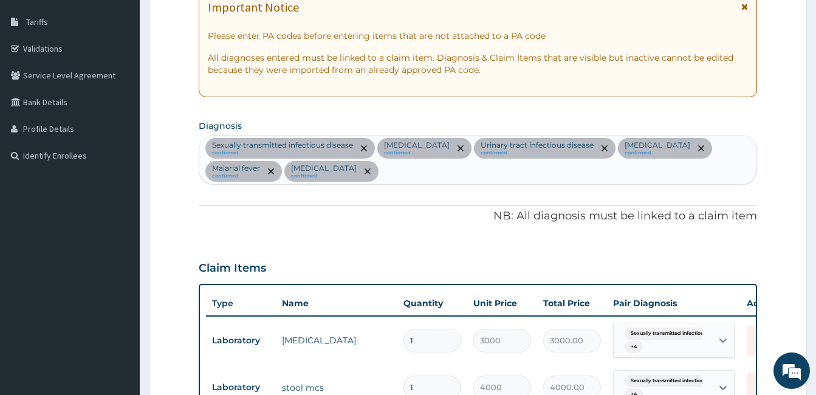
scroll to position [190, 0]
click at [566, 177] on div "Sexually transmitted infectious disease confirmed Respiratory tract infection c…" at bounding box center [477, 160] width 557 height 49
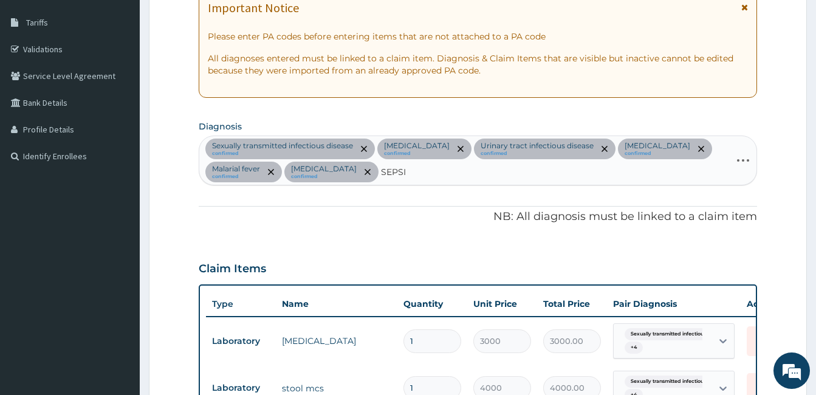
type input "SEPSIS"
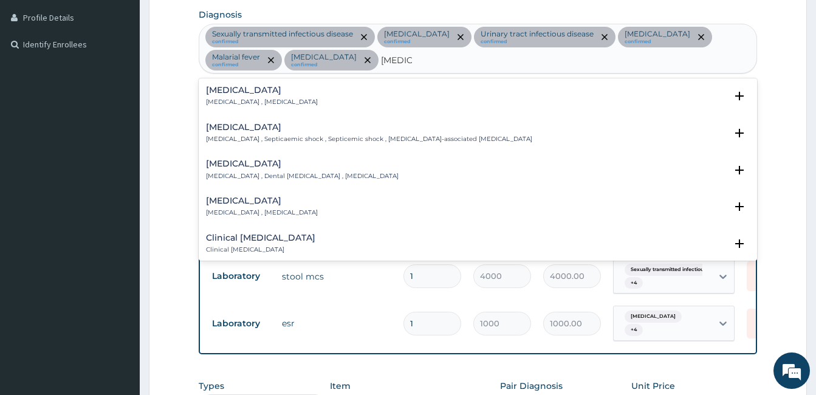
scroll to position [312, 0]
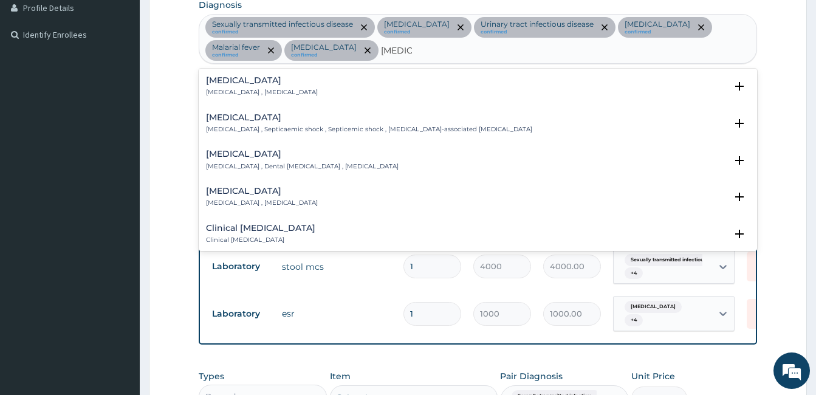
click at [248, 87] on div "Sepsis Systemic infection , Sepsis" at bounding box center [262, 86] width 112 height 21
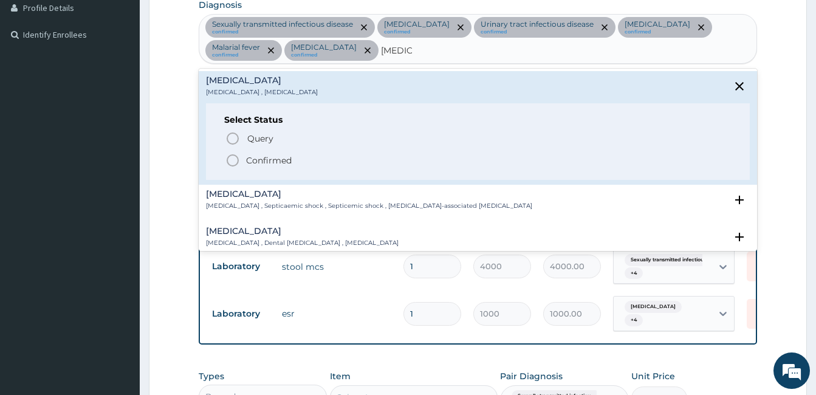
click at [227, 154] on icon "status option filled" at bounding box center [232, 160] width 15 height 15
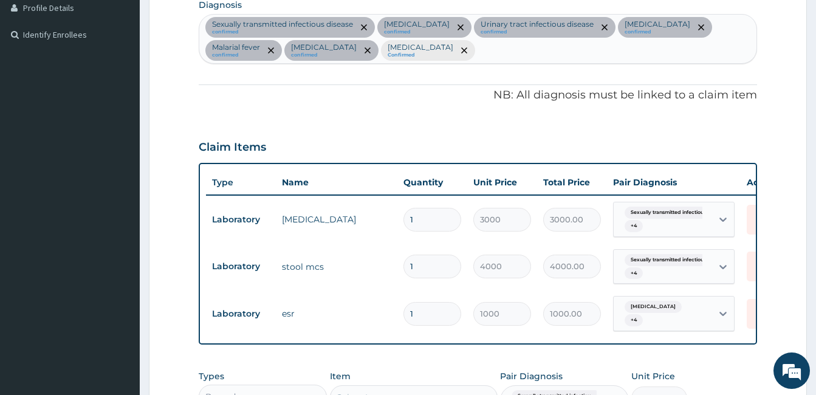
click at [472, 54] on div at bounding box center [463, 50] width 17 height 19
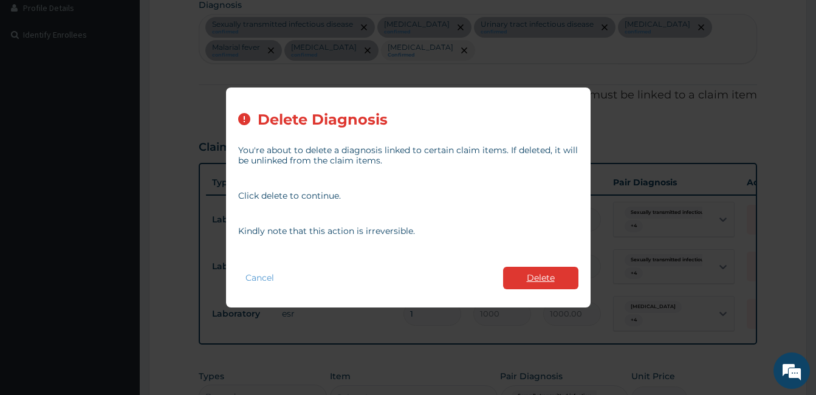
click at [545, 276] on button "Delete" at bounding box center [540, 278] width 75 height 22
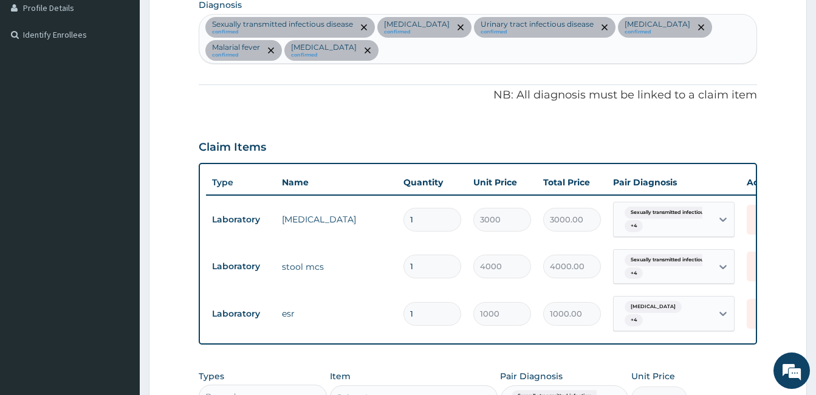
click at [545, 47] on div "Sexually transmitted infectious disease confirmed Respiratory tract infection c…" at bounding box center [477, 39] width 557 height 49
type input "SEPSIS"
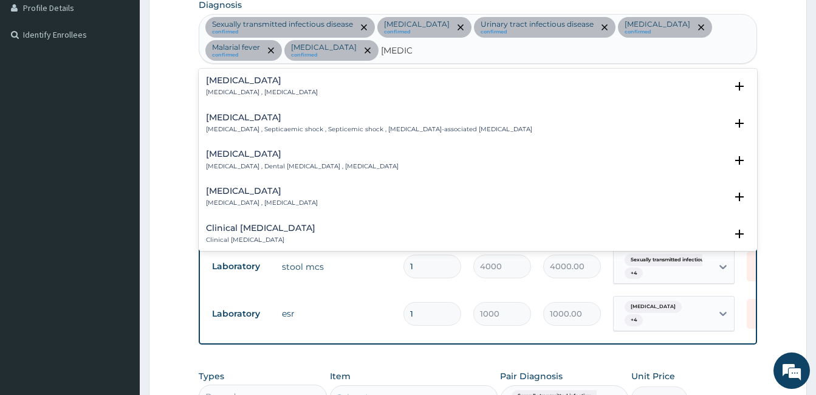
click at [217, 81] on h4 "Sepsis" at bounding box center [262, 80] width 112 height 9
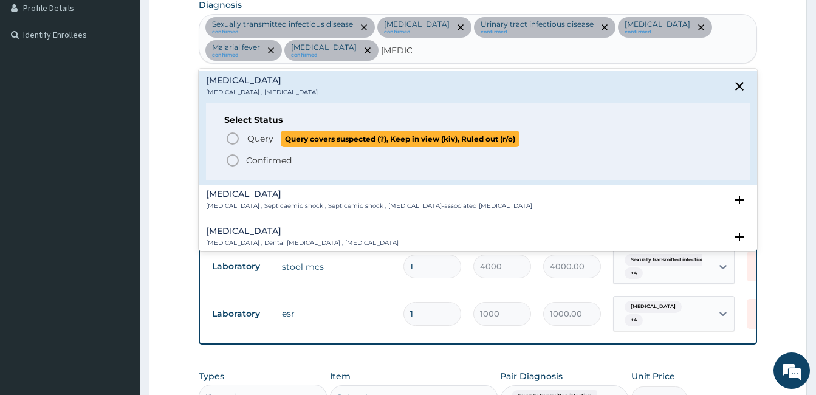
click at [242, 134] on span "Query Query covers suspected (?), Keep in view (kiv), Ruled out (r/o)" at bounding box center [478, 139] width 506 height 16
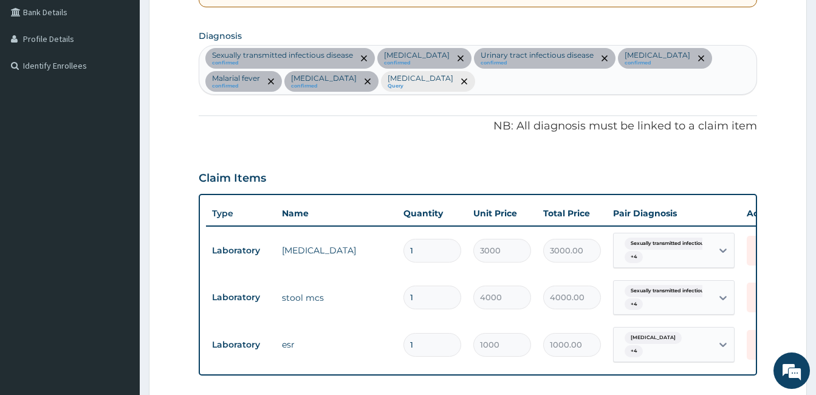
scroll to position [251, 0]
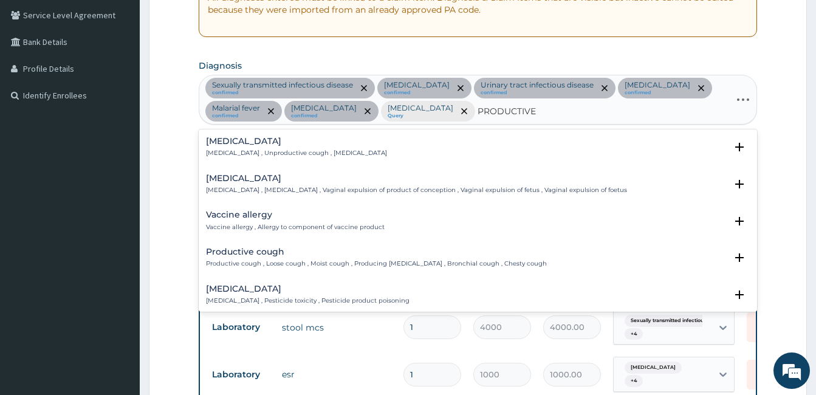
type input "PRODUCTIVE"
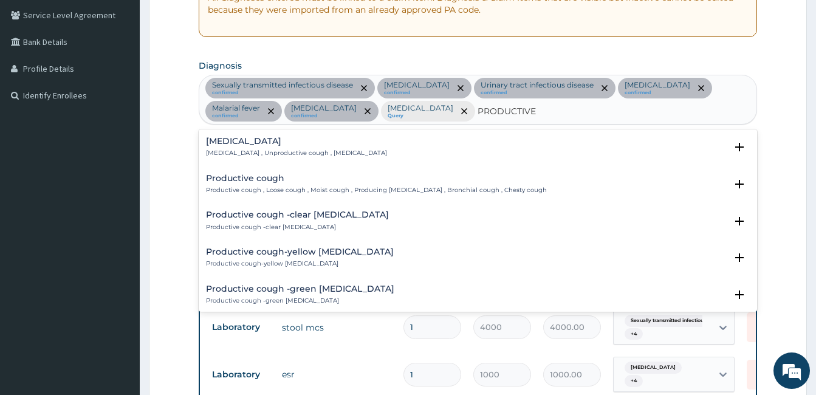
click at [330, 179] on h4 "Productive cough" at bounding box center [376, 178] width 341 height 9
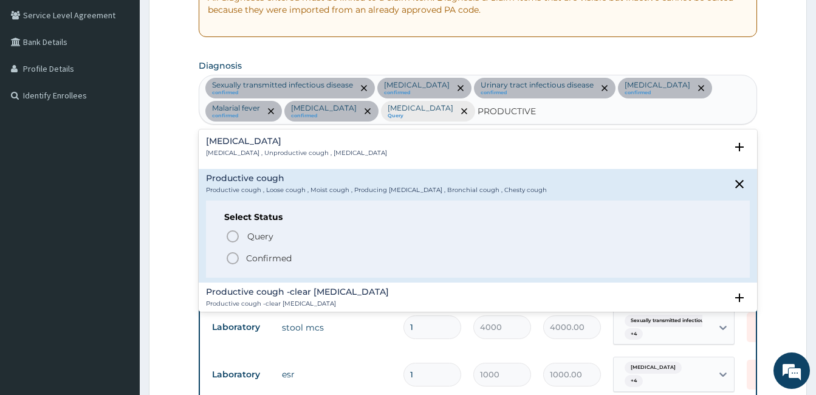
click at [286, 257] on p "Confirmed" at bounding box center [269, 258] width 46 height 12
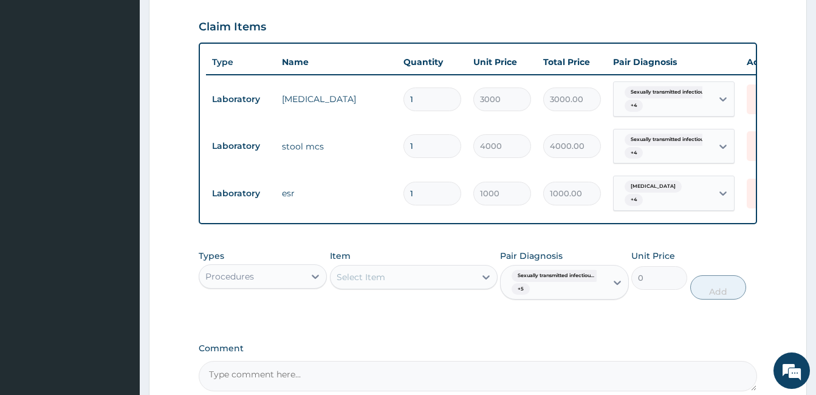
scroll to position [433, 0]
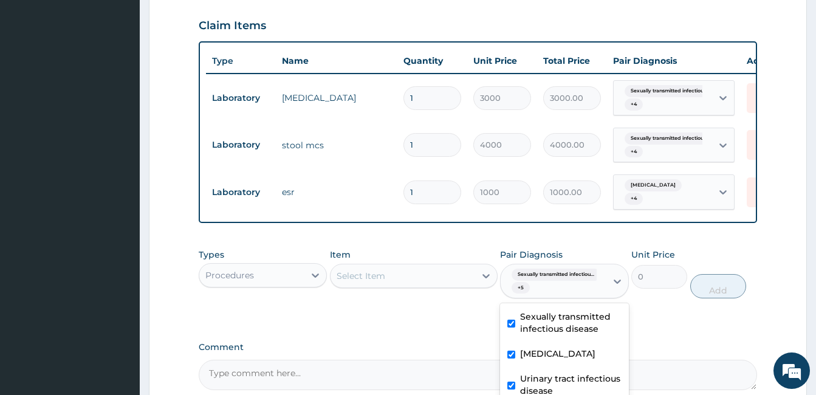
click at [583, 296] on div "Sexually transmitted infectiou... + 5" at bounding box center [551, 281] width 89 height 29
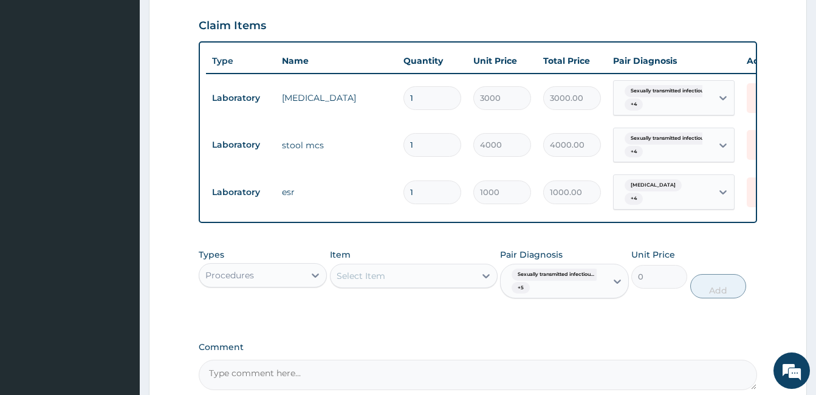
click at [584, 296] on div "Sexually transmitted infectiou... + 5" at bounding box center [551, 281] width 89 height 29
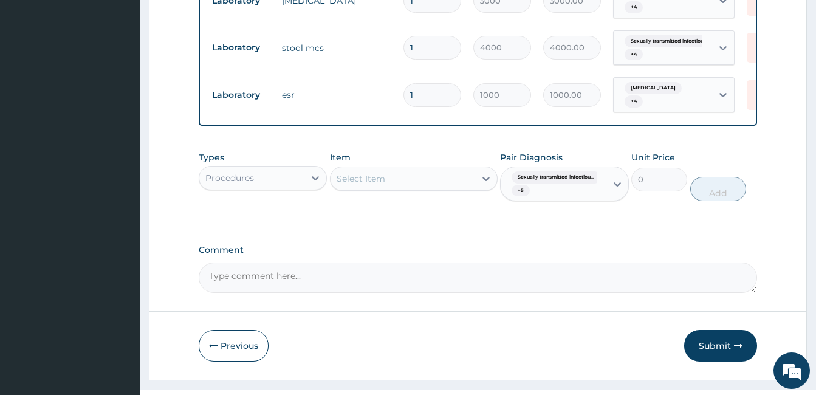
scroll to position [555, 0]
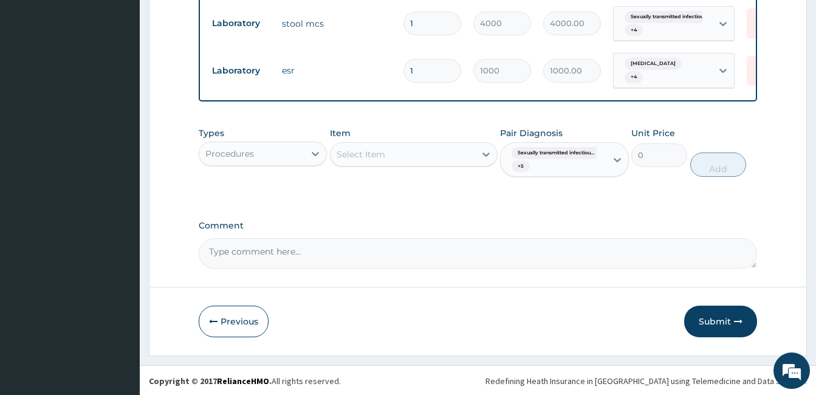
click at [576, 169] on div "Sexually transmitted infectiou... + 5" at bounding box center [551, 159] width 89 height 29
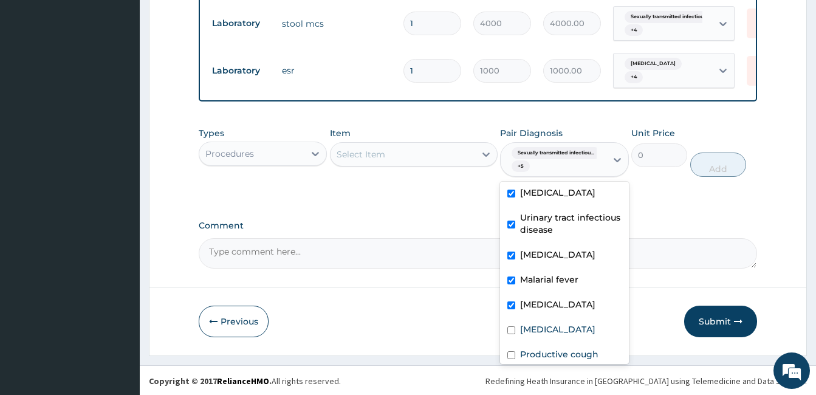
scroll to position [83, 0]
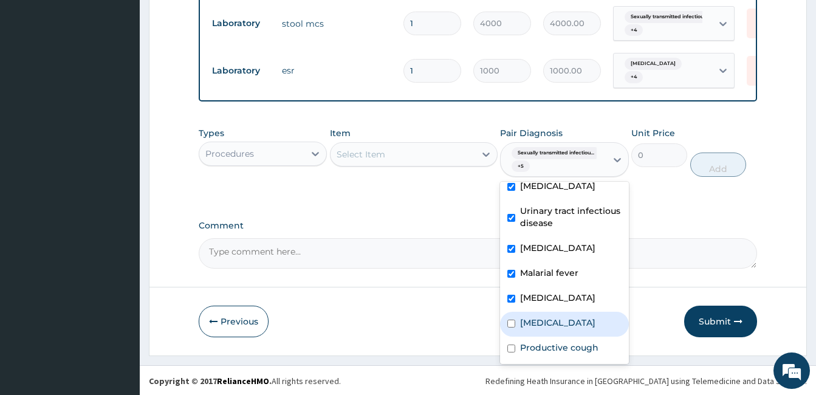
click at [573, 328] on div "Sepsis" at bounding box center [564, 324] width 128 height 25
checkbox input "true"
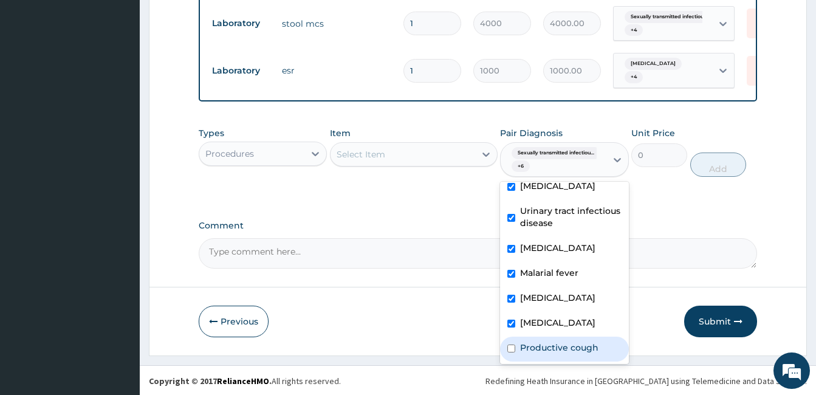
click at [570, 353] on label "Productive cough" at bounding box center [559, 347] width 78 height 12
checkbox input "true"
click at [429, 164] on div "Select Item" at bounding box center [402, 154] width 145 height 19
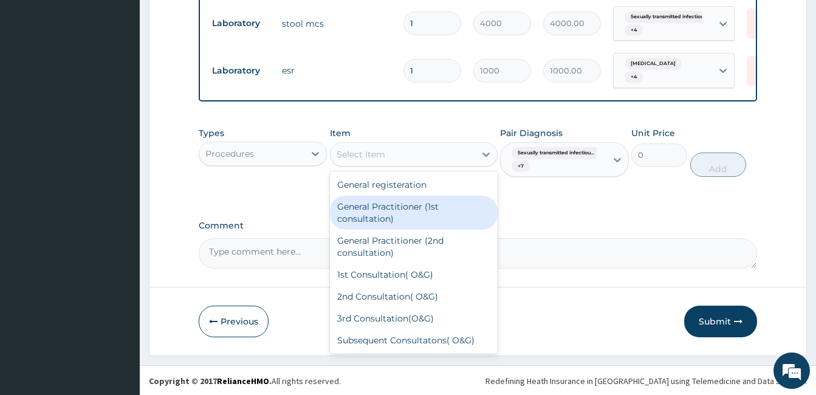
click at [411, 220] on div "General Practitioner (1st consultation)" at bounding box center [414, 213] width 168 height 34
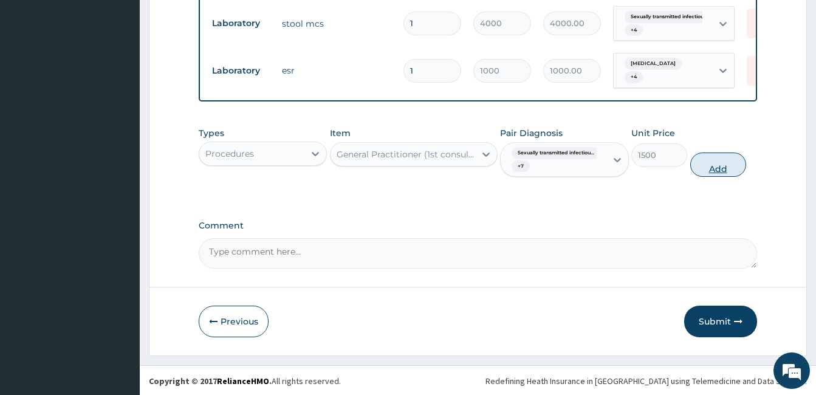
click at [710, 173] on button "Add" at bounding box center [718, 164] width 56 height 24
type input "0"
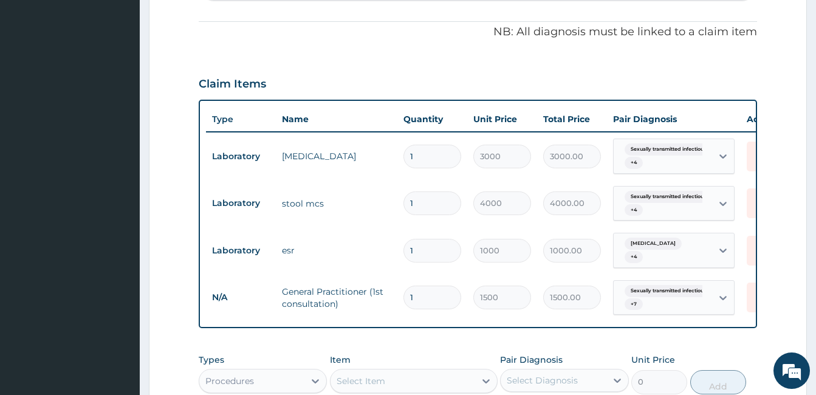
scroll to position [312, 0]
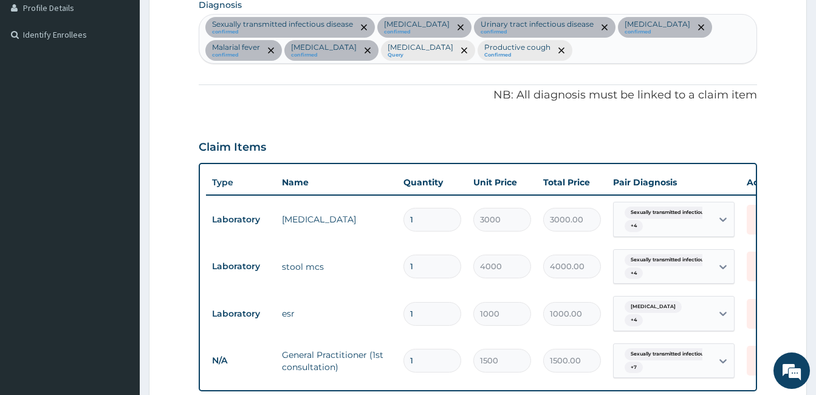
click at [576, 52] on input "text" at bounding box center [575, 50] width 1 height 12
type input "BODY PAIN"
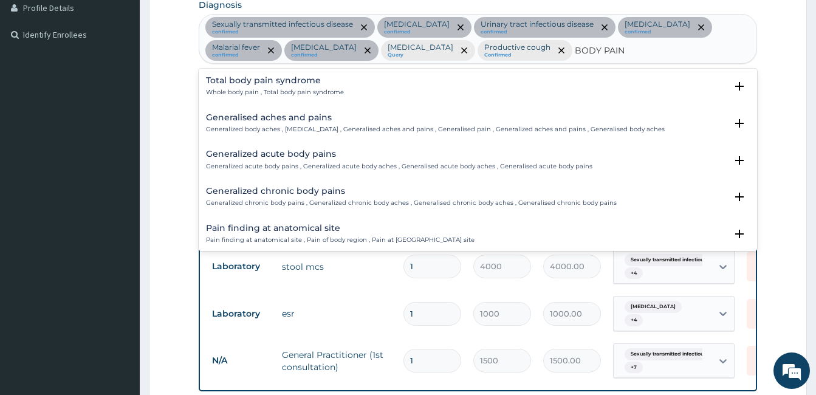
click at [322, 115] on h4 "Generalised aches and pains" at bounding box center [435, 117] width 459 height 9
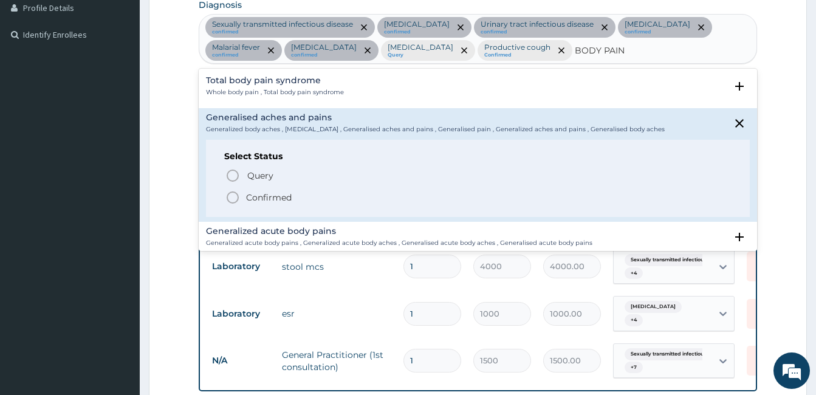
click at [288, 200] on p "Confirmed" at bounding box center [269, 197] width 46 height 12
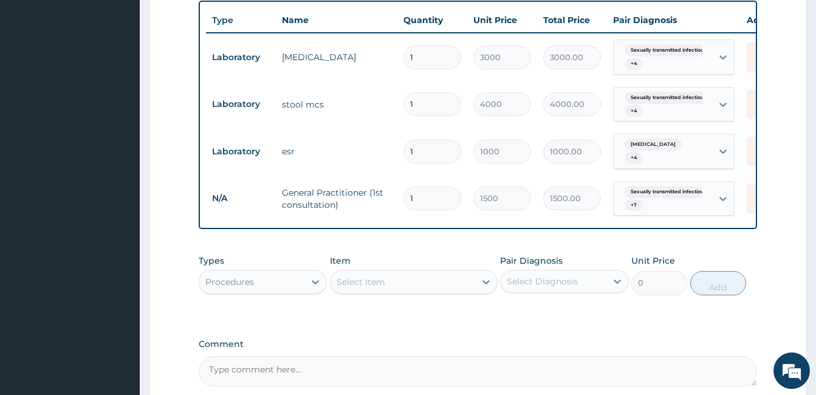
scroll to position [615, 0]
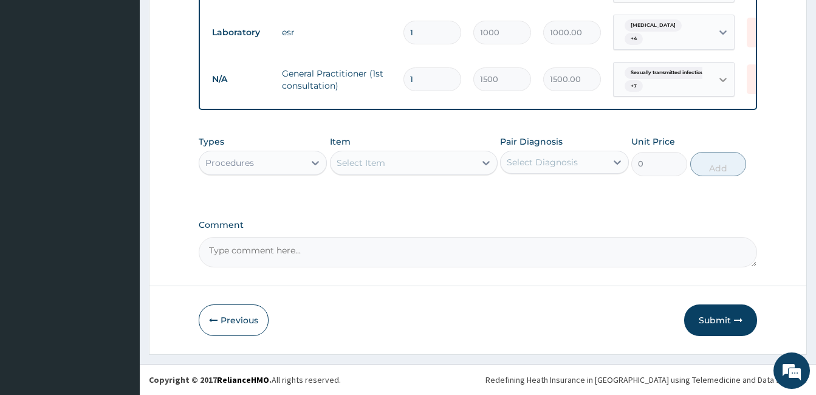
click at [719, 86] on div at bounding box center [723, 80] width 22 height 22
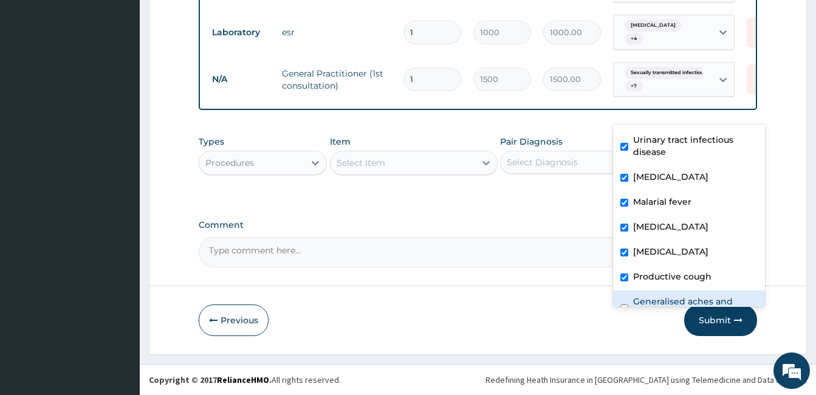
scroll to position [95, 0]
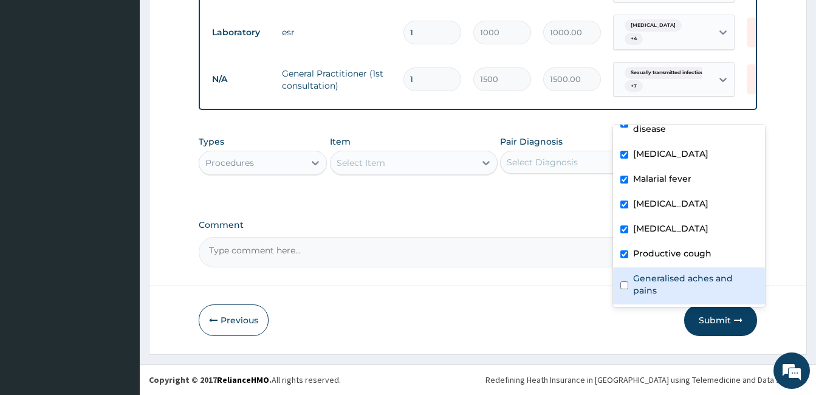
click at [662, 272] on label "Generalised aches and pains" at bounding box center [695, 284] width 125 height 24
checkbox input "true"
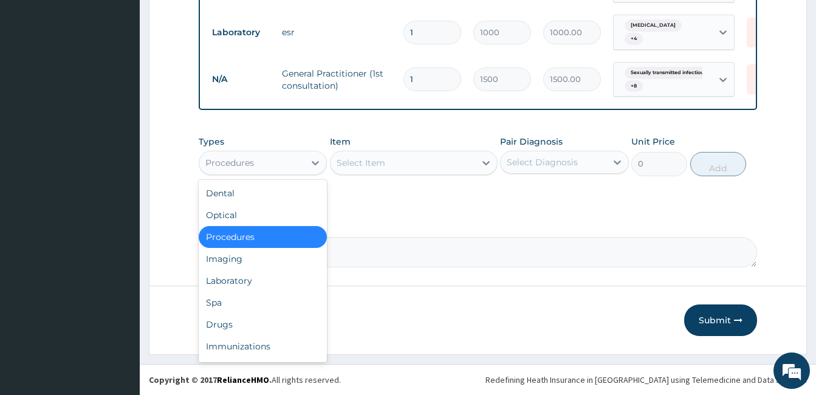
click at [299, 173] on div "Procedures" at bounding box center [251, 162] width 105 height 19
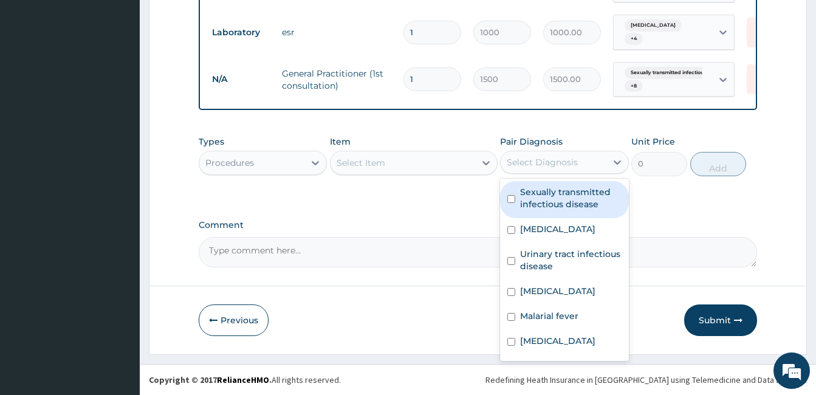
click at [522, 168] on div "Select Diagnosis" at bounding box center [542, 162] width 71 height 12
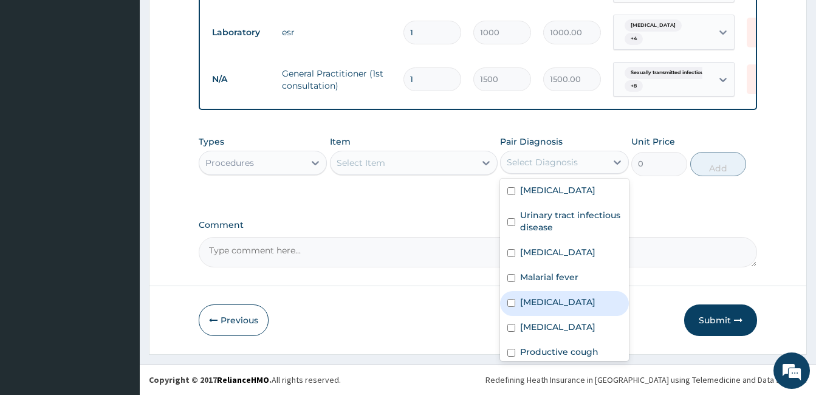
scroll to position [61, 0]
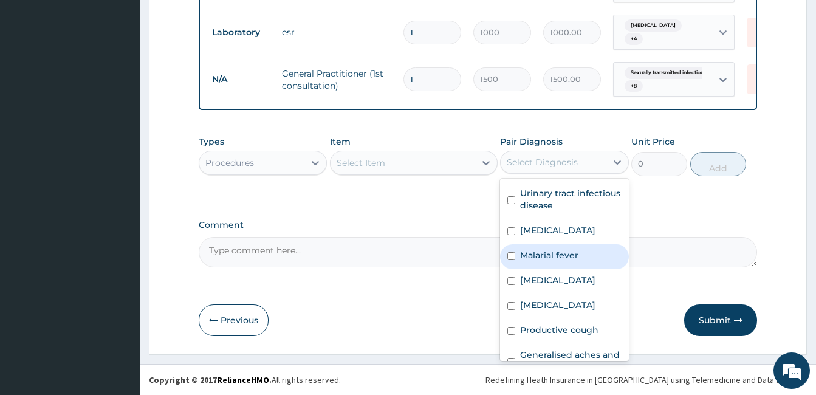
click at [549, 261] on label "Malarial fever" at bounding box center [549, 255] width 58 height 12
checkbox input "true"
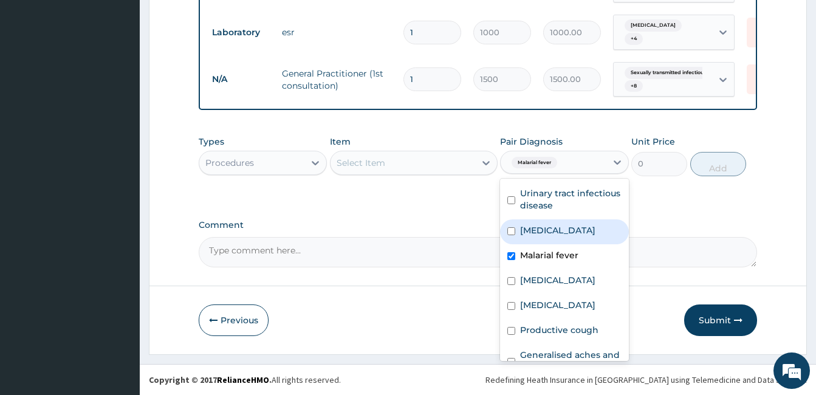
click at [295, 171] on div "Procedures" at bounding box center [251, 162] width 105 height 19
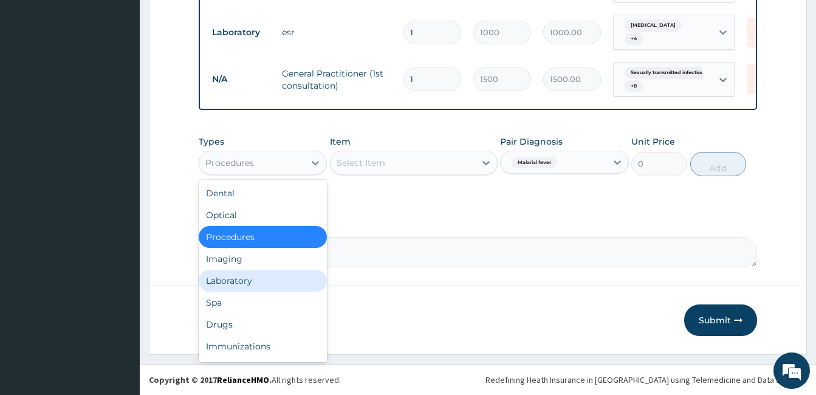
click at [268, 292] on div "Laboratory" at bounding box center [263, 281] width 128 height 22
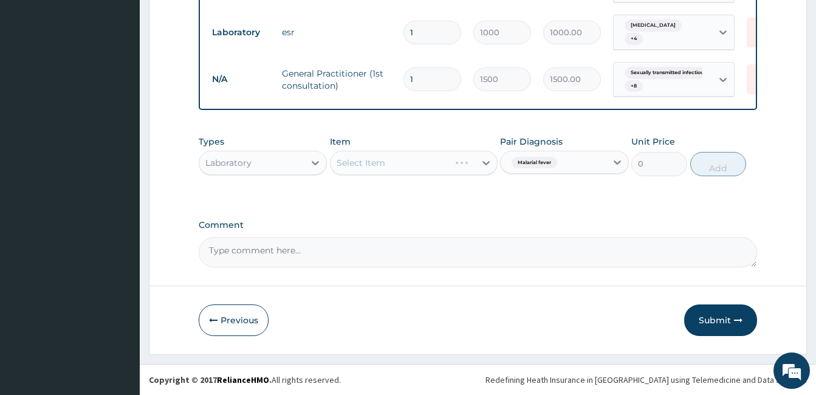
click at [405, 175] on div "Select Item" at bounding box center [414, 163] width 168 height 24
click at [428, 173] on div "Select Item" at bounding box center [402, 162] width 145 height 19
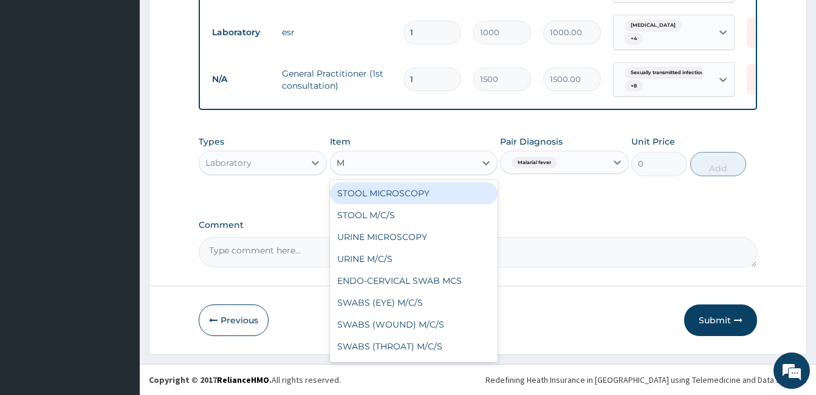
type input "MP"
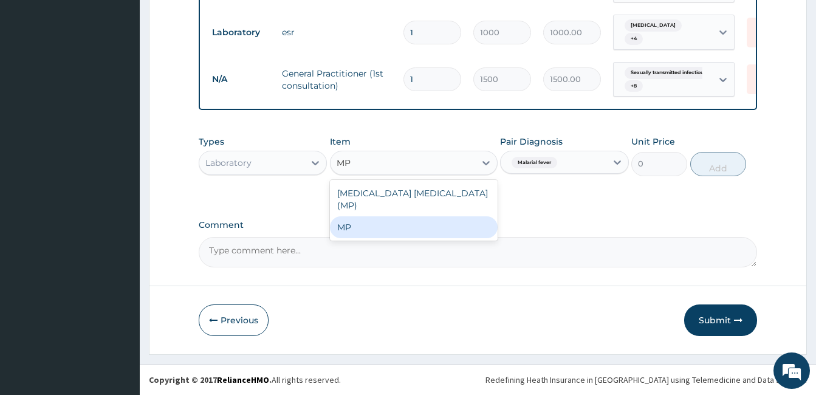
click at [424, 217] on div "MP" at bounding box center [414, 227] width 168 height 22
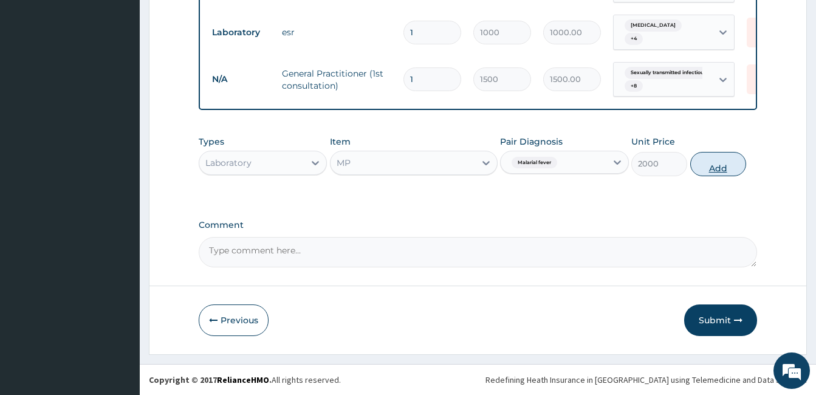
click at [717, 176] on button "Add" at bounding box center [718, 164] width 56 height 24
type input "0"
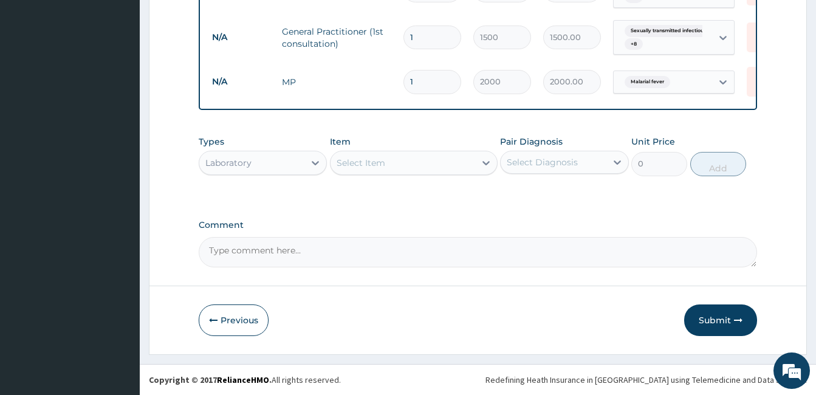
scroll to position [666, 0]
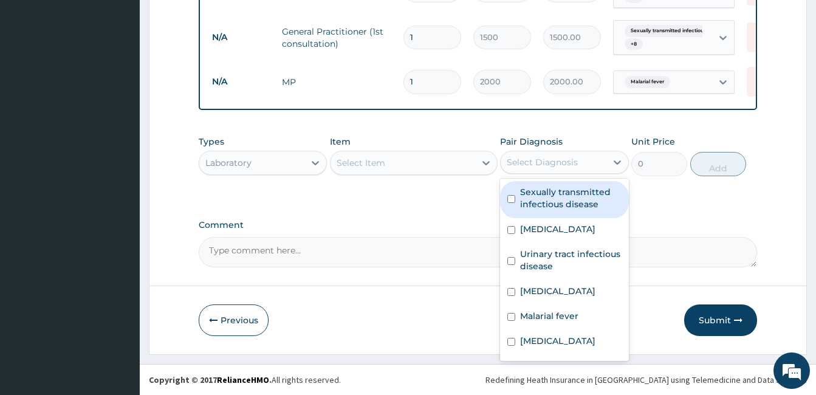
click at [519, 164] on div "Select Diagnosis" at bounding box center [542, 162] width 71 height 12
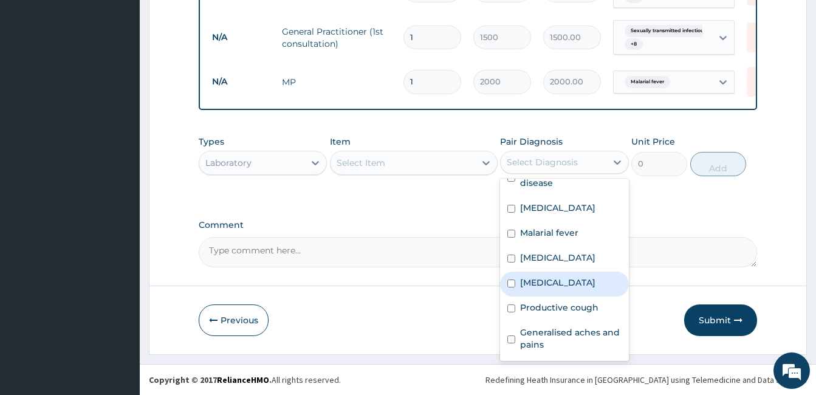
scroll to position [120, 0]
click at [537, 292] on div "Sepsis" at bounding box center [564, 284] width 128 height 25
checkbox input "true"
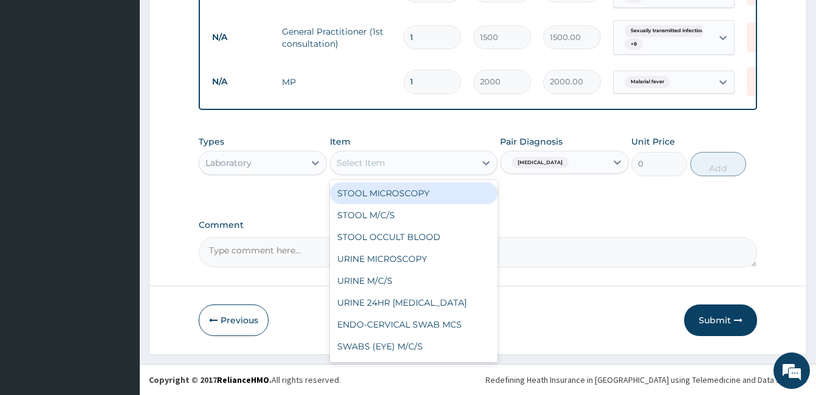
click at [423, 166] on div "Select Item" at bounding box center [402, 162] width 145 height 19
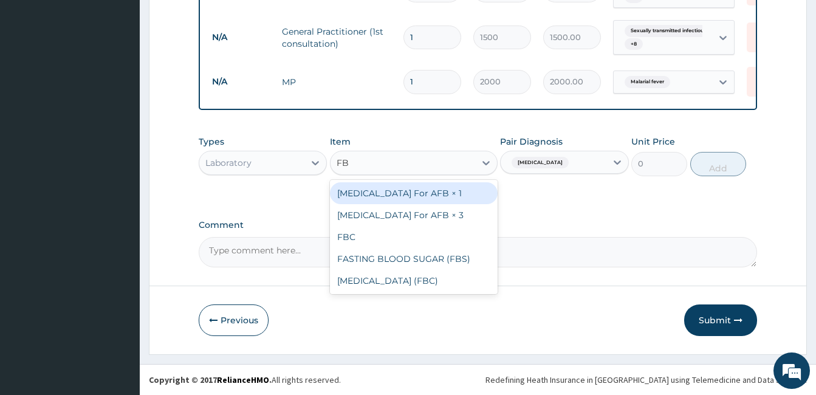
type input "FBC"
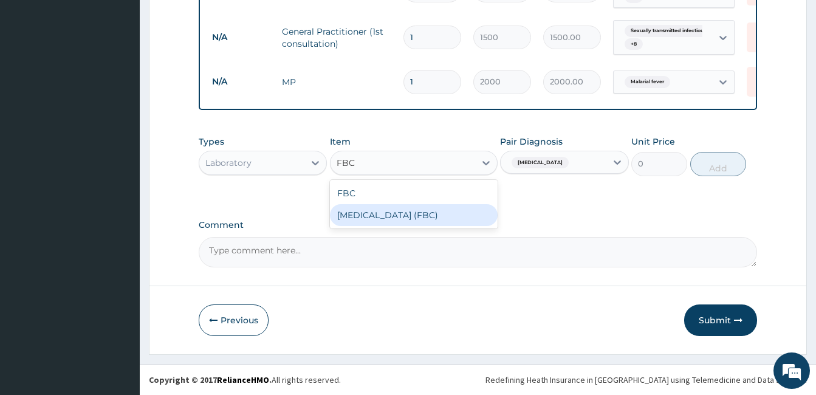
click at [441, 219] on div "Full Blood Count (FBC)" at bounding box center [414, 215] width 168 height 22
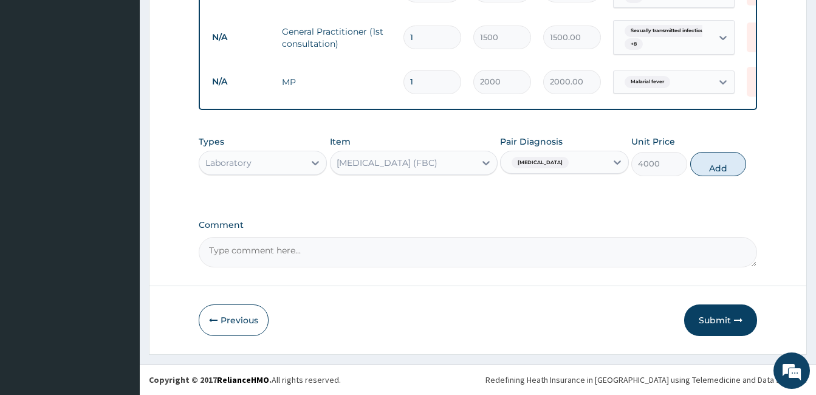
click at [710, 174] on button "Add" at bounding box center [718, 164] width 56 height 24
type input "0"
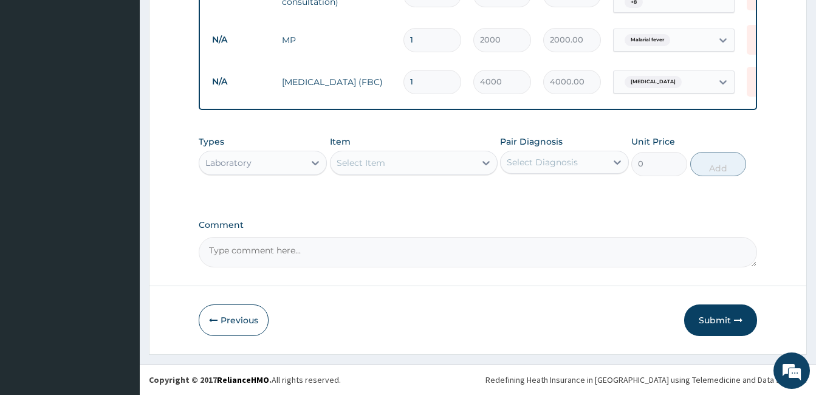
scroll to position [708, 0]
click at [255, 163] on div "Laboratory" at bounding box center [251, 162] width 105 height 19
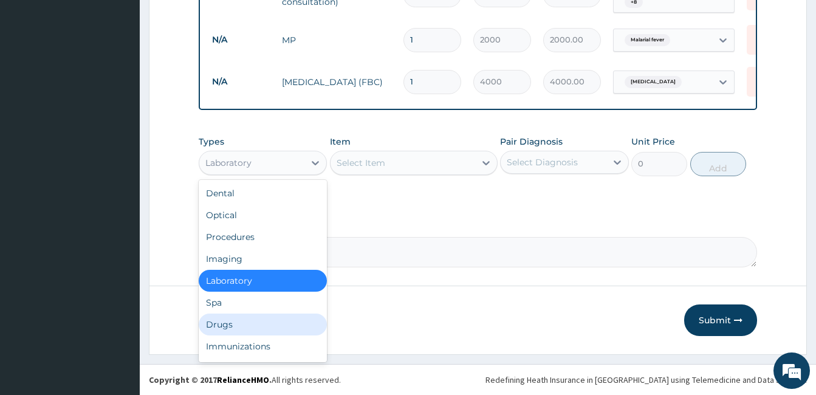
drag, startPoint x: 242, startPoint y: 319, endPoint x: 271, endPoint y: 333, distance: 32.1
click at [242, 320] on div "Drugs" at bounding box center [263, 324] width 128 height 22
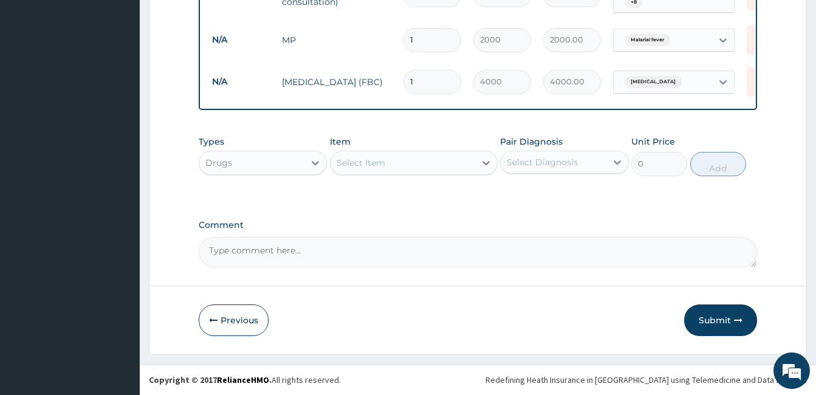
click at [586, 157] on div "Select Diagnosis" at bounding box center [553, 161] width 105 height 19
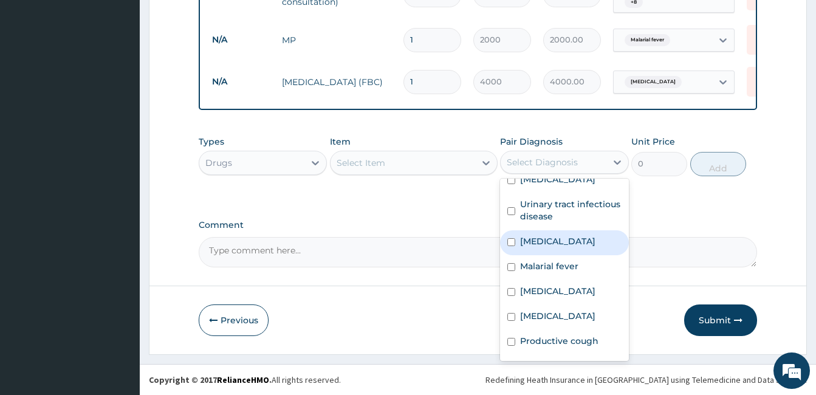
scroll to position [120, 0]
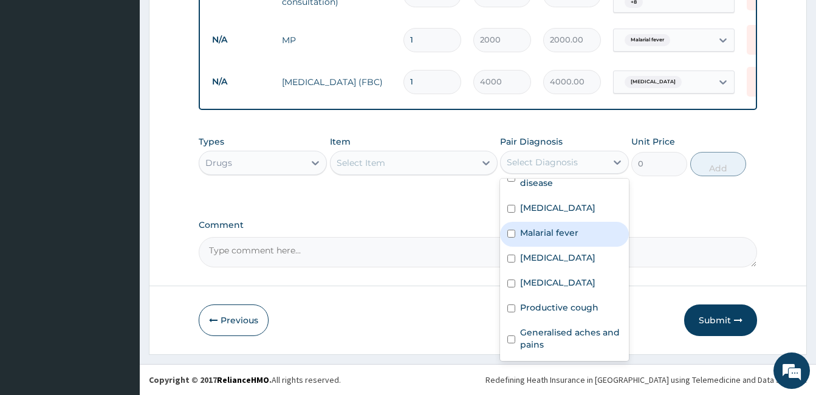
click at [555, 227] on label "Malarial fever" at bounding box center [549, 233] width 58 height 12
checkbox input "true"
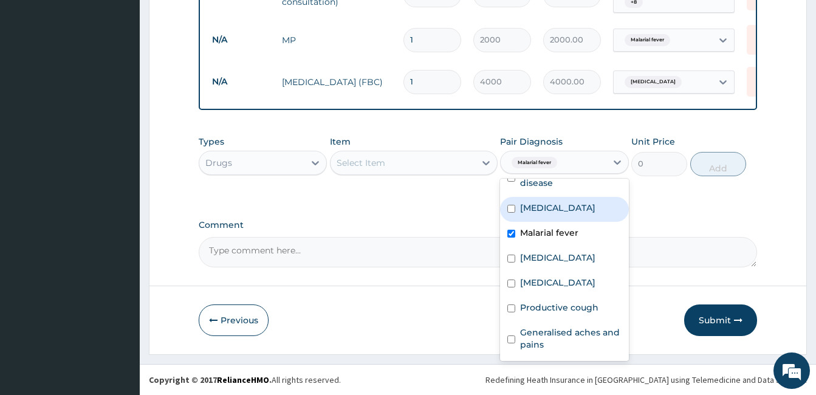
click at [433, 161] on div "Select Item" at bounding box center [402, 162] width 145 height 19
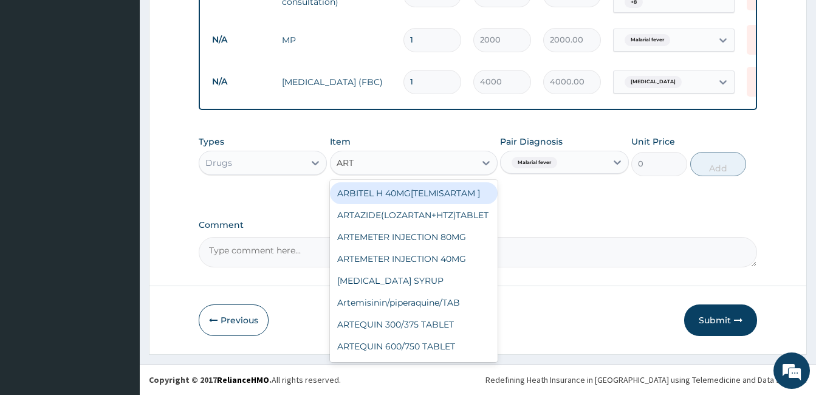
type input "ARTE"
click at [426, 190] on div "ARTEMETER INJECTION 80MG" at bounding box center [414, 193] width 168 height 22
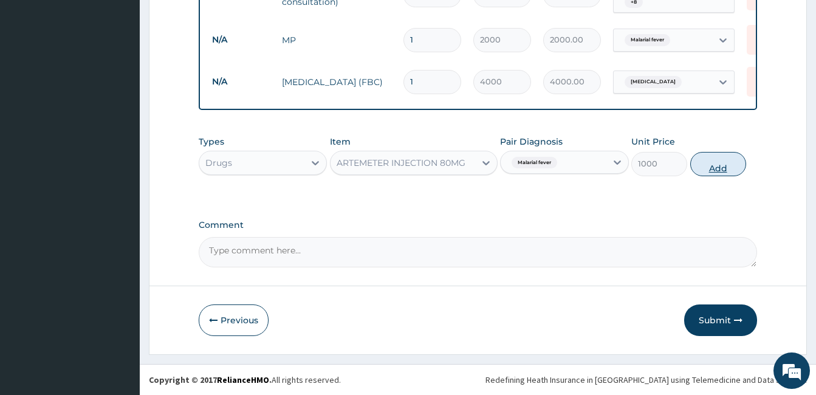
click at [710, 167] on button "Add" at bounding box center [718, 164] width 56 height 24
type input "0"
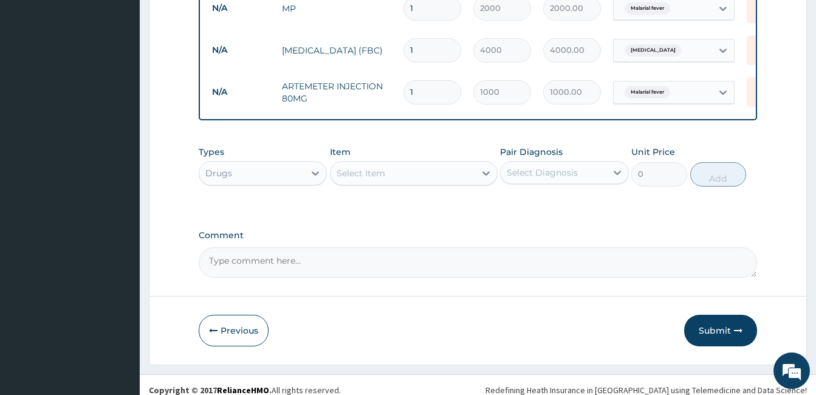
type input "0.00"
type input "6"
type input "6000.00"
type input "6"
click at [570, 186] on div "Pair Diagnosis Select Diagnosis" at bounding box center [564, 166] width 128 height 40
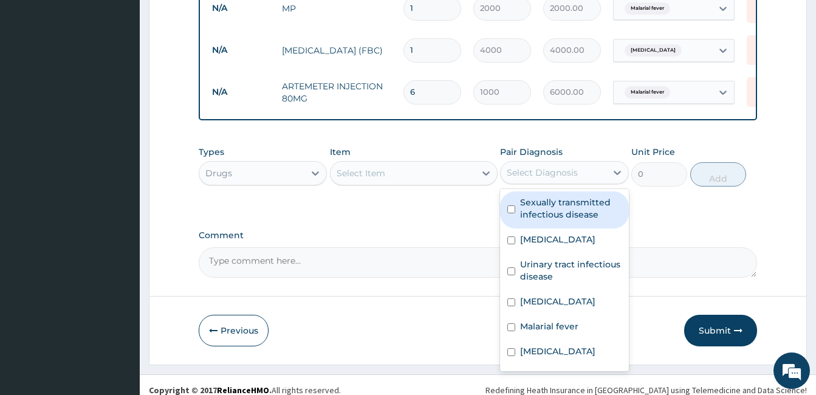
click at [570, 179] on div "Select Diagnosis" at bounding box center [542, 172] width 71 height 12
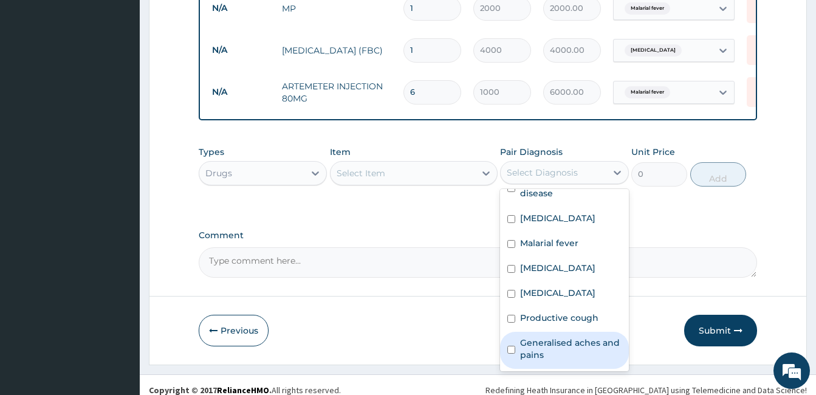
click at [584, 361] on label "Generalised aches and pains" at bounding box center [570, 349] width 101 height 24
checkbox input "true"
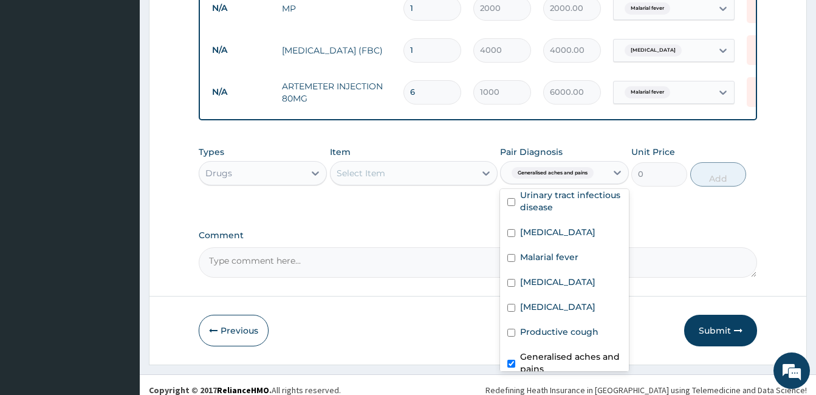
scroll to position [0, 0]
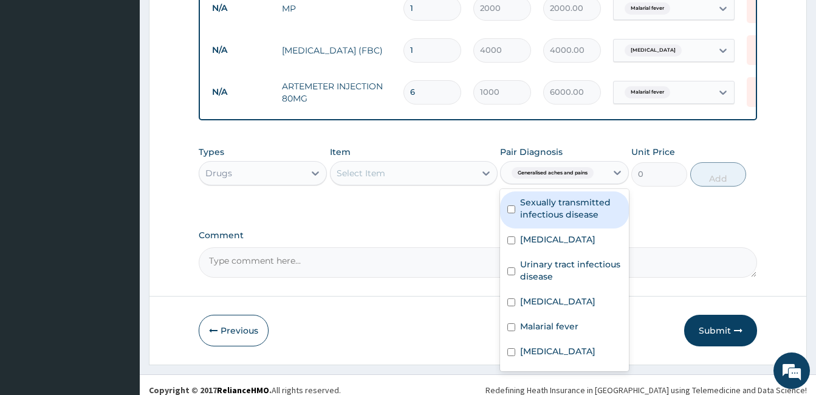
click at [436, 183] on div "Select Item" at bounding box center [402, 172] width 145 height 19
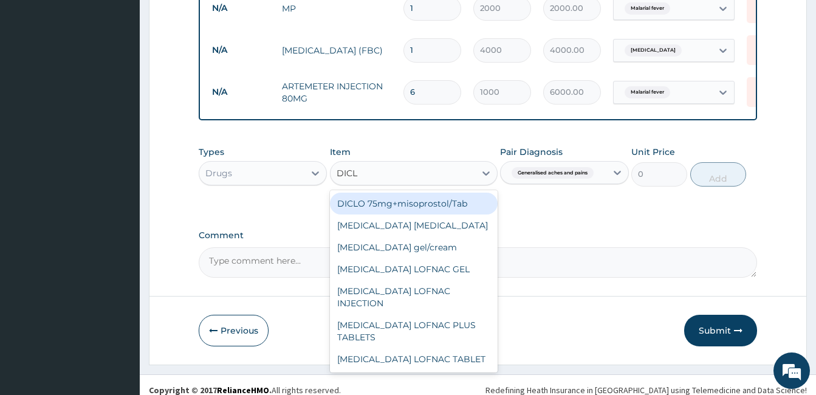
type input "DICLO"
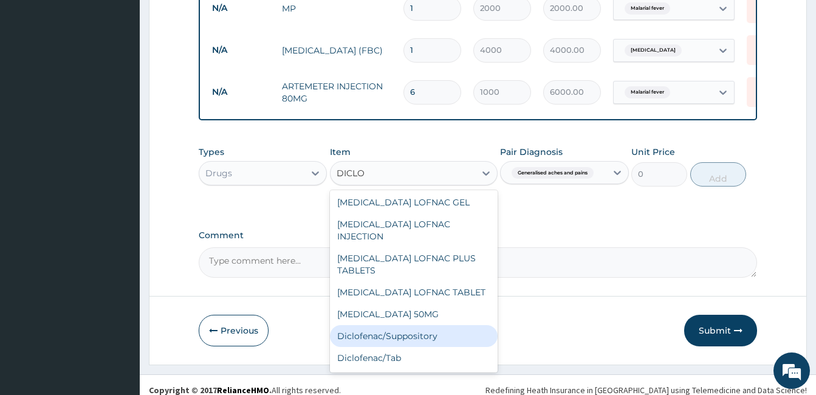
scroll to position [153, 0]
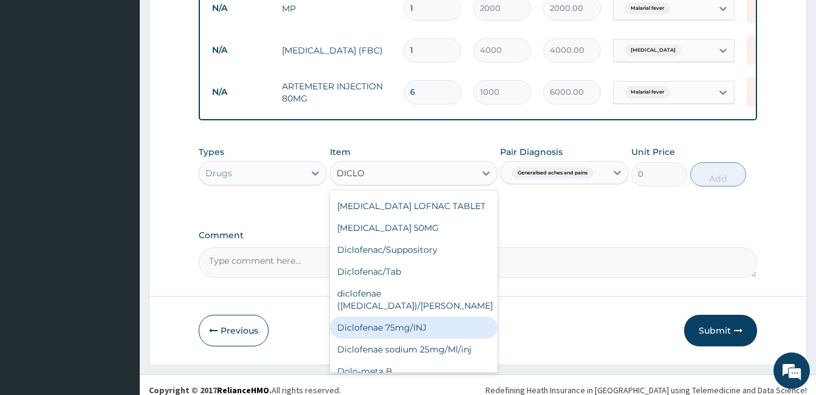
click at [442, 338] on div "Diclofenae 75mg/INJ" at bounding box center [414, 327] width 168 height 22
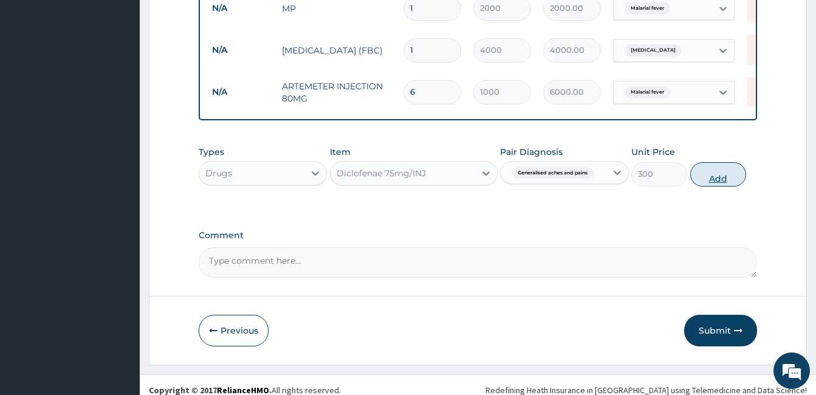
click at [716, 186] on button "Add" at bounding box center [718, 174] width 56 height 24
type input "0"
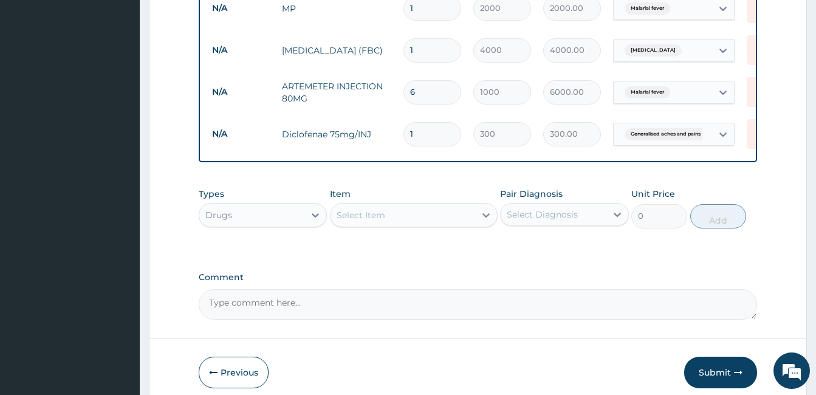
click at [602, 252] on div "Types Drugs Item Select Item Pair Diagnosis Select Diagnosis Unit Price 0 Add" at bounding box center [478, 217] width 558 height 70
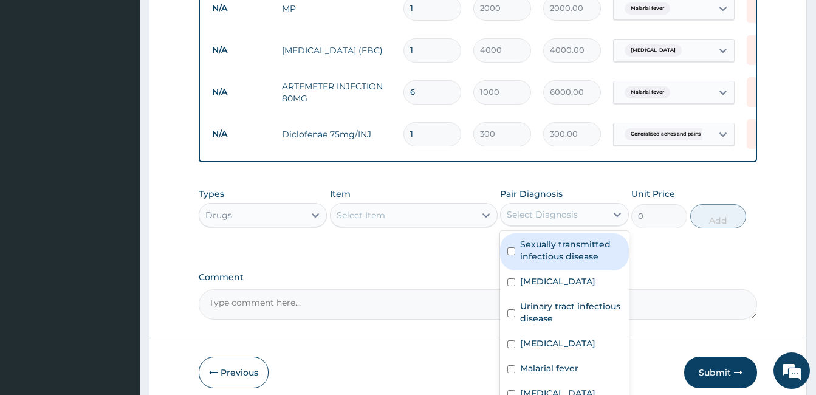
click at [531, 224] on div "Select Diagnosis" at bounding box center [553, 214] width 105 height 19
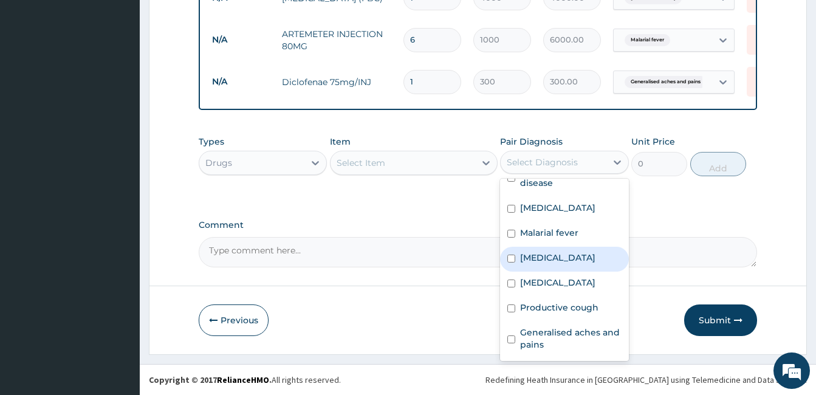
scroll to position [792, 0]
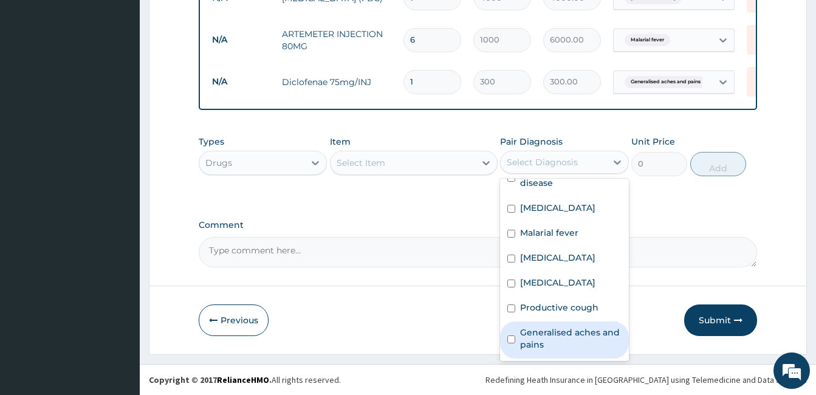
click at [580, 337] on label "Generalised aches and pains" at bounding box center [570, 338] width 101 height 24
checkbox input "true"
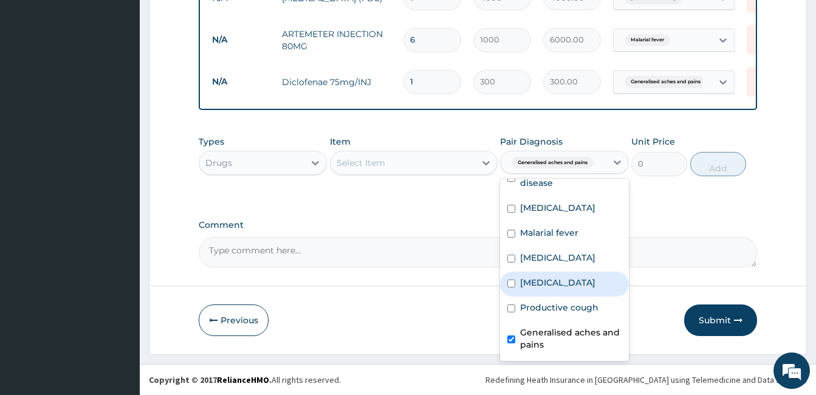
click at [394, 166] on div "Select Item" at bounding box center [402, 162] width 145 height 19
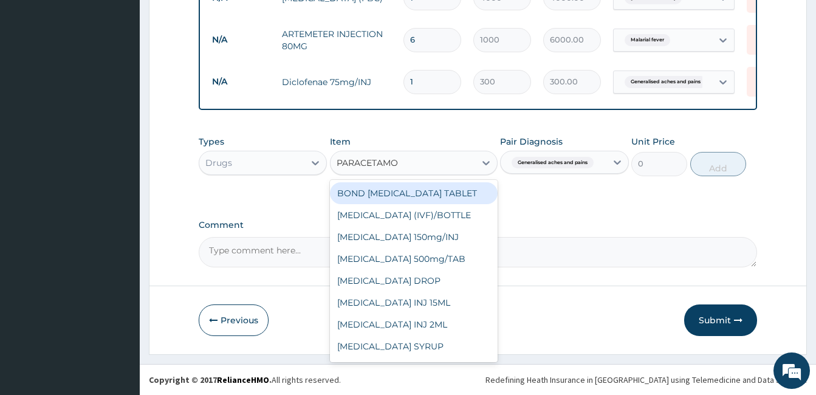
type input "PARACETAMOL"
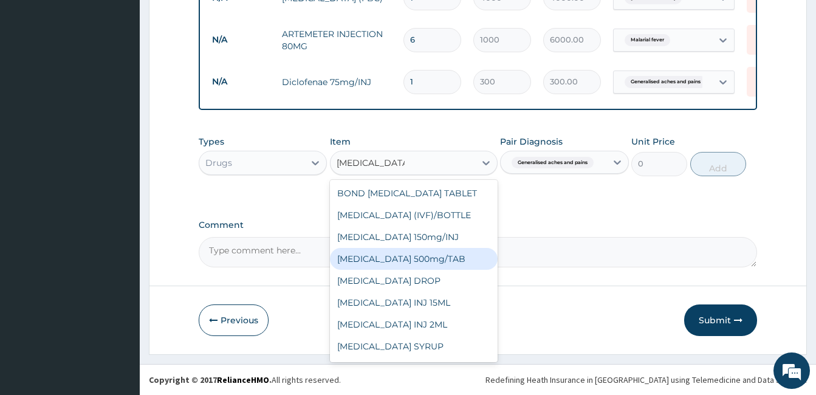
click at [385, 261] on div "PARACETAMOL 500mg/TAB" at bounding box center [414, 259] width 168 height 22
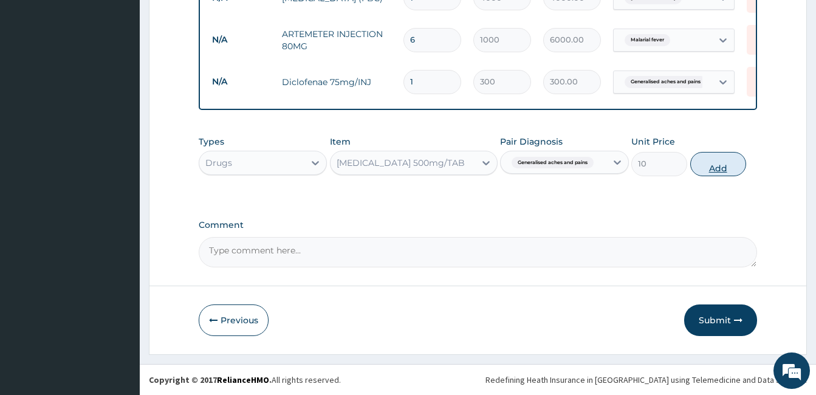
click at [715, 160] on button "Add" at bounding box center [718, 164] width 56 height 24
type input "0"
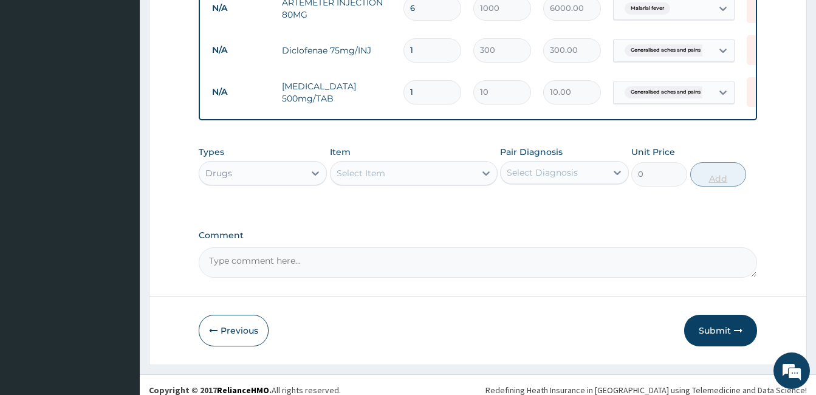
type input "18"
type input "180.00"
type input "18"
click at [502, 210] on div "Types Drugs Item Select Item Pair Diagnosis Select Diagnosis Unit Price 0 Add" at bounding box center [478, 175] width 558 height 70
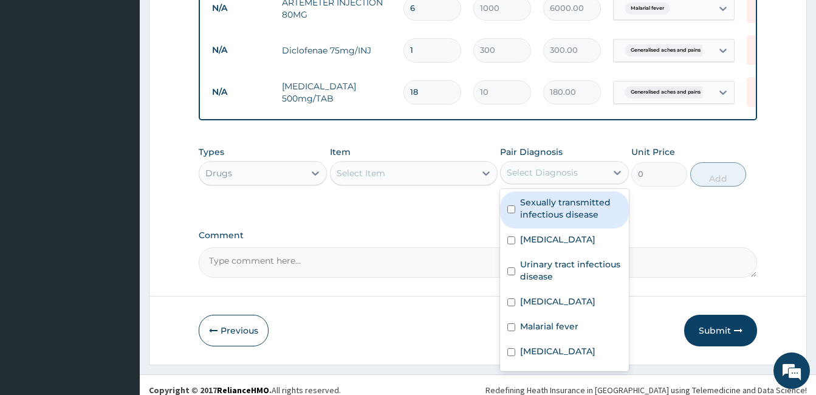
click at [586, 182] on div "Select Diagnosis" at bounding box center [553, 172] width 105 height 19
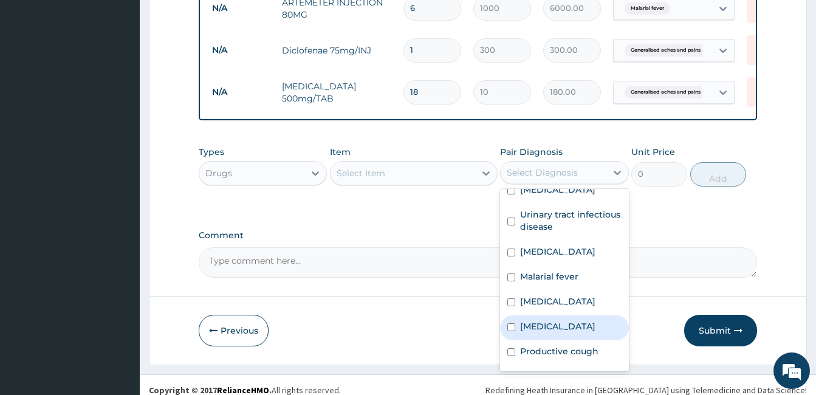
scroll to position [120, 0]
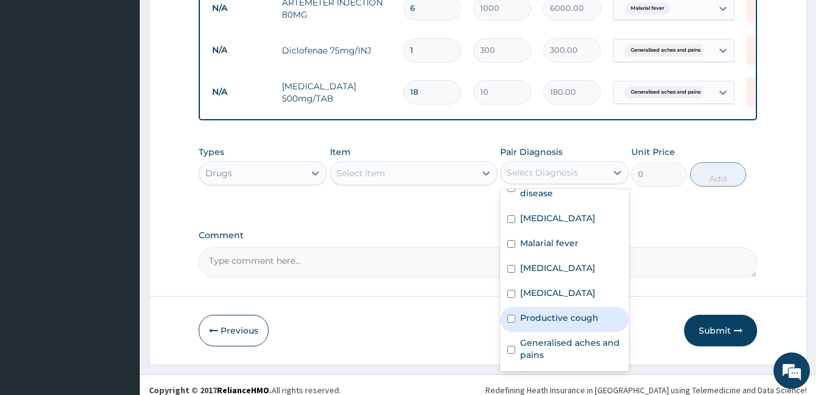
click at [581, 332] on div "Productive cough" at bounding box center [564, 319] width 128 height 25
checkbox input "true"
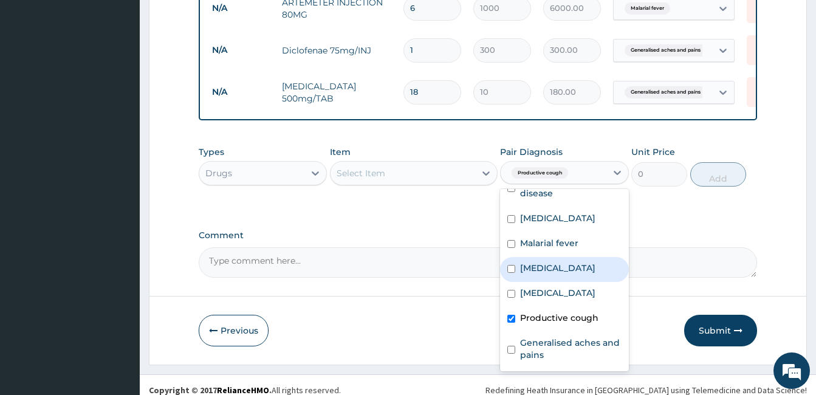
click at [368, 179] on div "Select Item" at bounding box center [361, 173] width 49 height 12
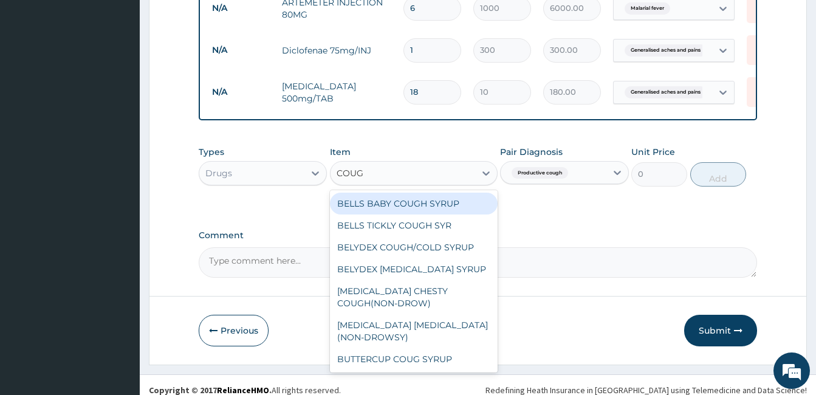
type input "COUGH"
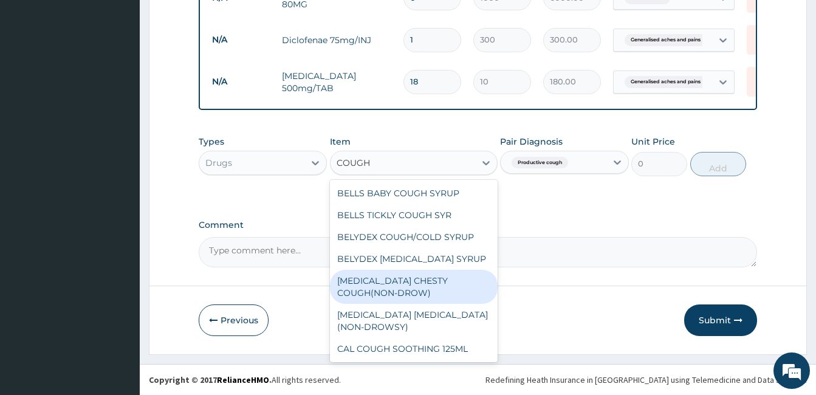
drag, startPoint x: 429, startPoint y: 292, endPoint x: 452, endPoint y: 289, distance: 22.7
click at [429, 292] on div "BENYLIN CHESTY COUGH(NON-DROW)" at bounding box center [414, 287] width 168 height 34
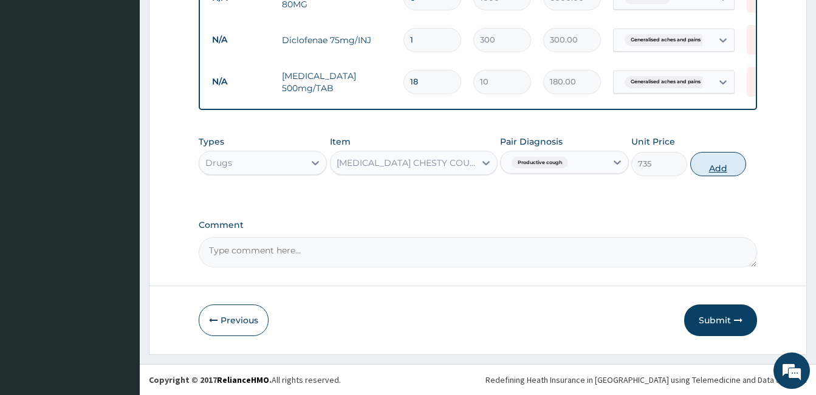
click at [710, 170] on button "Add" at bounding box center [718, 164] width 56 height 24
type input "0"
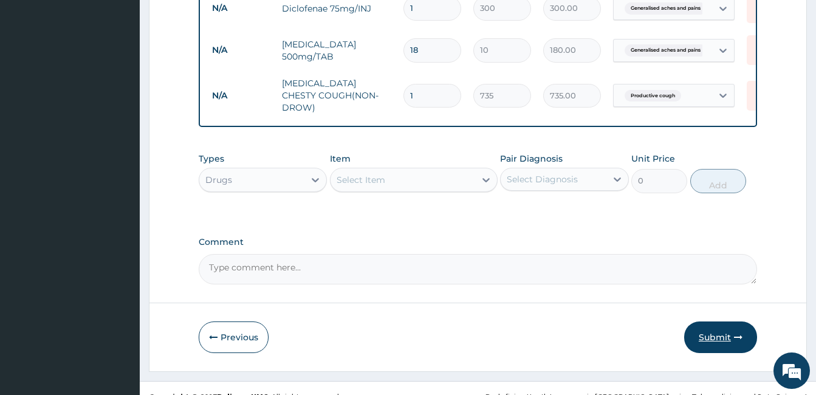
click at [737, 341] on icon "button" at bounding box center [738, 337] width 9 height 9
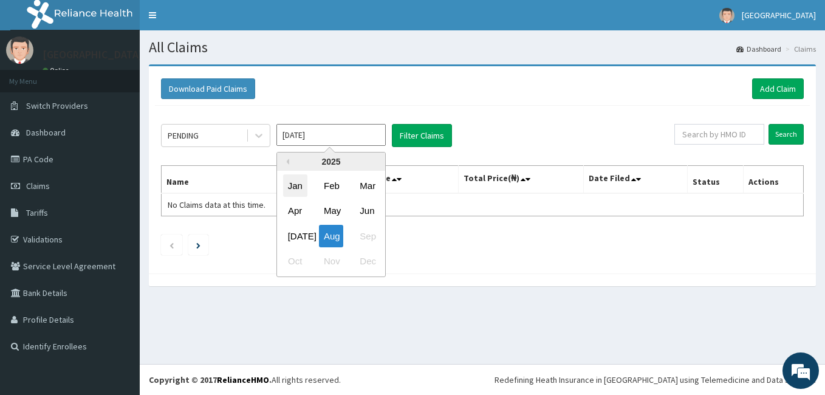
drag, startPoint x: 289, startPoint y: 140, endPoint x: 295, endPoint y: 194, distance: 54.3
click at [290, 140] on input "[DATE]" at bounding box center [330, 135] width 109 height 22
click at [297, 240] on div "[DATE]" at bounding box center [295, 236] width 24 height 22
type input "[DATE]"
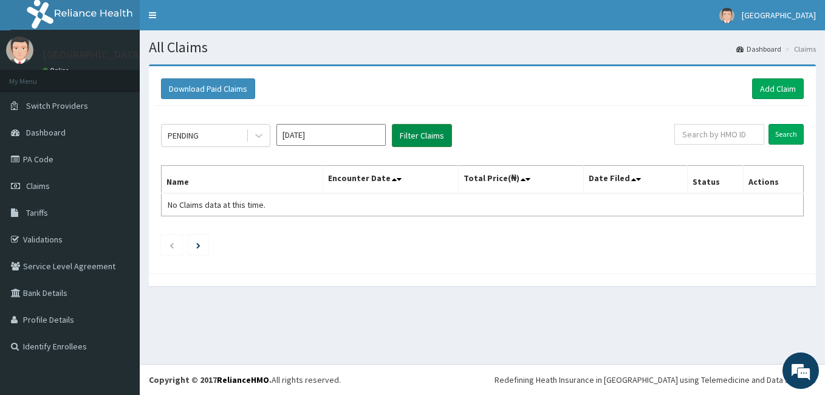
click at [437, 131] on button "Filter Claims" at bounding box center [422, 135] width 60 height 23
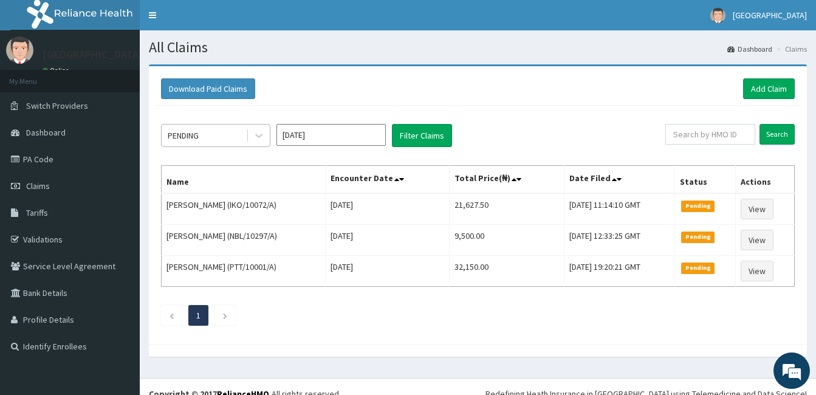
click at [207, 131] on div "PENDING" at bounding box center [204, 135] width 84 height 19
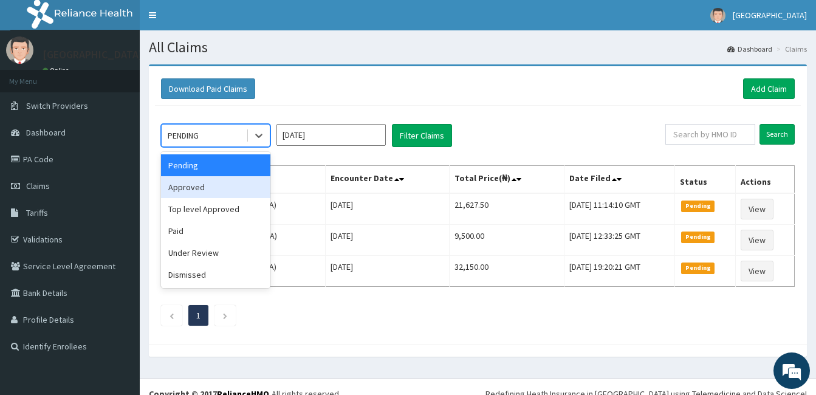
click at [210, 189] on div "Approved" at bounding box center [215, 187] width 109 height 22
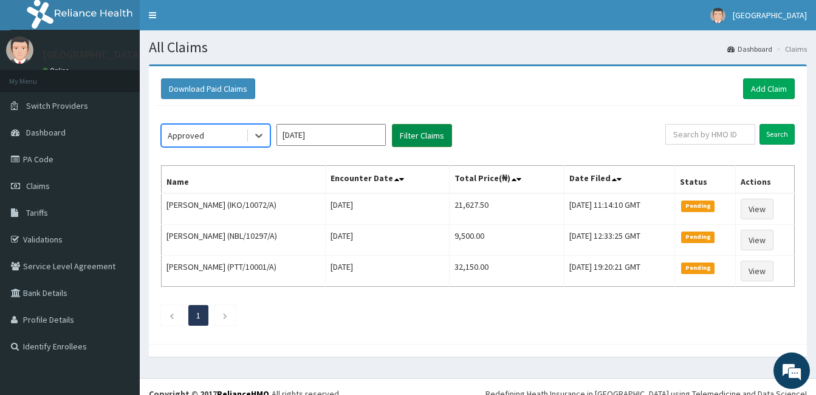
click at [437, 132] on button "Filter Claims" at bounding box center [422, 135] width 60 height 23
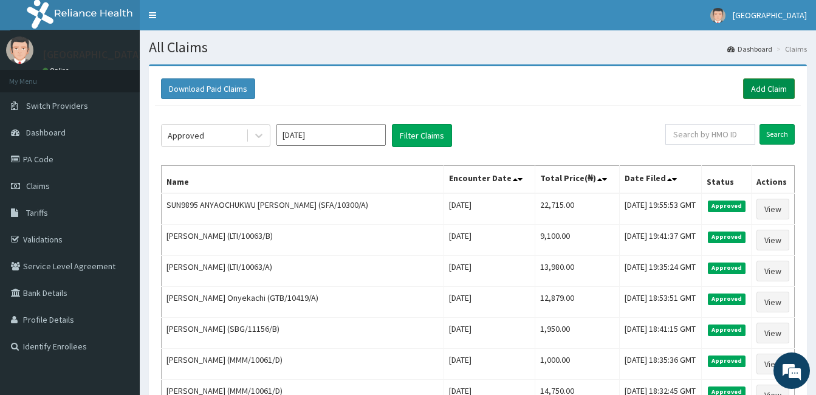
click at [773, 80] on link "Add Claim" at bounding box center [769, 88] width 52 height 21
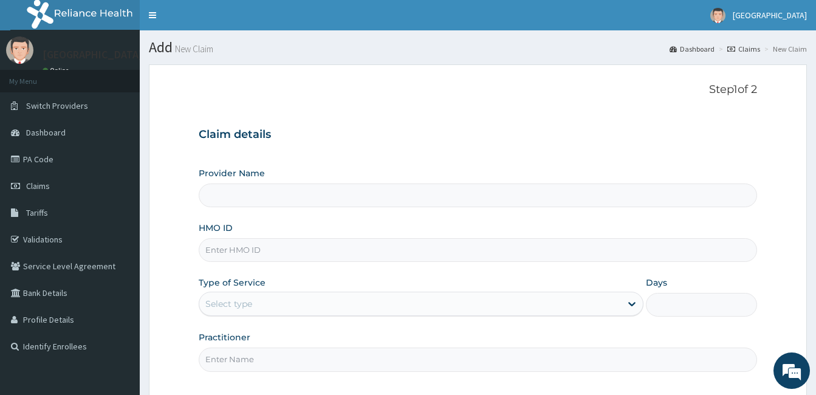
type input "[GEOGRAPHIC_DATA]"
drag, startPoint x: 398, startPoint y: 257, endPoint x: 399, endPoint y: 263, distance: 6.1
drag, startPoint x: 399, startPoint y: 263, endPoint x: 265, endPoint y: 245, distance: 134.8
click at [265, 245] on input "HMO ID" at bounding box center [478, 250] width 558 height 24
paste input "LTR/10017/A"
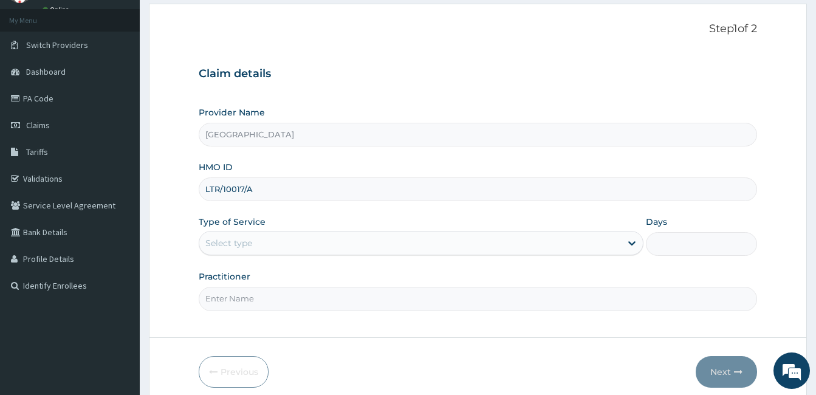
scroll to position [112, 0]
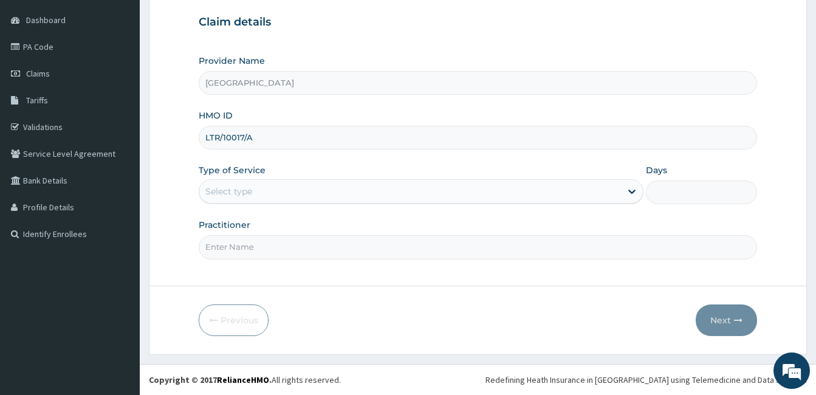
type input "LTR/10017/A"
click at [331, 185] on div "Select type" at bounding box center [410, 191] width 422 height 19
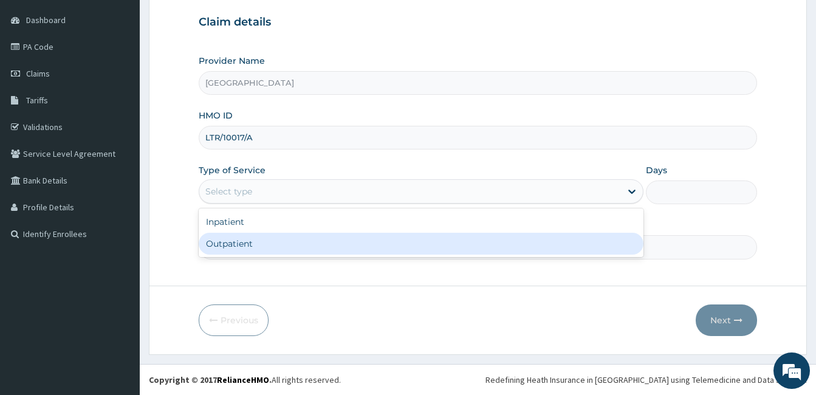
click at [304, 244] on div "Outpatient" at bounding box center [421, 244] width 445 height 22
type input "1"
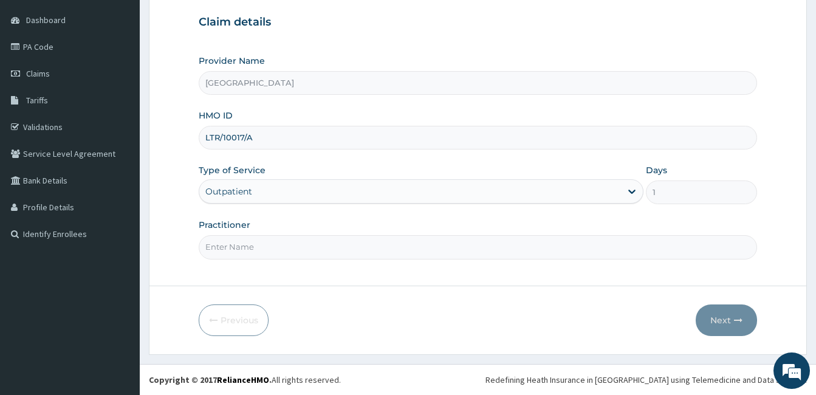
click at [299, 247] on input "Practitioner" at bounding box center [478, 247] width 558 height 24
type input "DOCTOR [PERSON_NAME]"
click at [735, 321] on icon "button" at bounding box center [738, 320] width 9 height 9
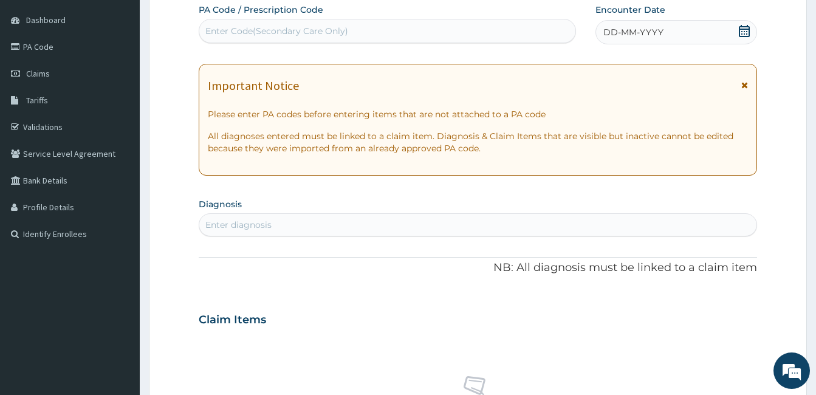
click at [386, 22] on div "Enter Code(Secondary Care Only)" at bounding box center [387, 30] width 376 height 19
type input "PA/EE1A34"
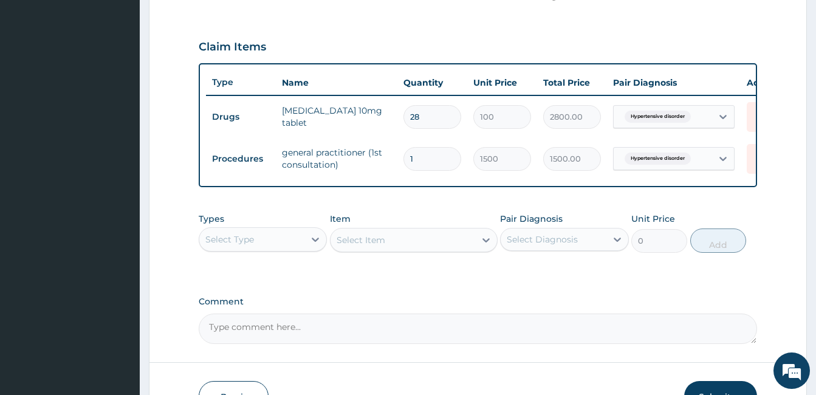
scroll to position [411, 0]
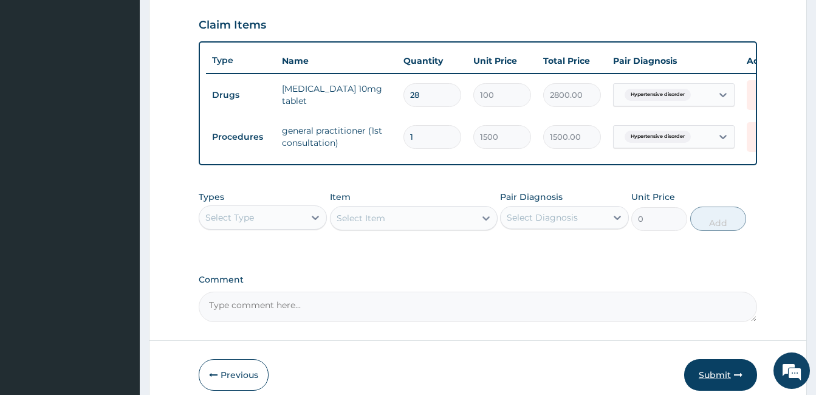
click at [731, 377] on button "Submit" at bounding box center [720, 375] width 73 height 32
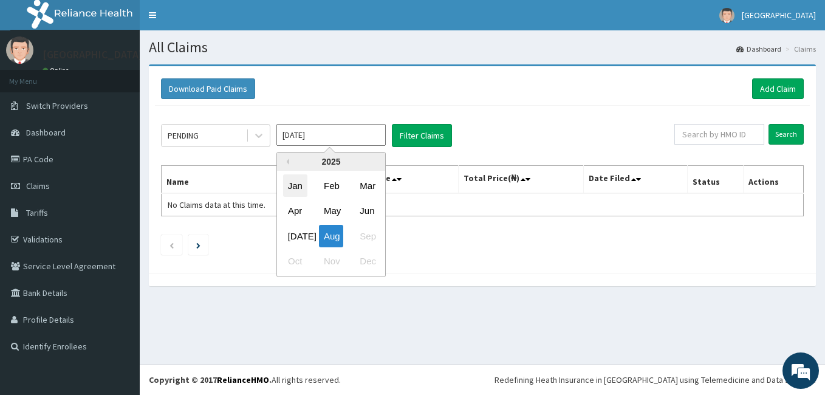
drag, startPoint x: 290, startPoint y: 136, endPoint x: 295, endPoint y: 196, distance: 59.7
click at [291, 137] on input "[DATE]" at bounding box center [330, 135] width 109 height 22
click at [304, 236] on div "[DATE]" at bounding box center [295, 236] width 24 height 22
type input "[DATE]"
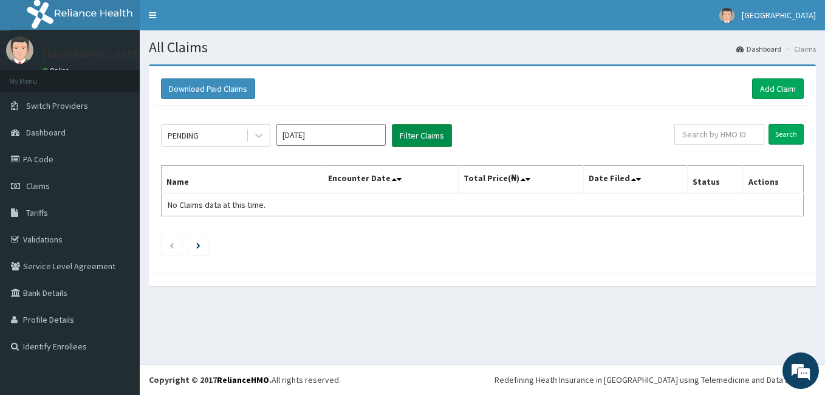
click at [435, 142] on button "Filter Claims" at bounding box center [422, 135] width 60 height 23
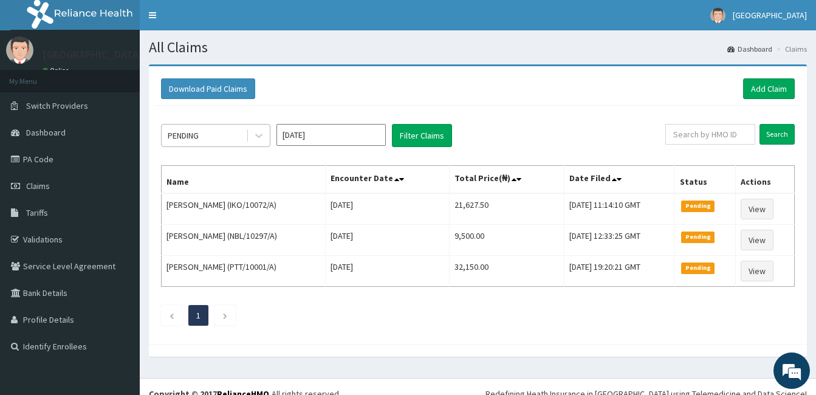
click at [211, 134] on div "PENDING" at bounding box center [204, 135] width 84 height 19
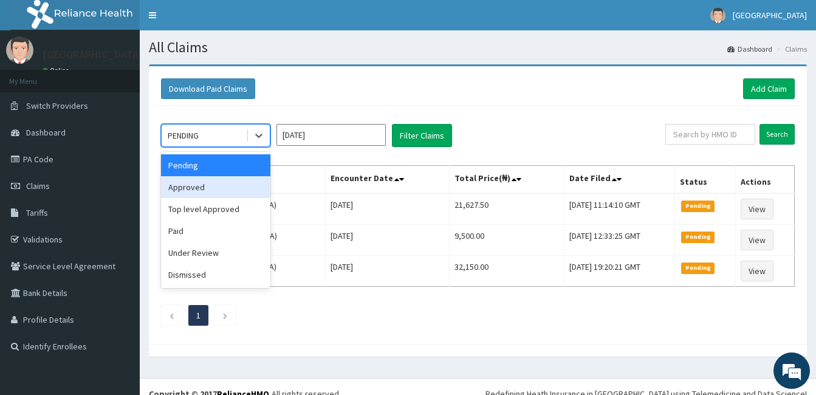
click at [201, 188] on div "Approved" at bounding box center [215, 187] width 109 height 22
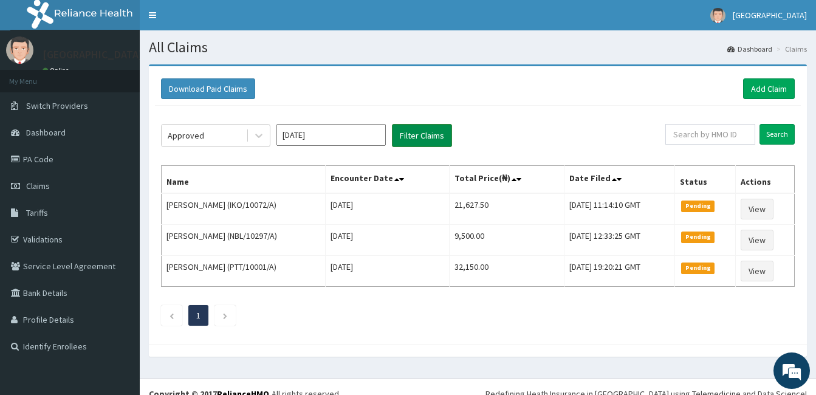
click at [435, 137] on button "Filter Claims" at bounding box center [422, 135] width 60 height 23
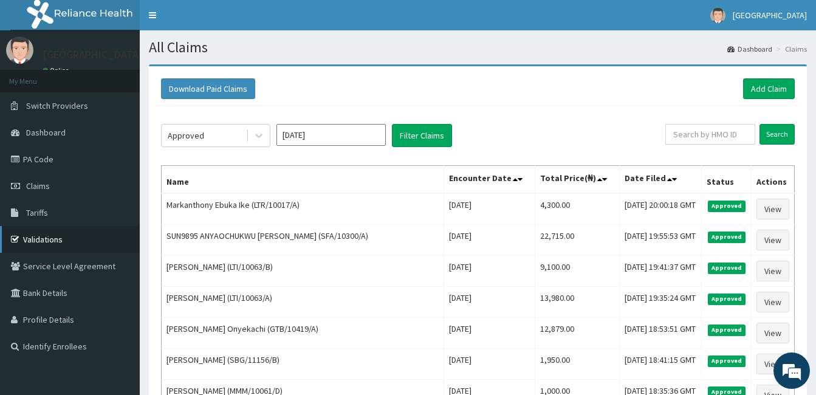
click at [50, 241] on link "Validations" at bounding box center [70, 239] width 140 height 27
